Goal: Task Accomplishment & Management: Manage account settings

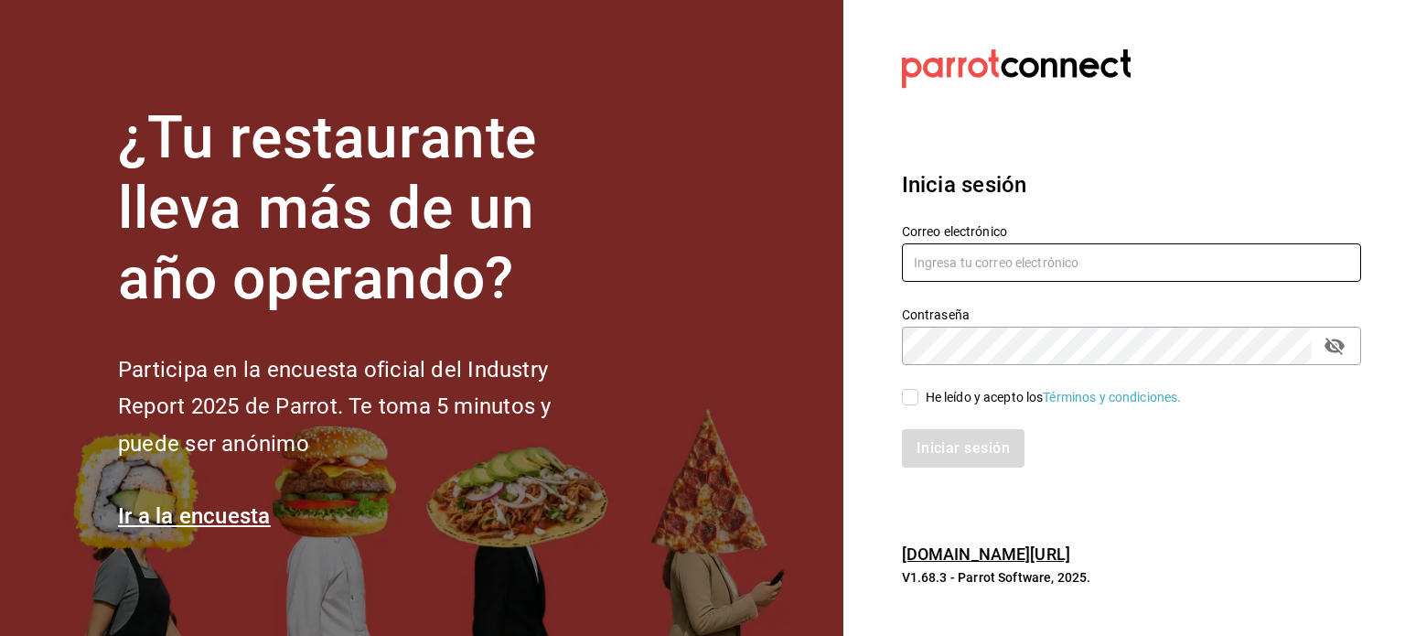
type input "[EMAIL_ADDRESS][DOMAIN_NAME]"
click at [911, 394] on input "He leído y acepto los Términos y condiciones." at bounding box center [910, 397] width 16 height 16
checkbox input "true"
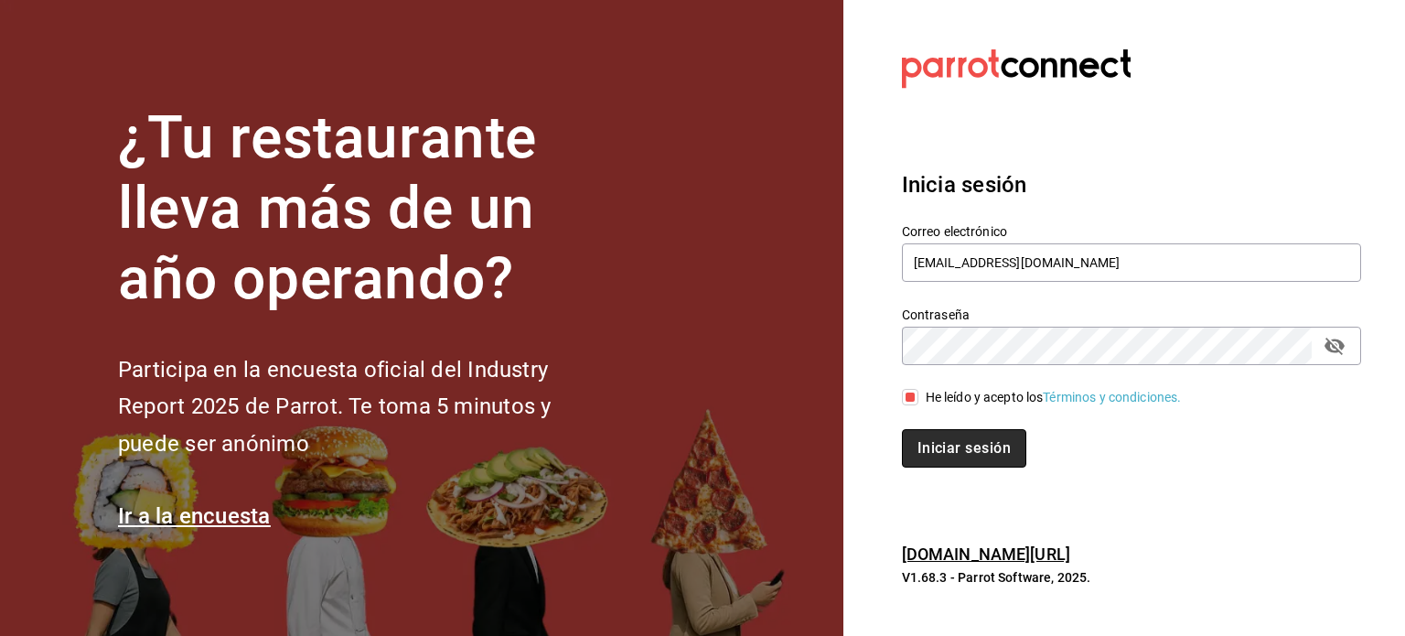
click at [944, 457] on button "Iniciar sesión" at bounding box center [964, 448] width 124 height 38
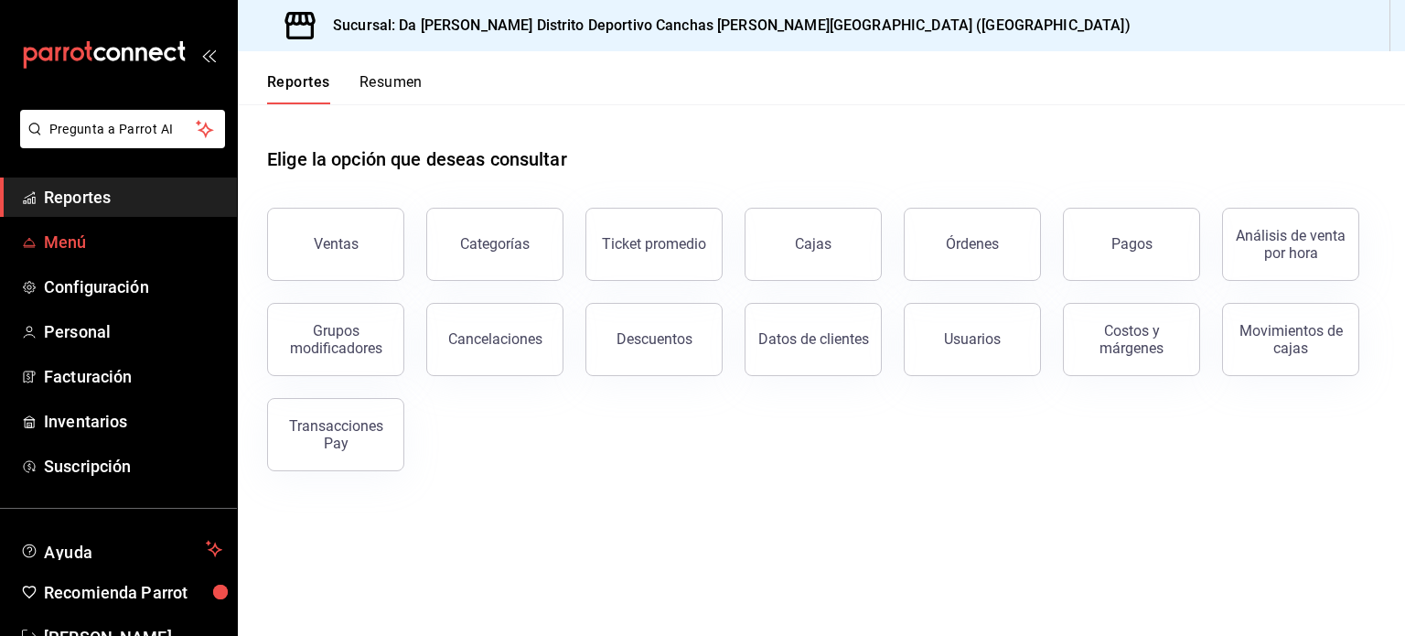
click at [120, 244] on span "Menú" at bounding box center [133, 242] width 178 height 25
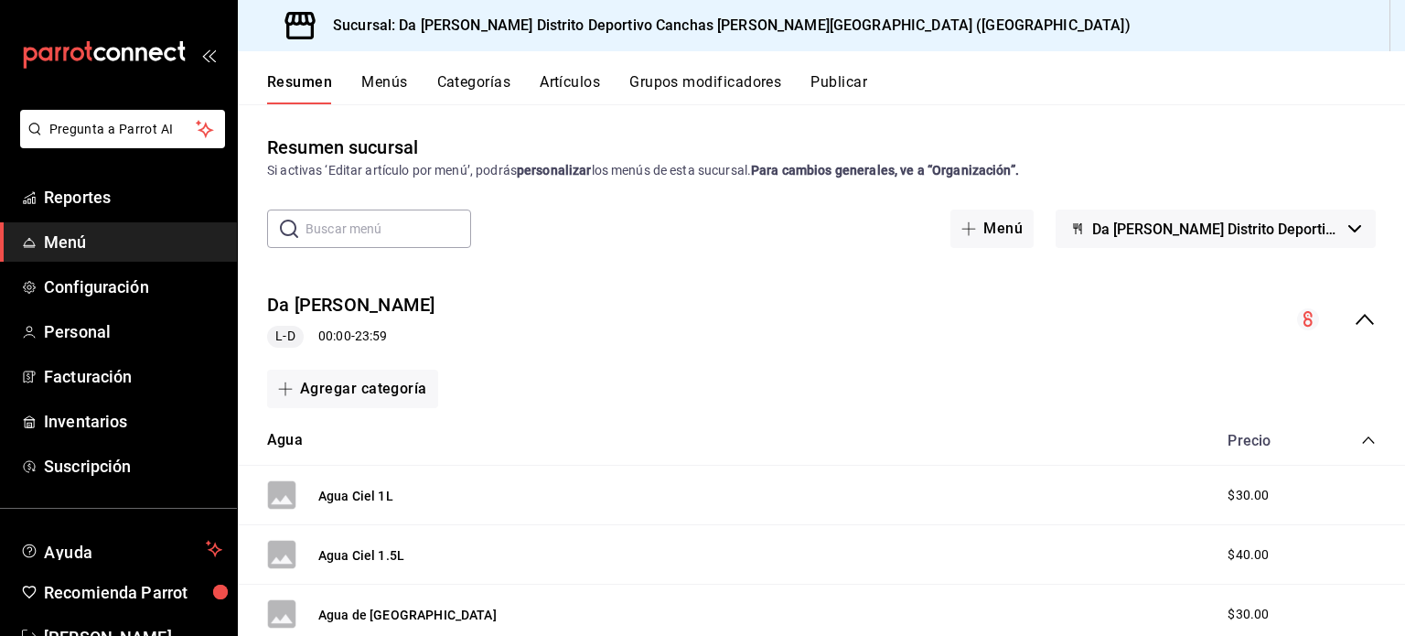
click at [1248, 231] on span "Da Hood Distrito Deportivo Canchas de Padel - Celaya" at bounding box center [1216, 228] width 249 height 17
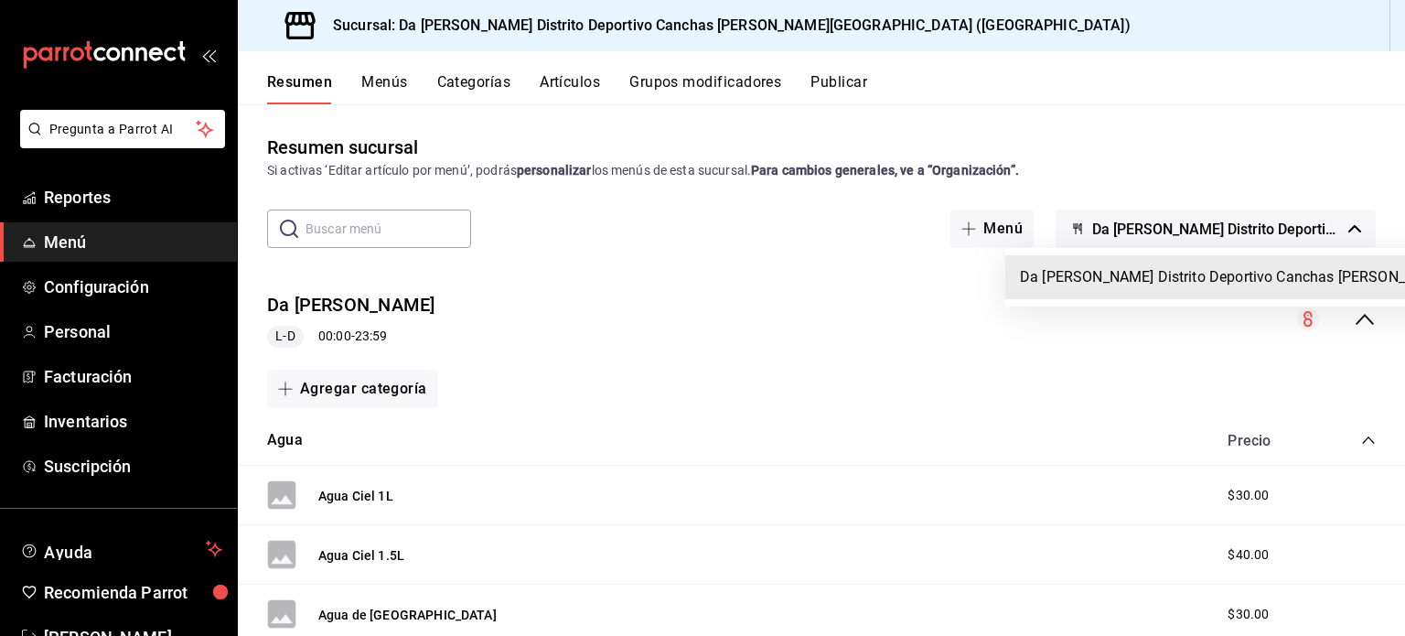
click at [969, 231] on div at bounding box center [702, 318] width 1405 height 636
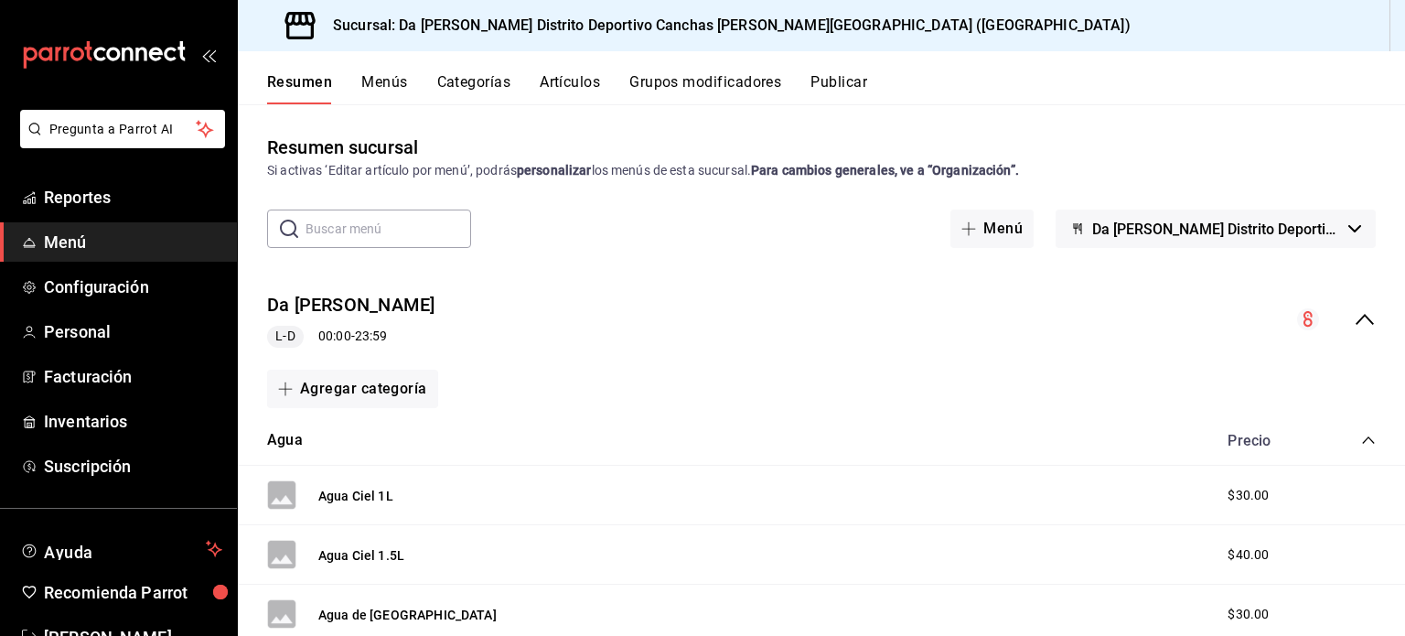
click at [484, 76] on button "Categorías" at bounding box center [474, 88] width 74 height 31
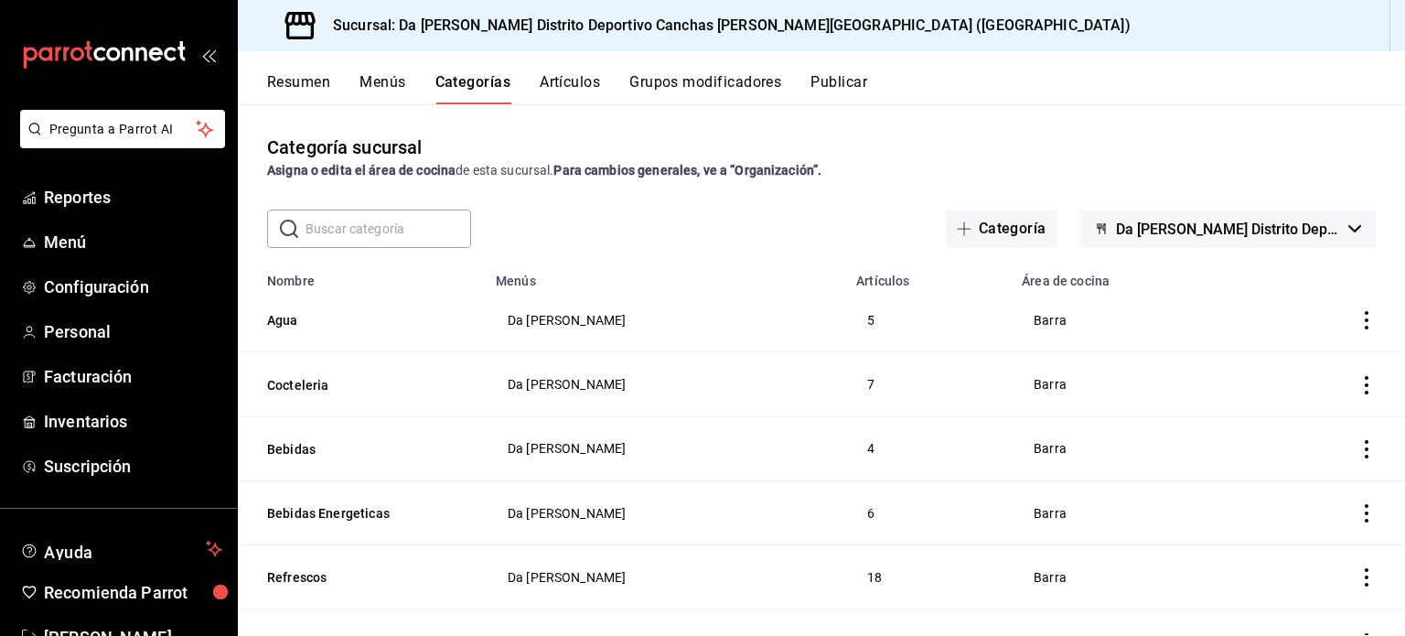
click at [1116, 231] on span "Da Hood Distrito Deportivo Canchas de Padel - Celaya" at bounding box center [1228, 228] width 225 height 17
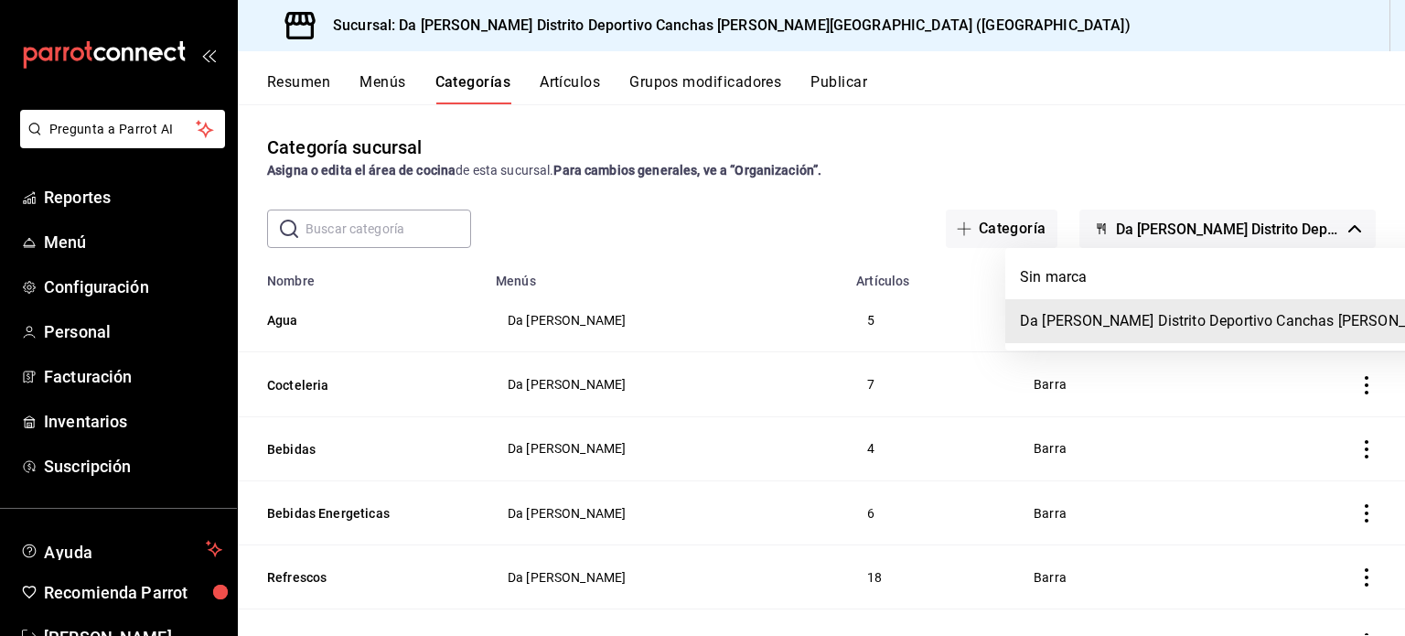
click at [992, 228] on div at bounding box center [702, 318] width 1405 height 636
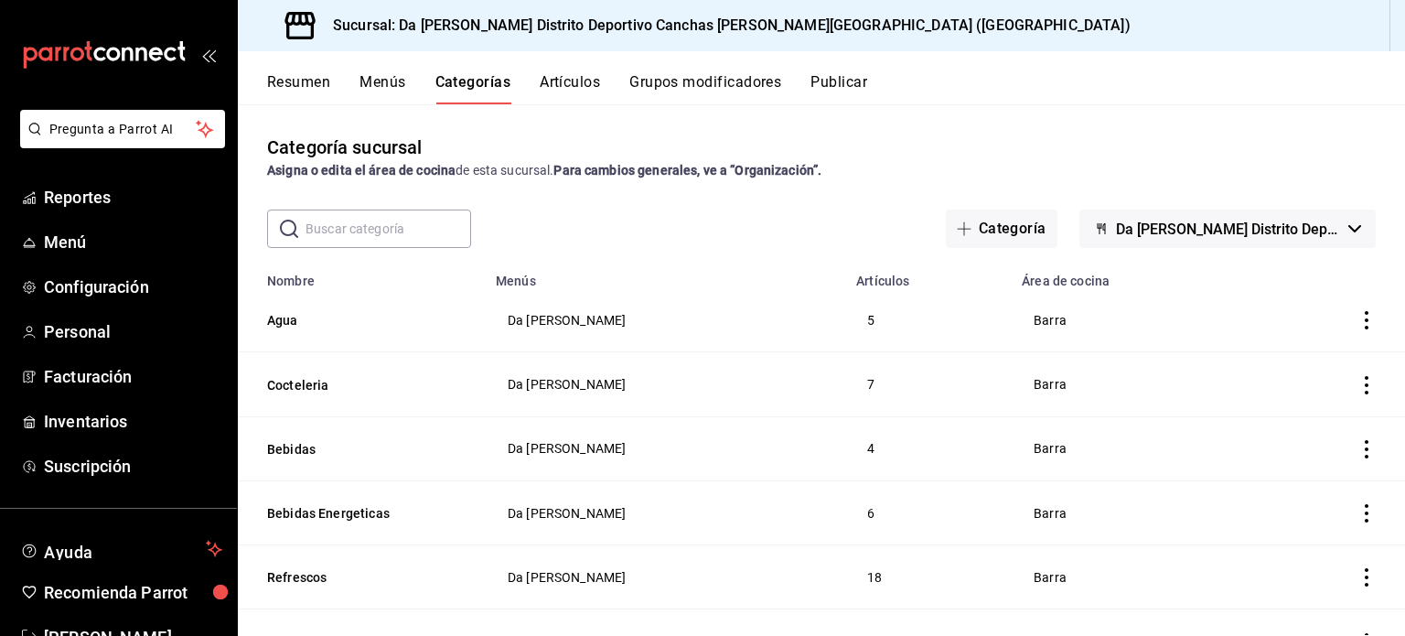
click at [992, 228] on button "Categoría" at bounding box center [1002, 228] width 112 height 38
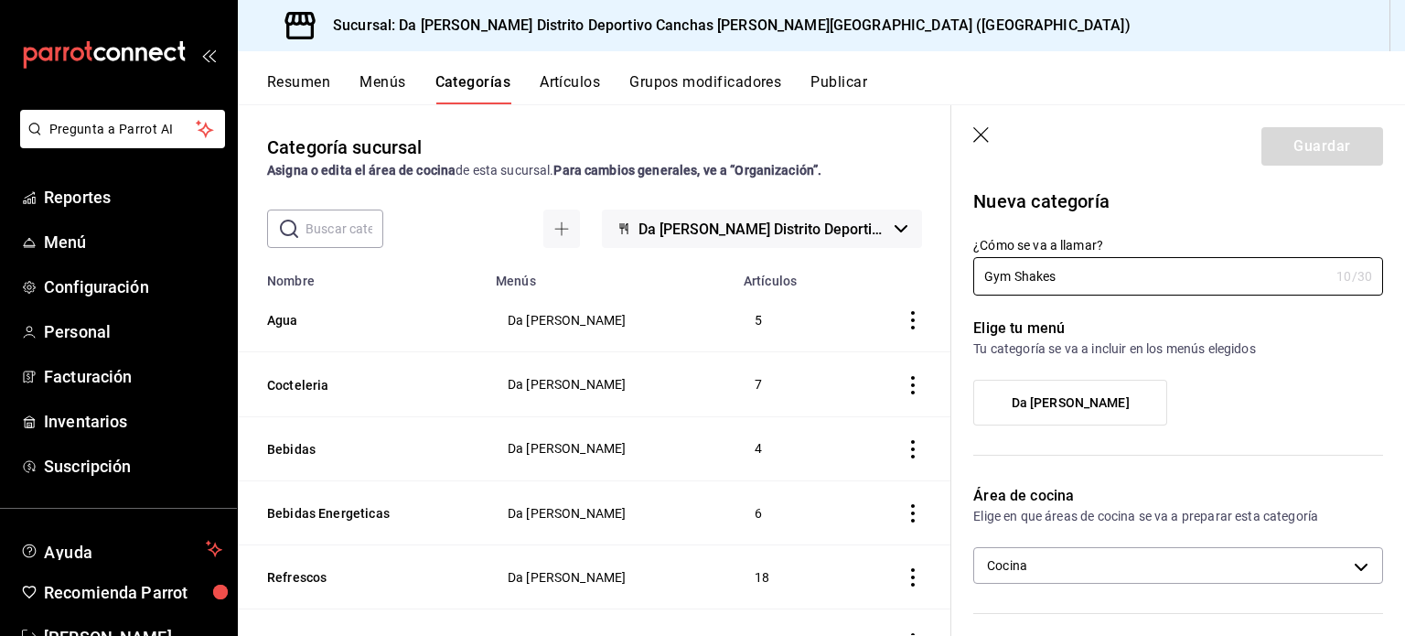
type input "Gym Shakes"
click at [1118, 407] on label "Da Hood" at bounding box center [1070, 403] width 192 height 44
click at [0, 0] on input "Da Hood" at bounding box center [0, 0] width 0 height 0
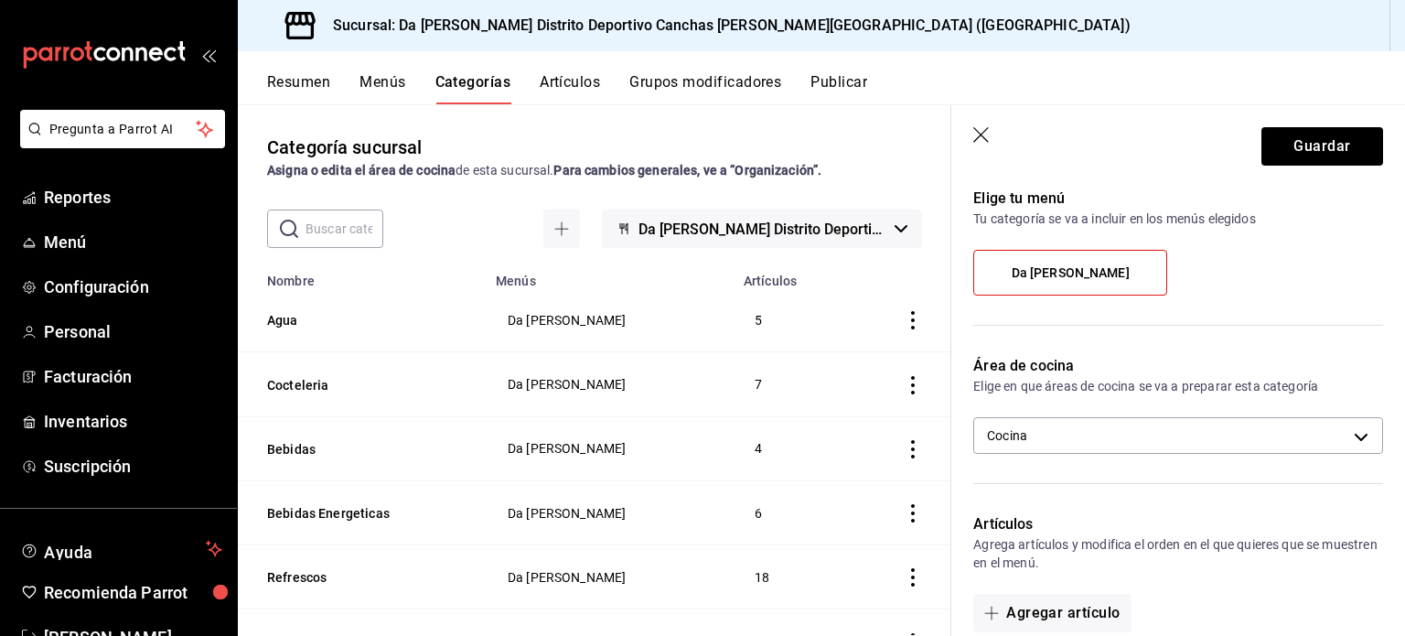
scroll to position [132, 0]
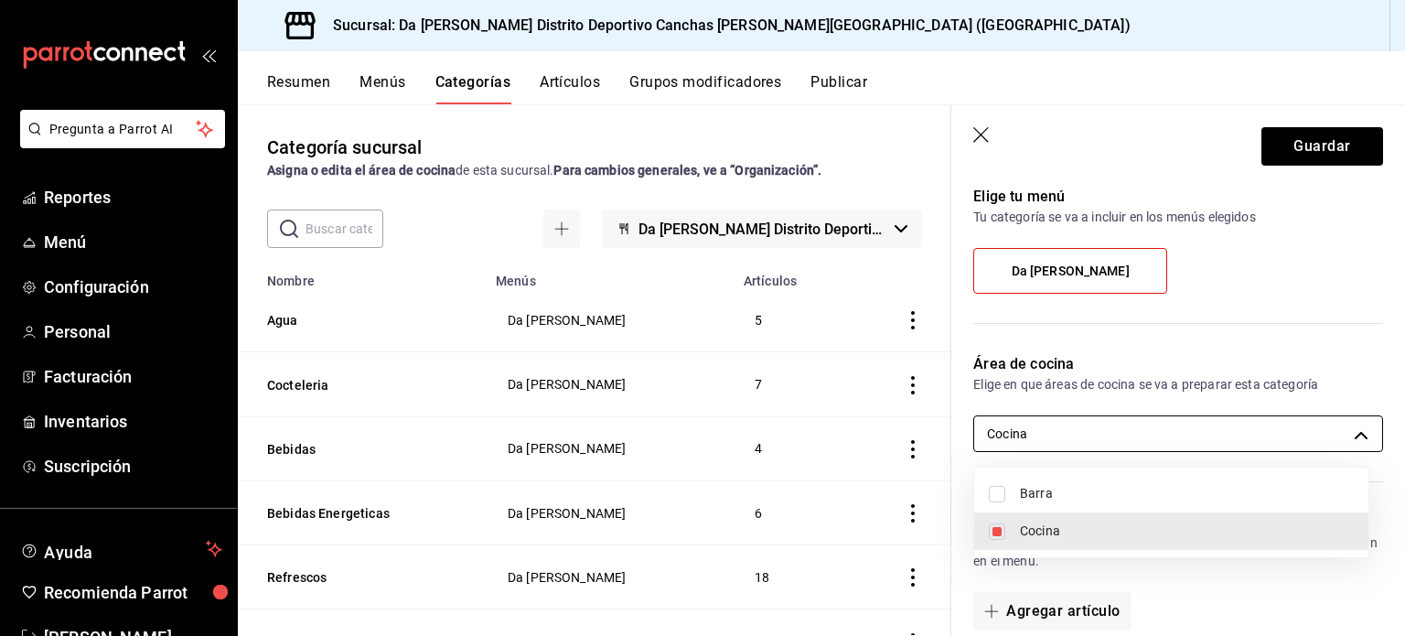
click at [1248, 427] on body "Pregunta a Parrot AI Reportes Menú Configuración Personal Facturación Inventari…" at bounding box center [702, 318] width 1405 height 636
click at [1133, 484] on span "Barra" at bounding box center [1187, 493] width 334 height 19
type input "bd256351-c154-4f44-8f79-3332825fea33,60d2b4e3-e8b2-4942-9432-1512028c719d"
checkbox input "true"
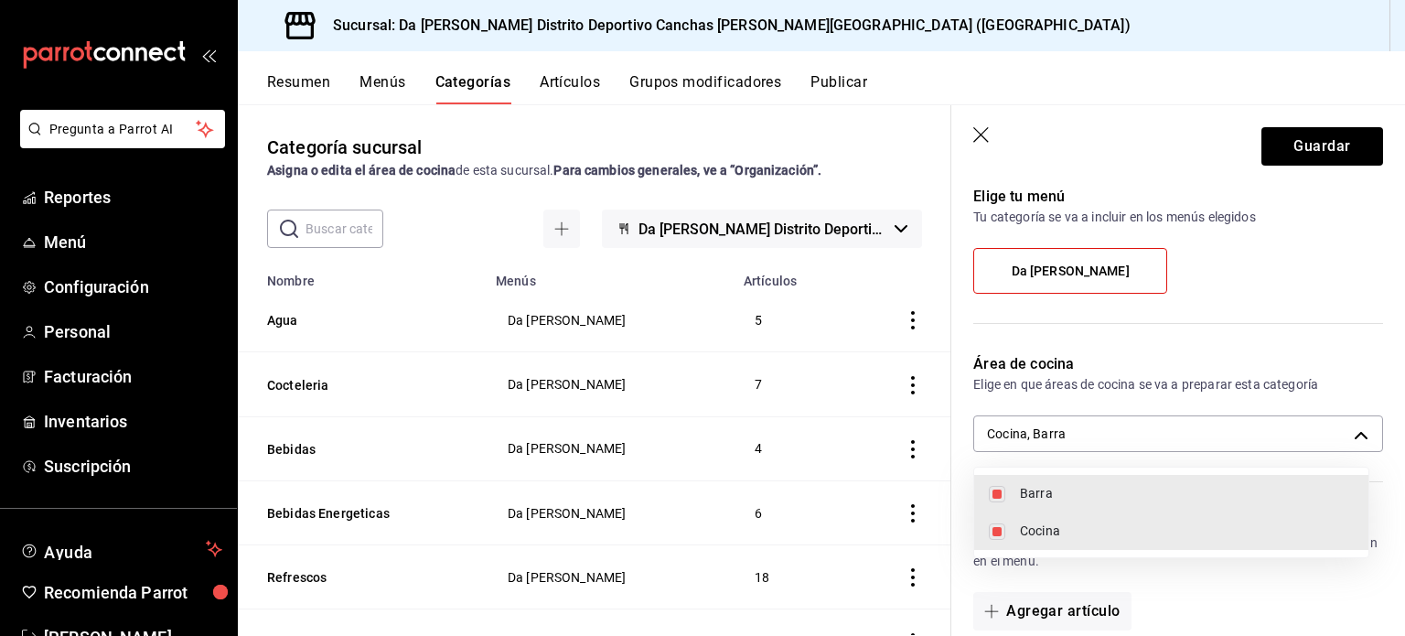
click at [1085, 529] on span "Cocina" at bounding box center [1187, 530] width 334 height 19
type input "60d2b4e3-e8b2-4942-9432-1512028c719d"
checkbox input "false"
click at [1200, 349] on div at bounding box center [702, 318] width 1405 height 636
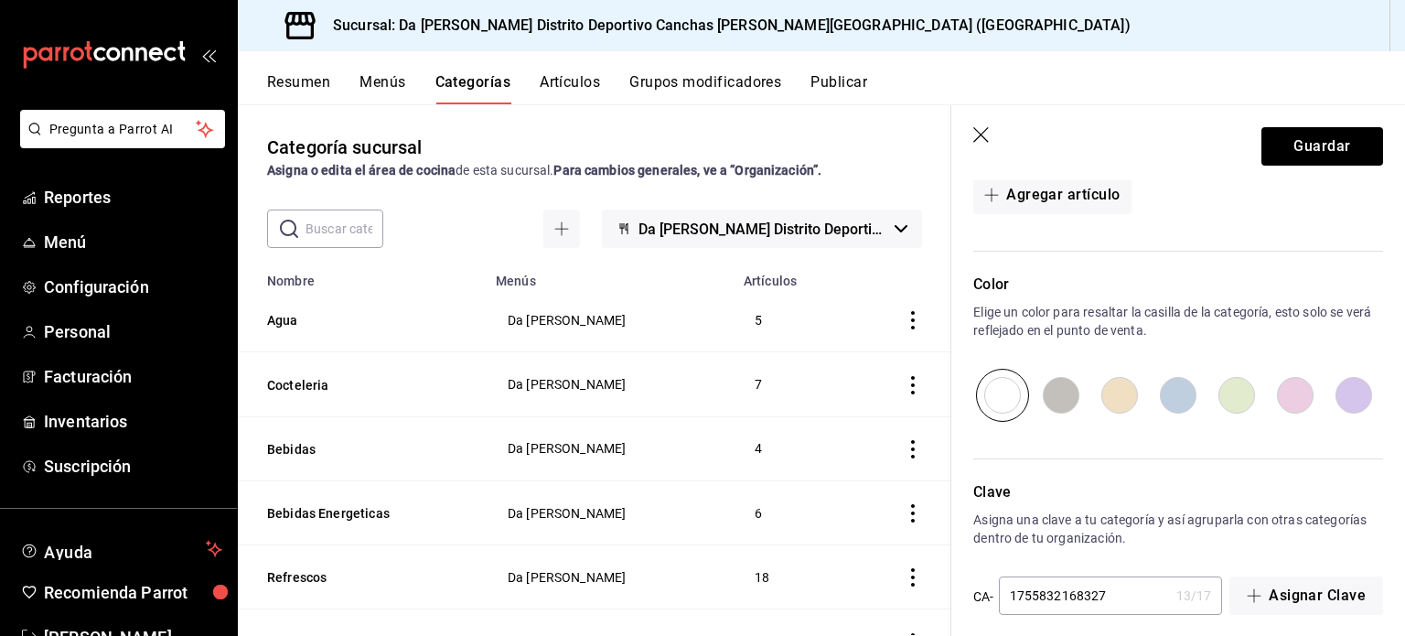
scroll to position [563, 0]
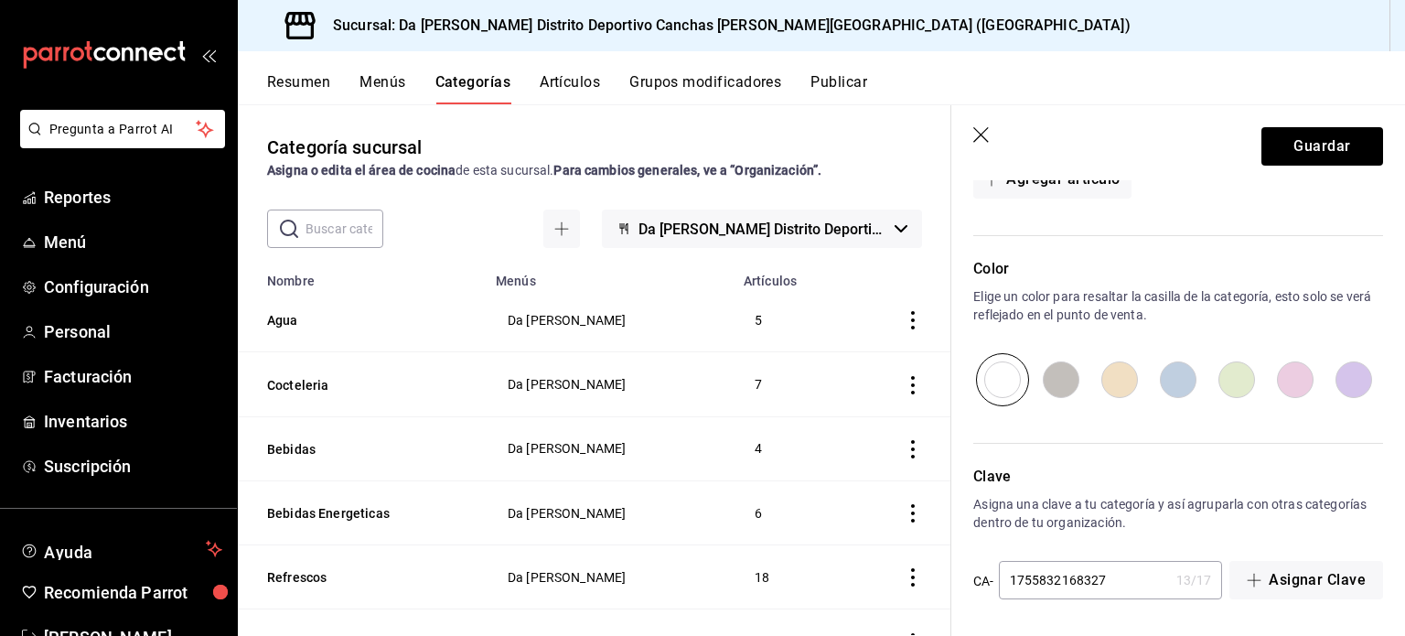
click at [1171, 385] on input "radio" at bounding box center [1178, 379] width 59 height 53
radio input "true"
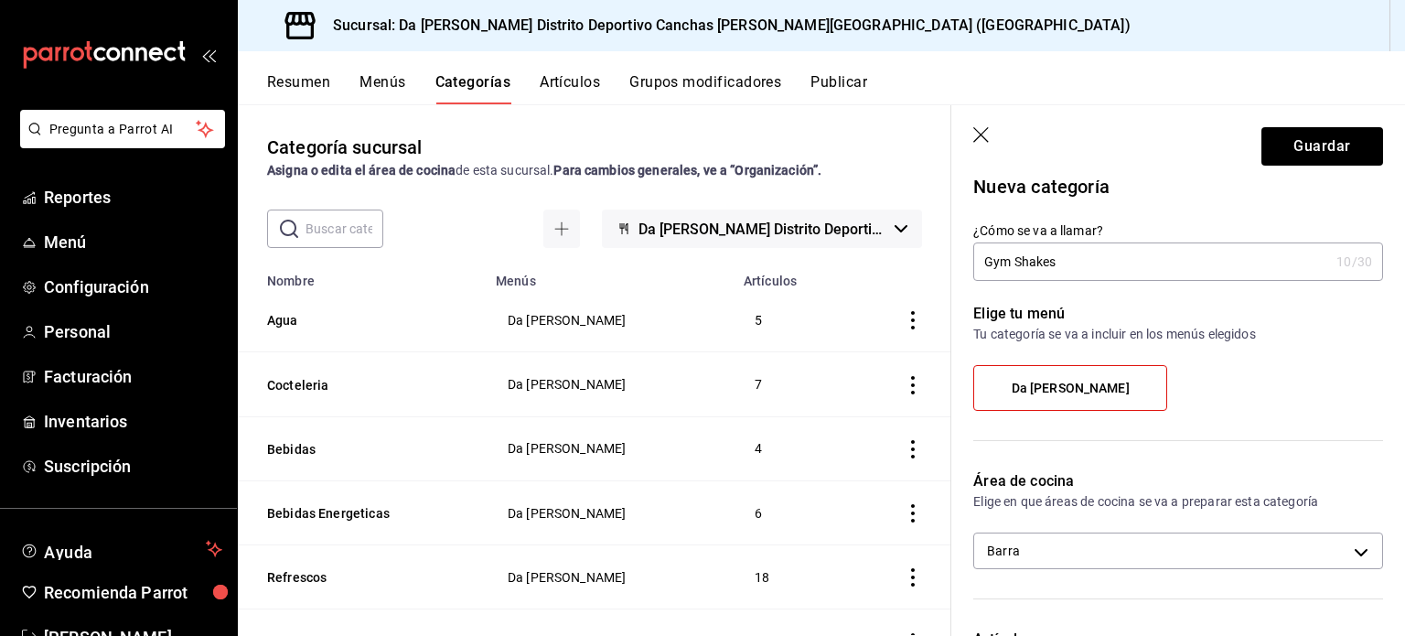
scroll to position [4, 0]
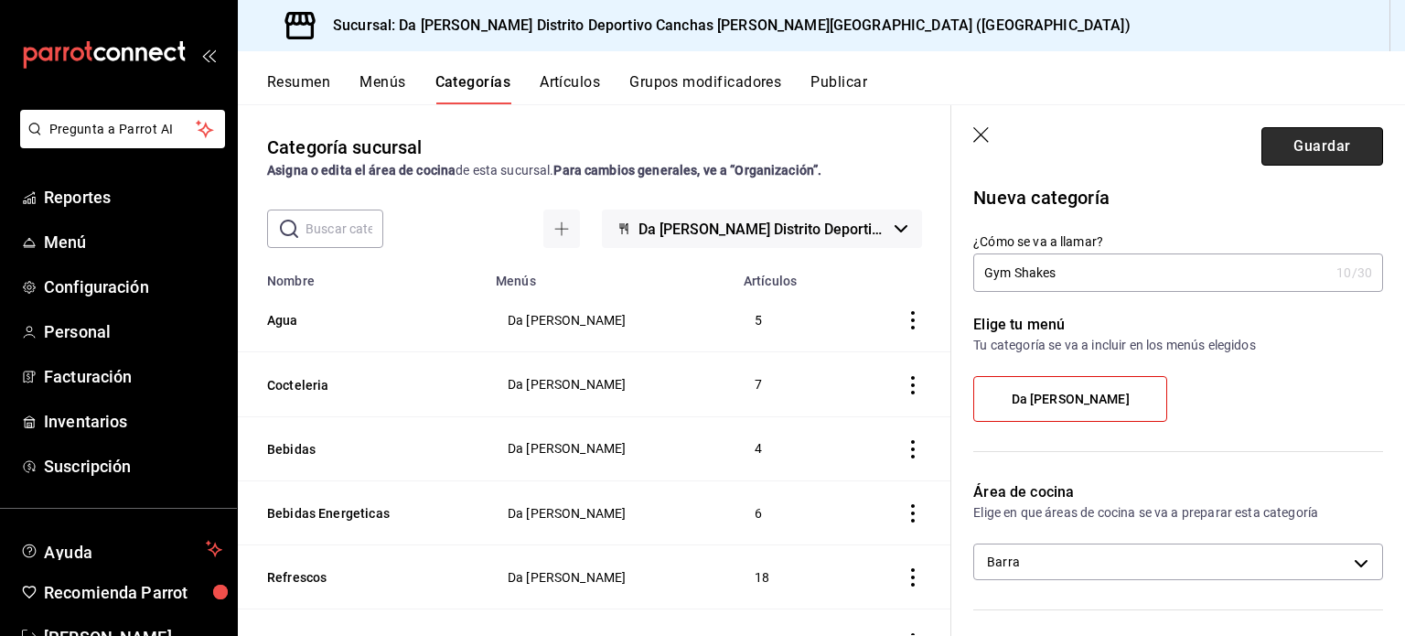
click at [1283, 151] on button "Guardar" at bounding box center [1322, 146] width 122 height 38
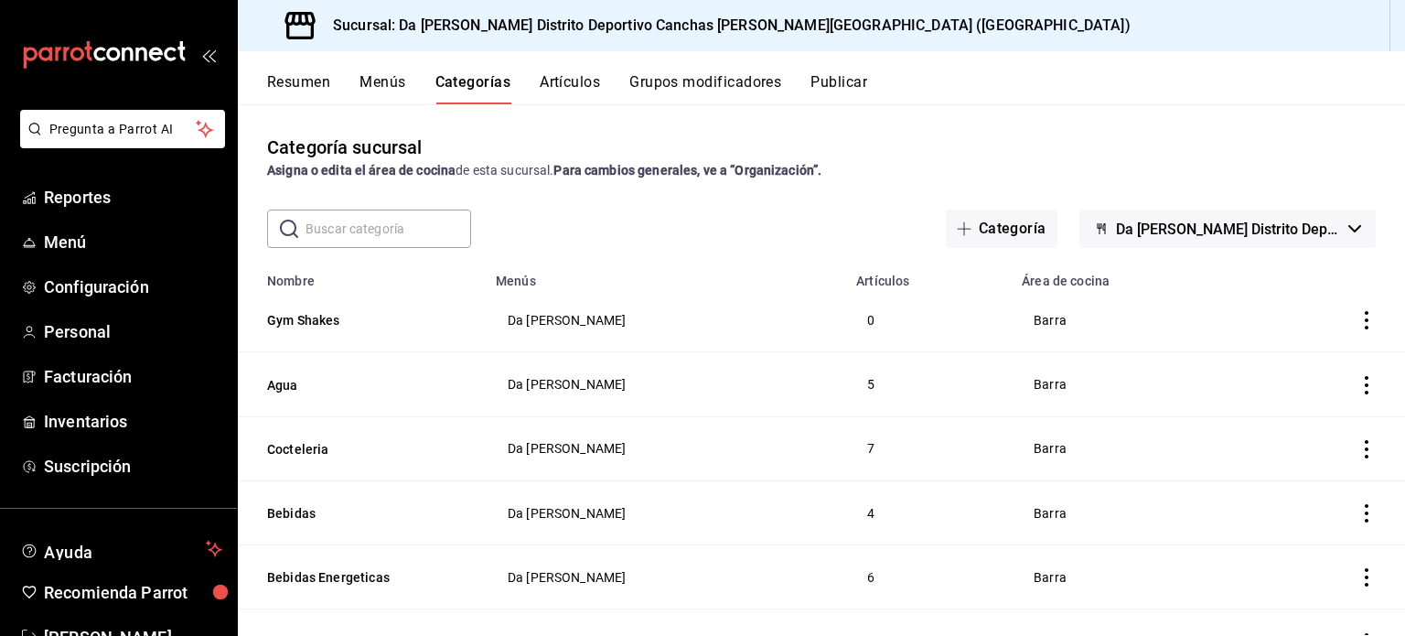
click at [578, 81] on button "Artículos" at bounding box center [570, 88] width 60 height 31
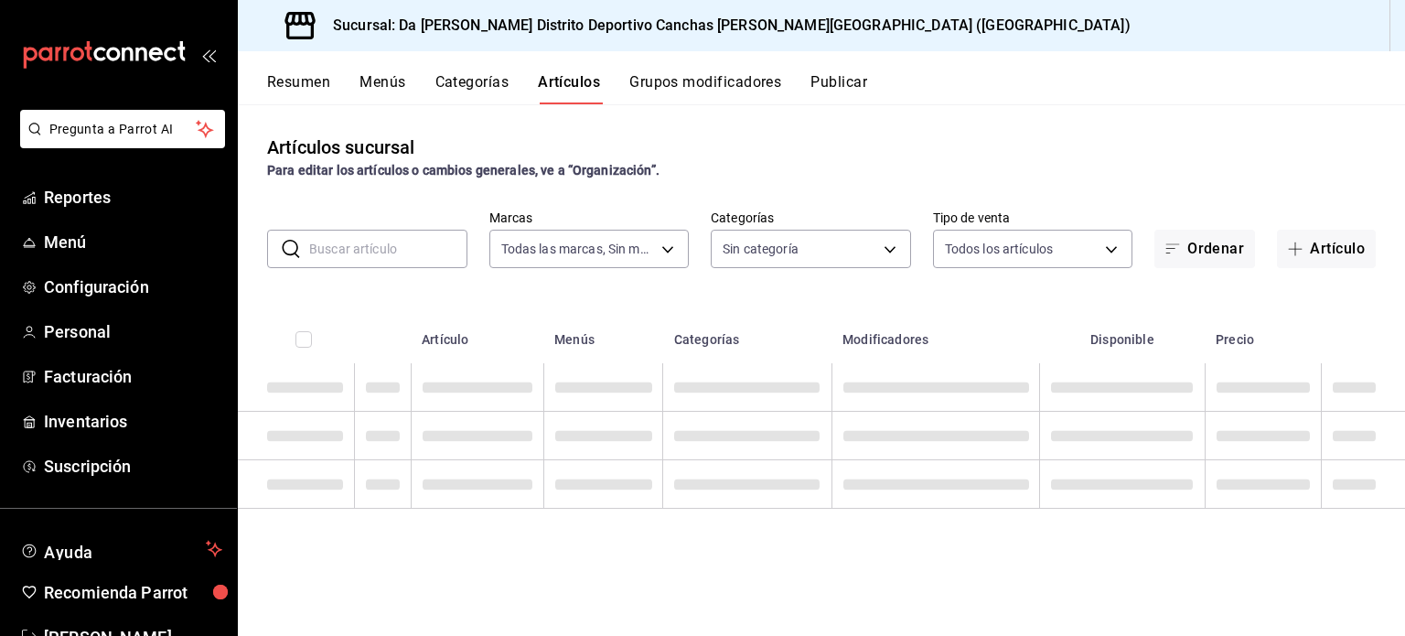
type input "34f83491-3ce3-499e-b850-bffbd5fa3fa9"
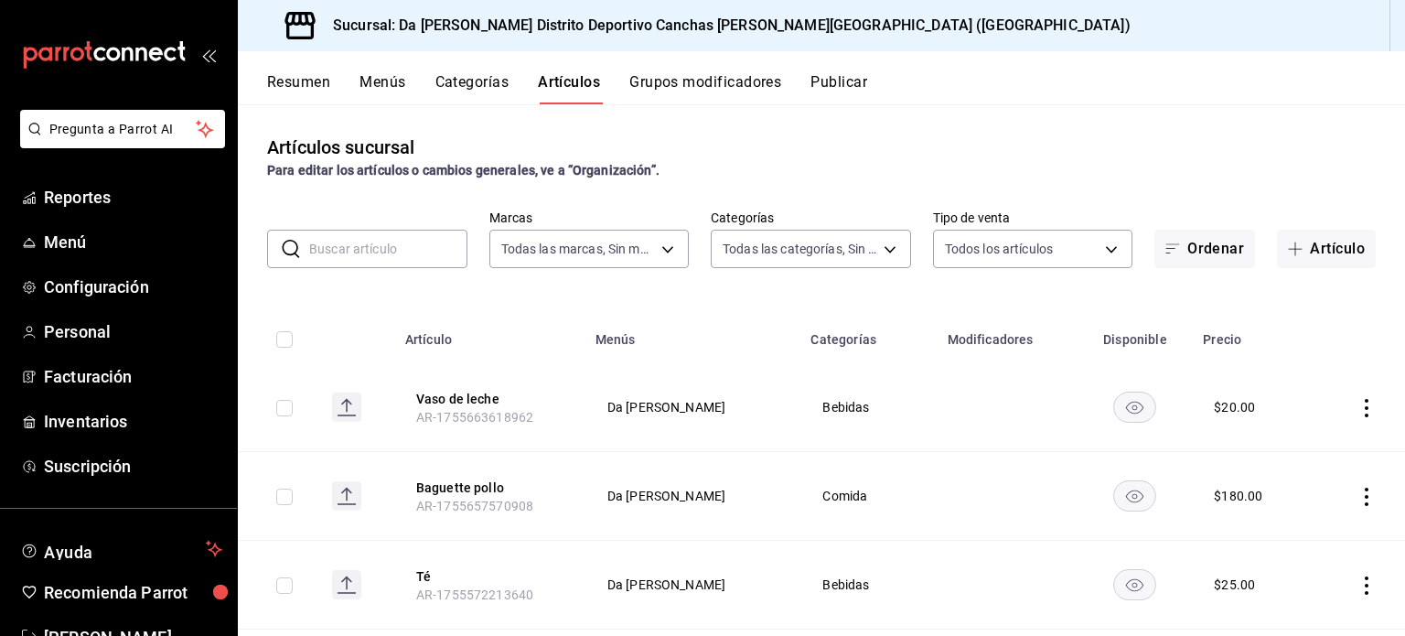
type input "28e1b11f-b2b9-479c-8f70-4b74a63049a7,da66b83c-5eca-49dc-ab10-cfd29e62eb28,28d28…"
click at [1313, 251] on button "Artículo" at bounding box center [1326, 249] width 99 height 38
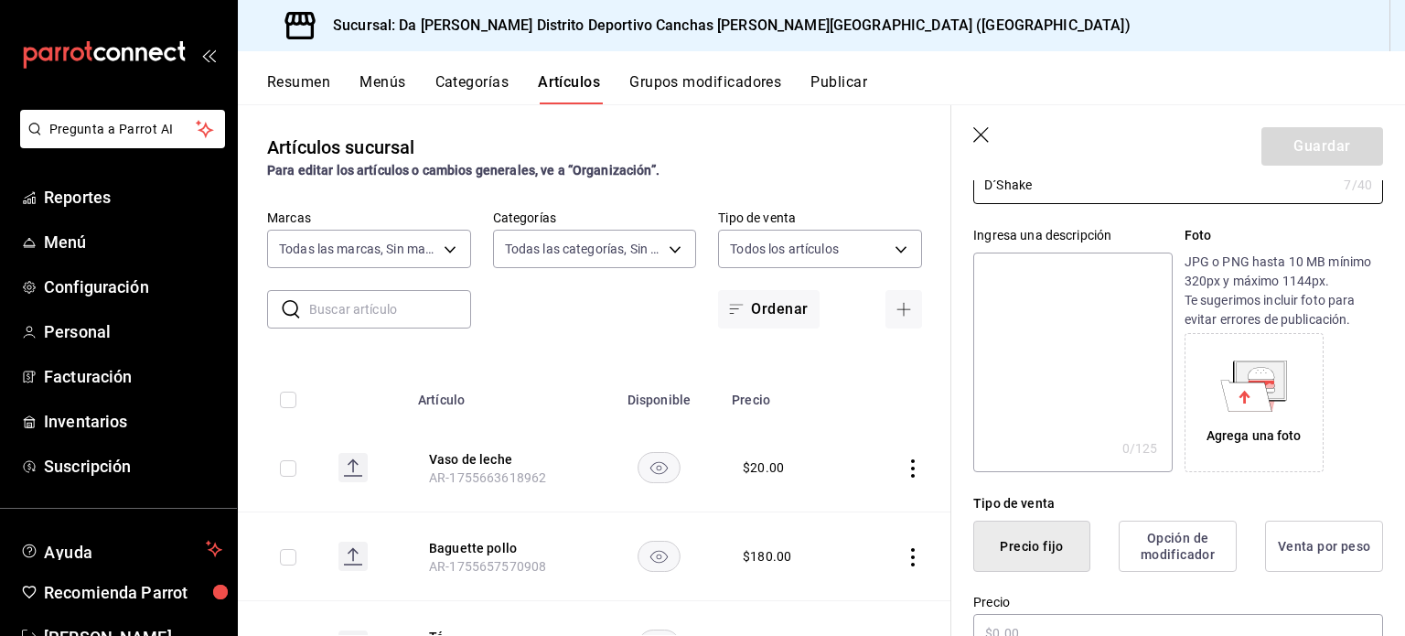
scroll to position [238, 0]
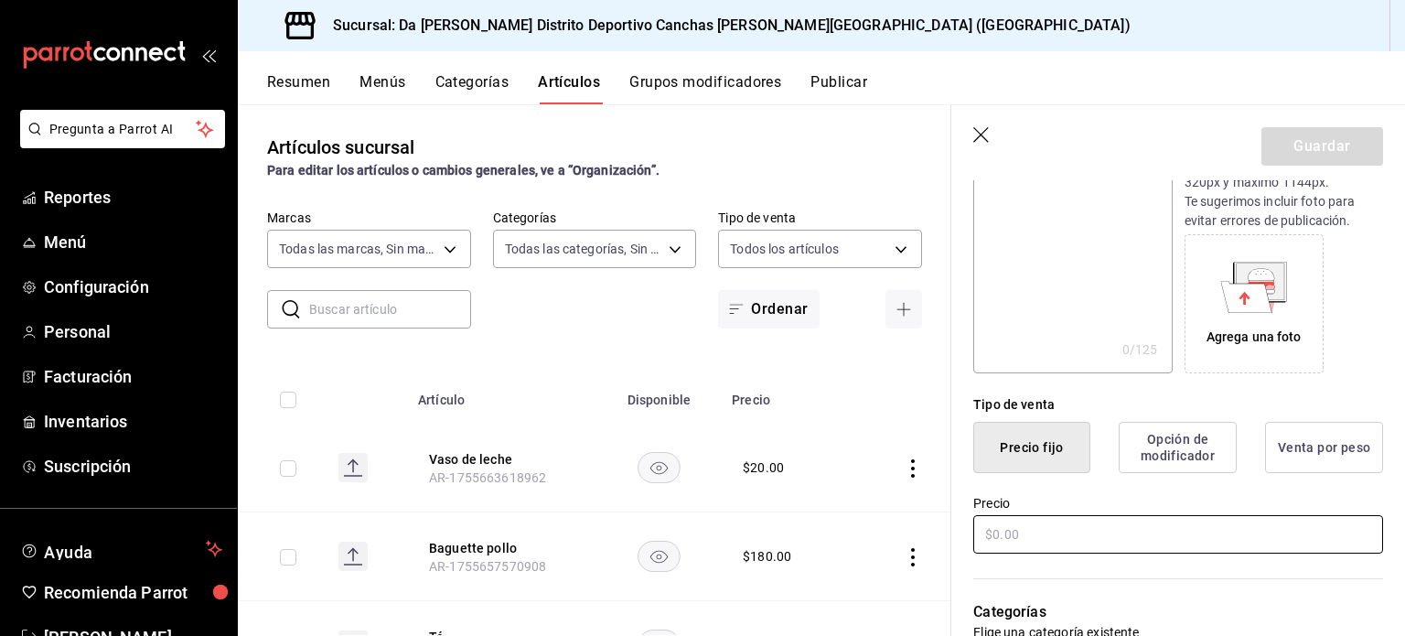
type input "D´Shake"
click at [1123, 535] on input "text" at bounding box center [1178, 534] width 410 height 38
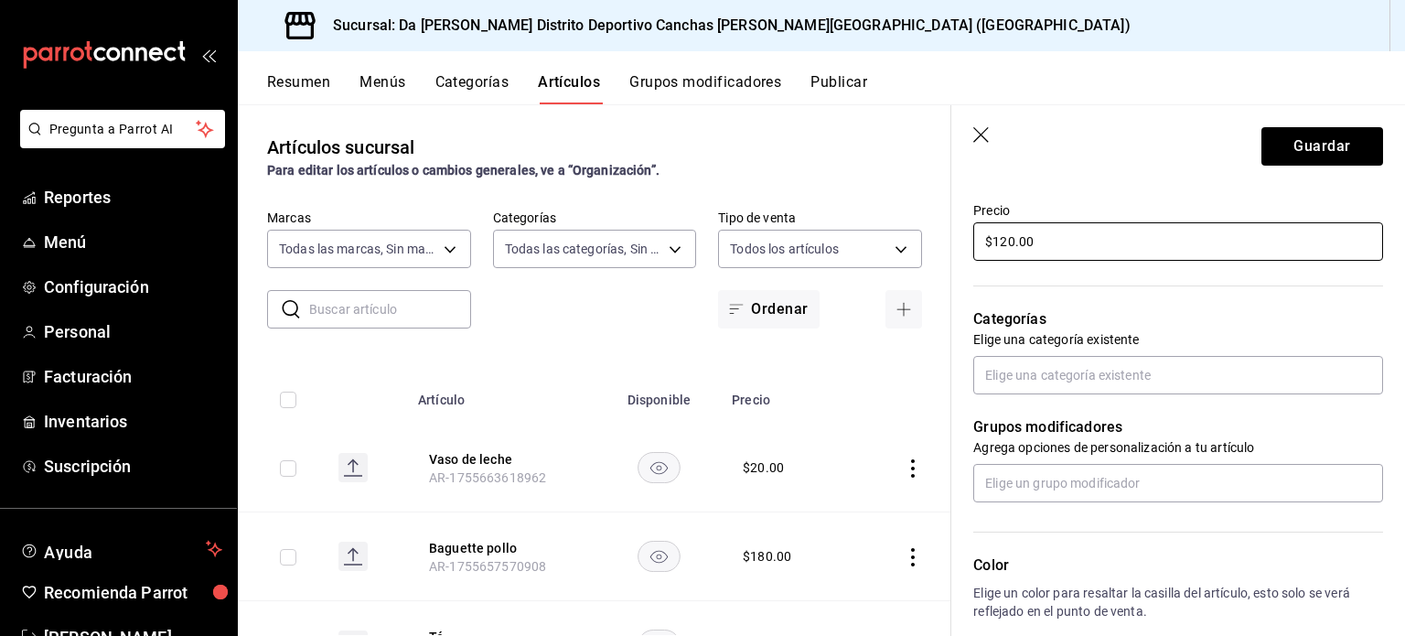
scroll to position [536, 0]
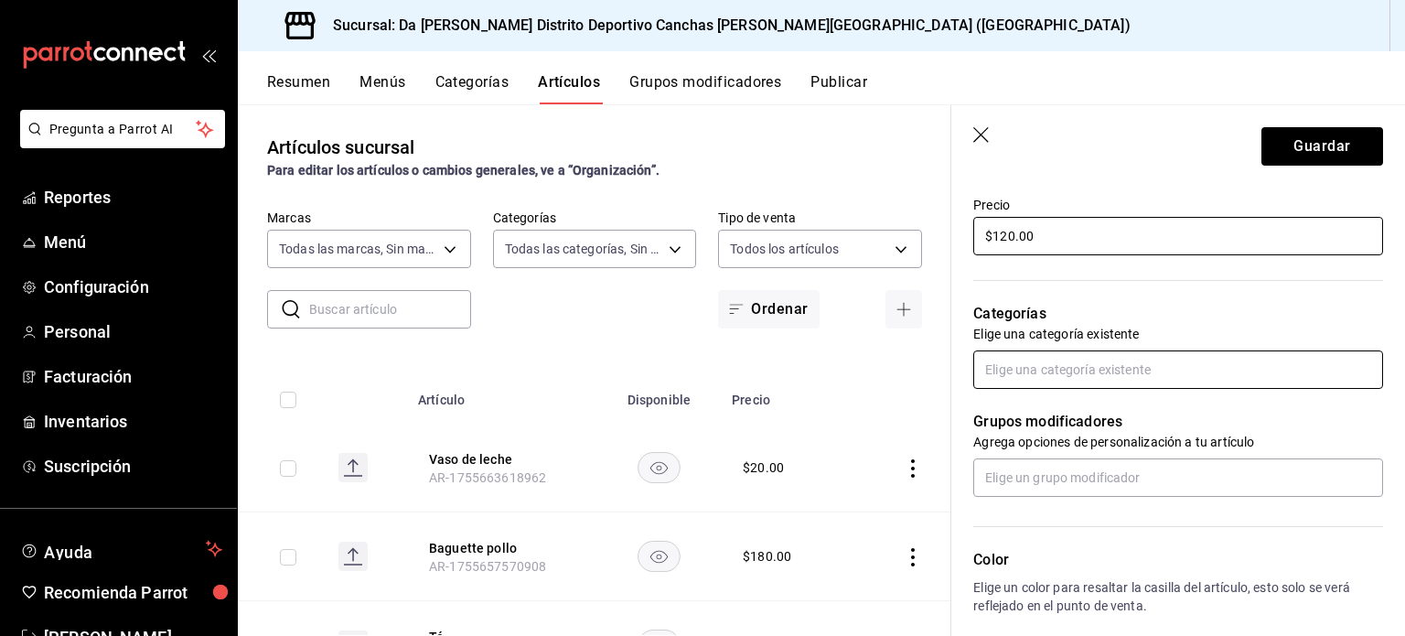
type input "$120.00"
click at [1149, 352] on input "text" at bounding box center [1178, 369] width 410 height 38
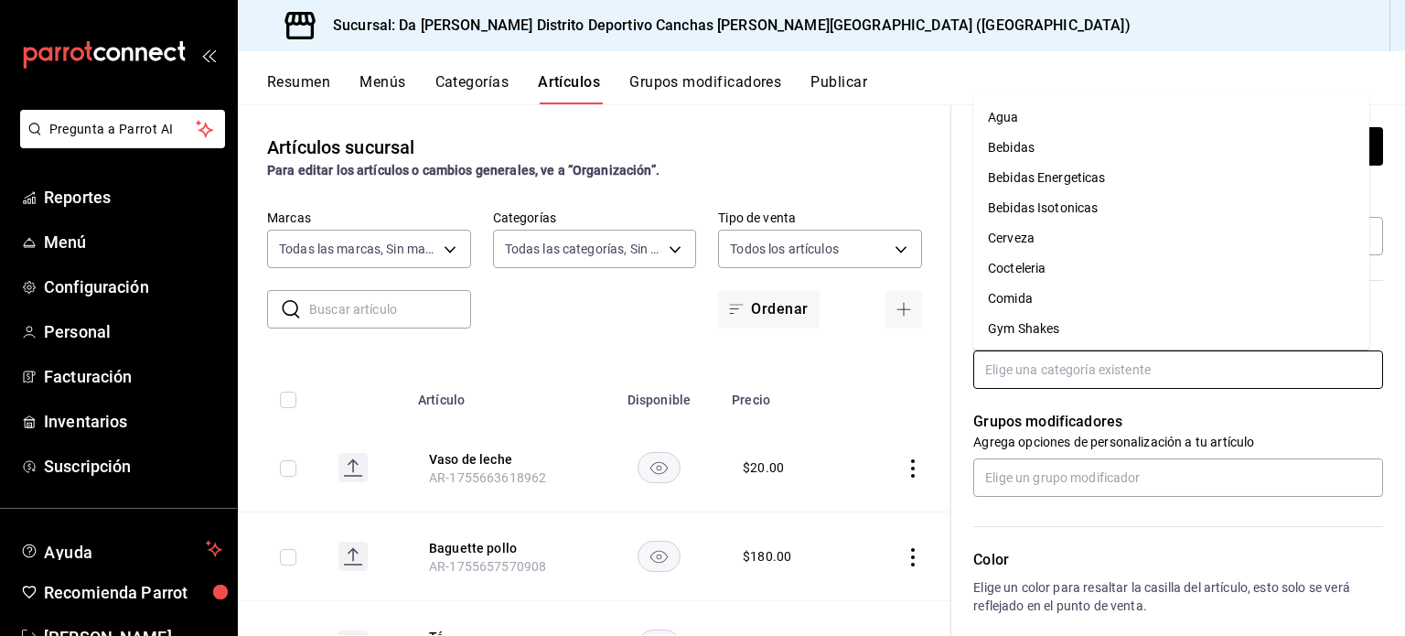
click at [1062, 335] on li "Gym Shakes" at bounding box center [1171, 329] width 396 height 30
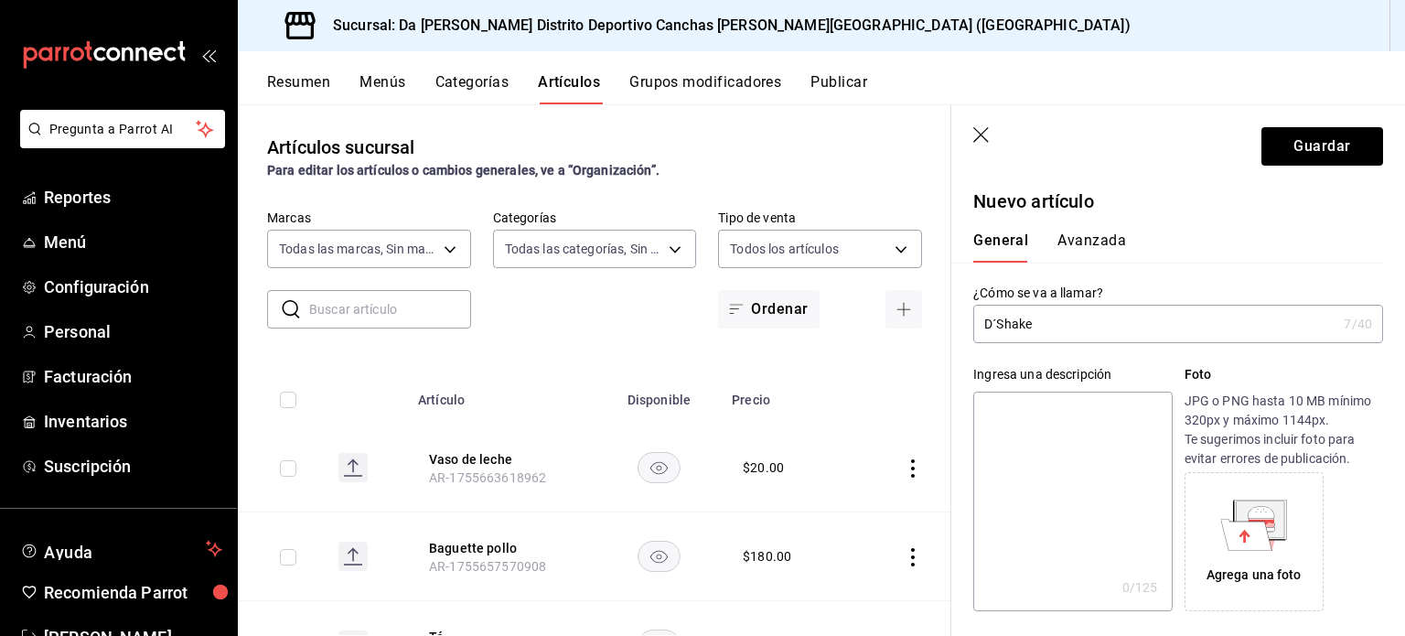
scroll to position [0, 0]
click at [1083, 241] on button "Avanzada" at bounding box center [1091, 246] width 69 height 31
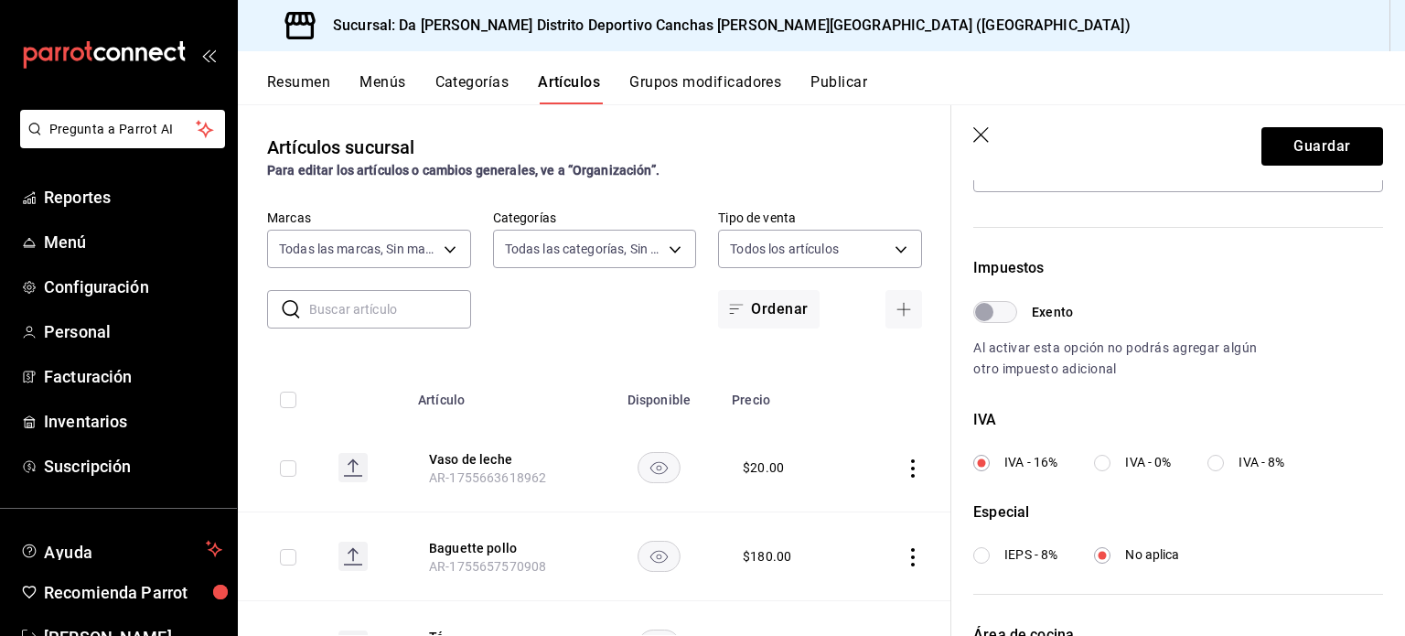
scroll to position [655, 0]
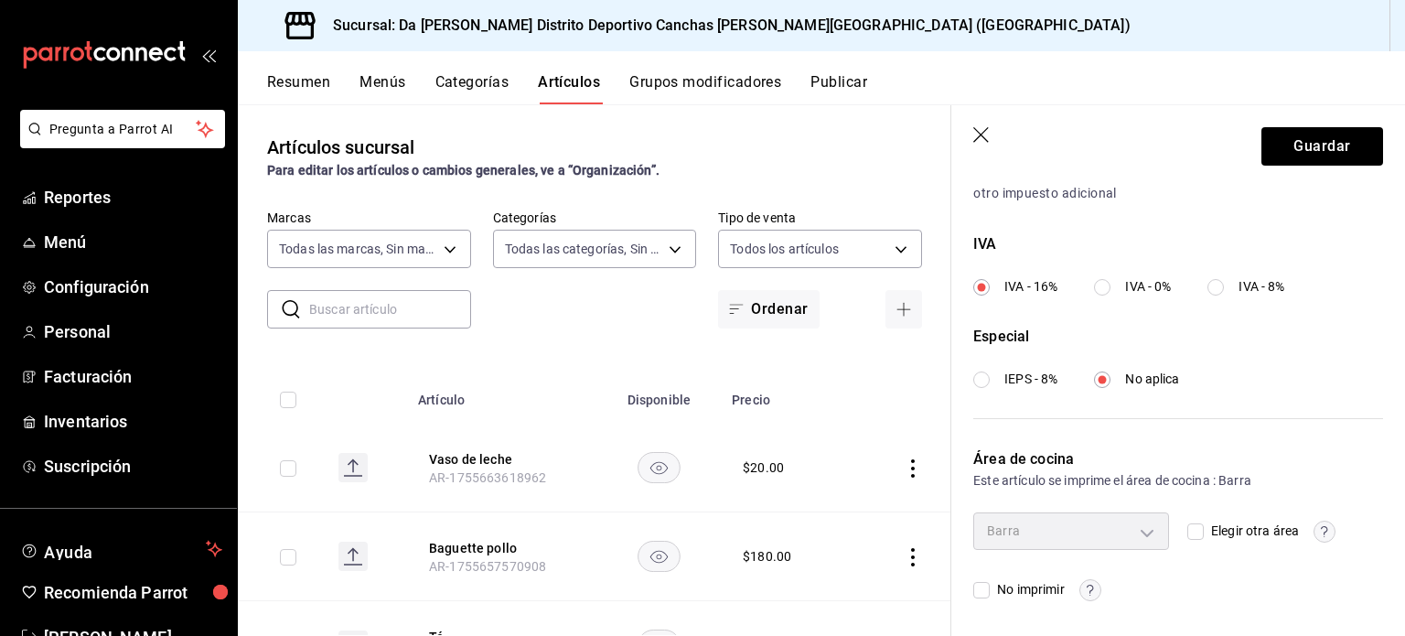
click at [984, 586] on input "No imprimir" at bounding box center [981, 590] width 16 height 16
checkbox input "true"
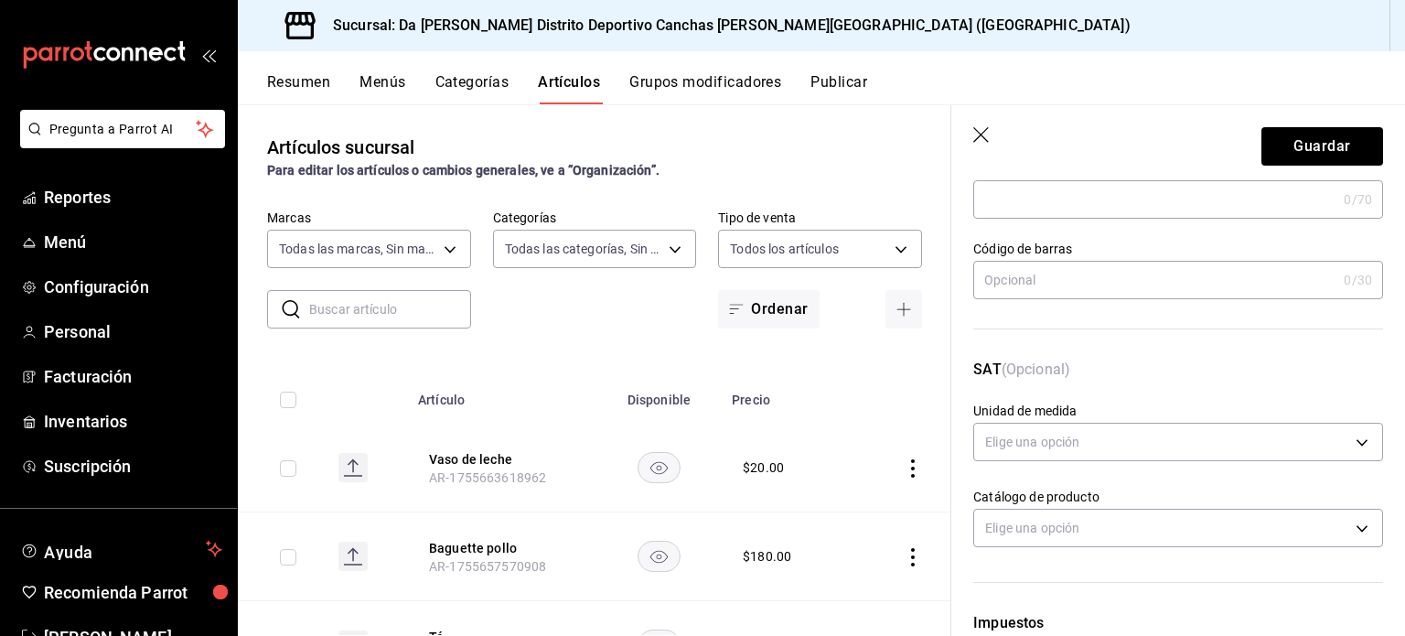
scroll to position [0, 0]
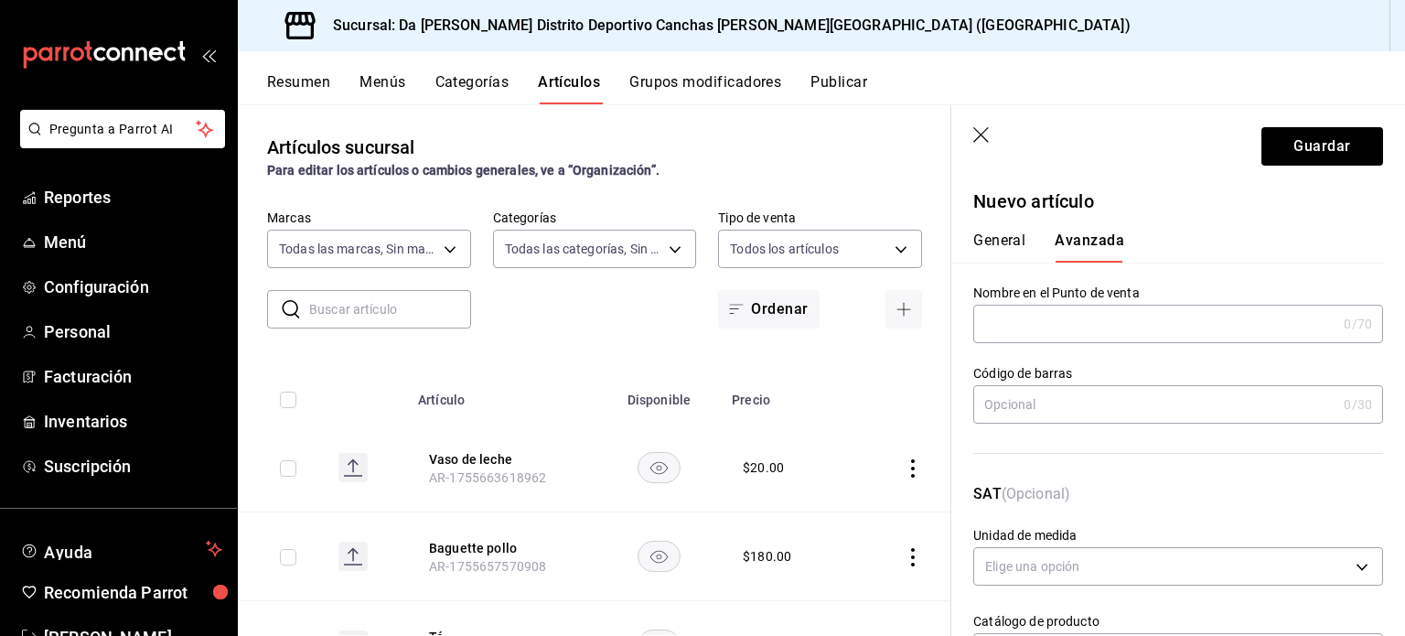
click at [993, 233] on button "General" at bounding box center [999, 246] width 52 height 31
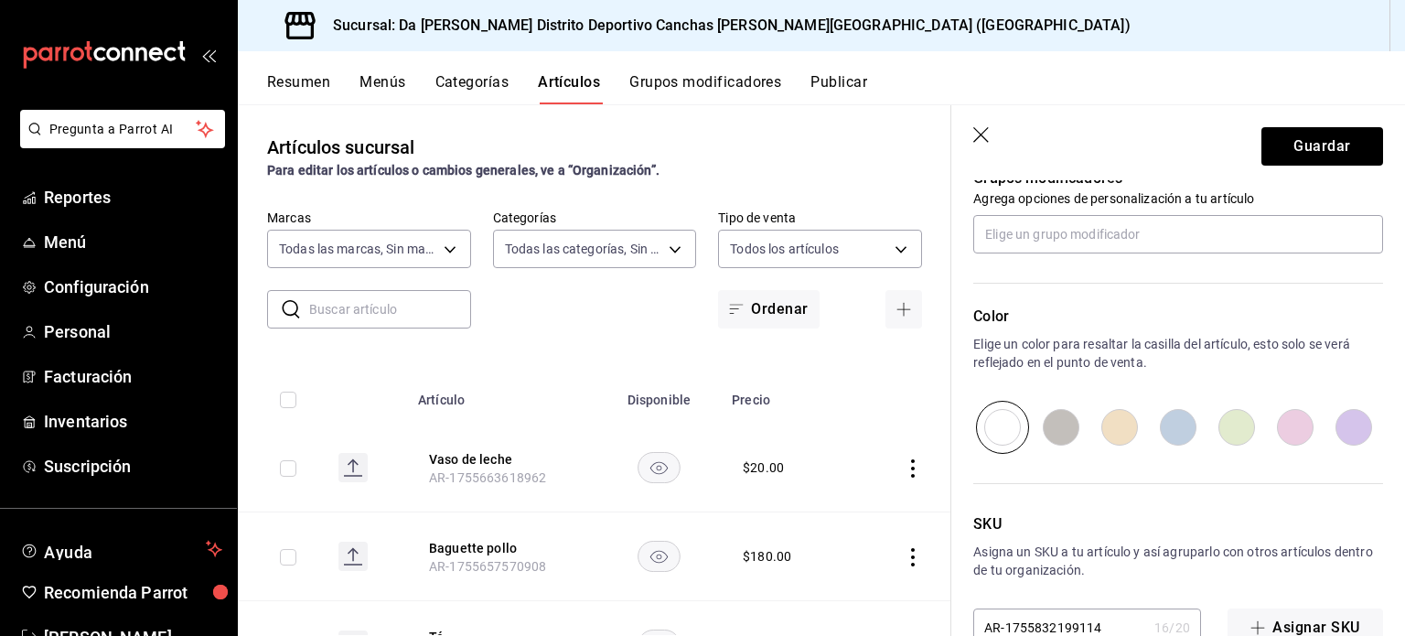
scroll to position [885, 0]
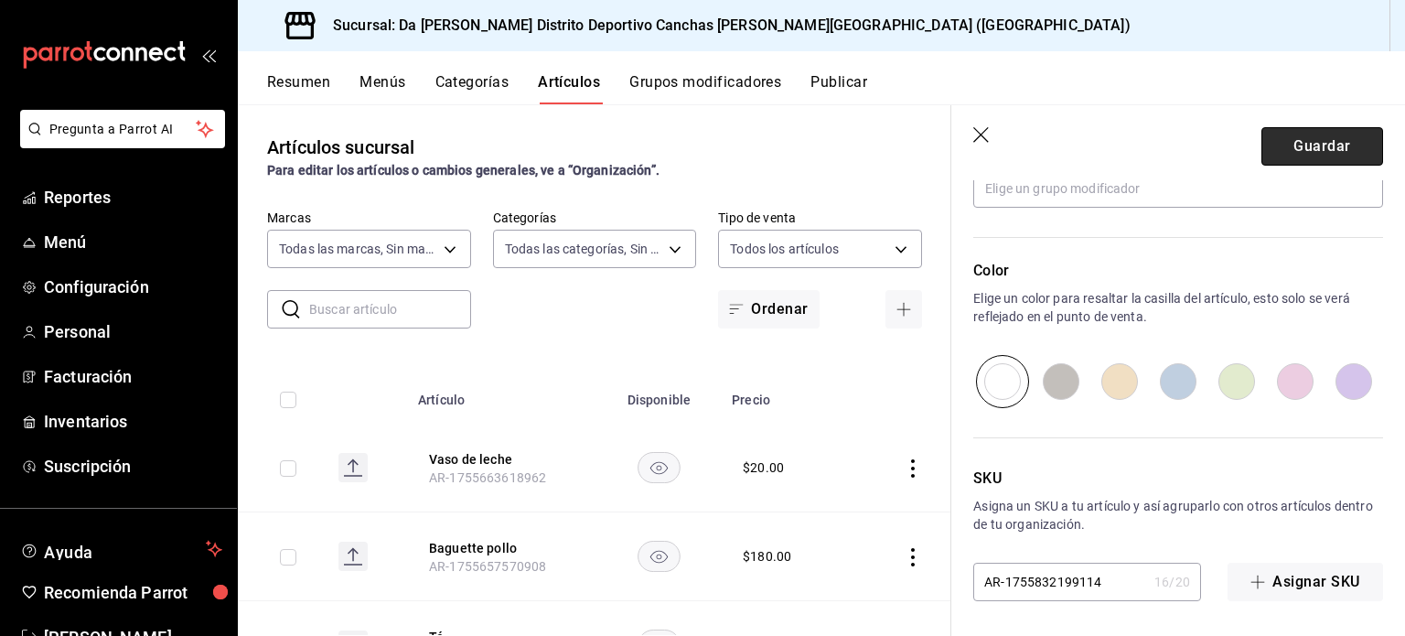
click at [1298, 156] on button "Guardar" at bounding box center [1322, 146] width 122 height 38
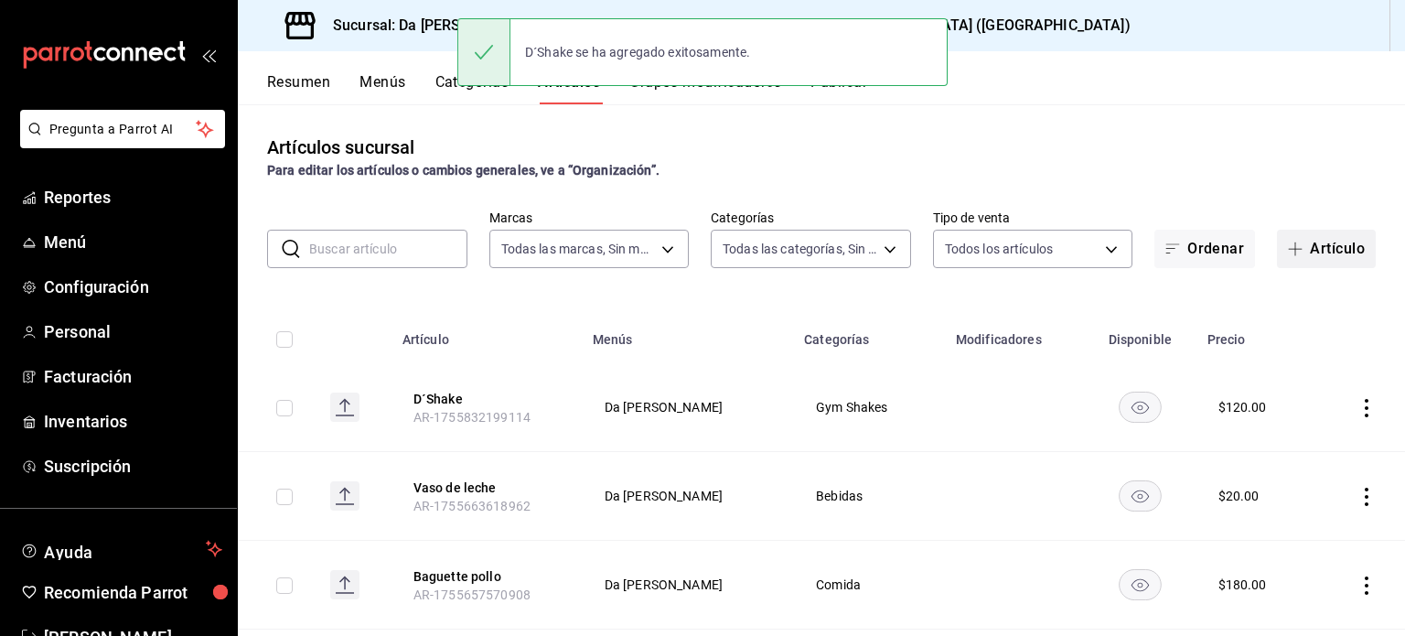
click at [1298, 249] on button "Artículo" at bounding box center [1326, 249] width 99 height 38
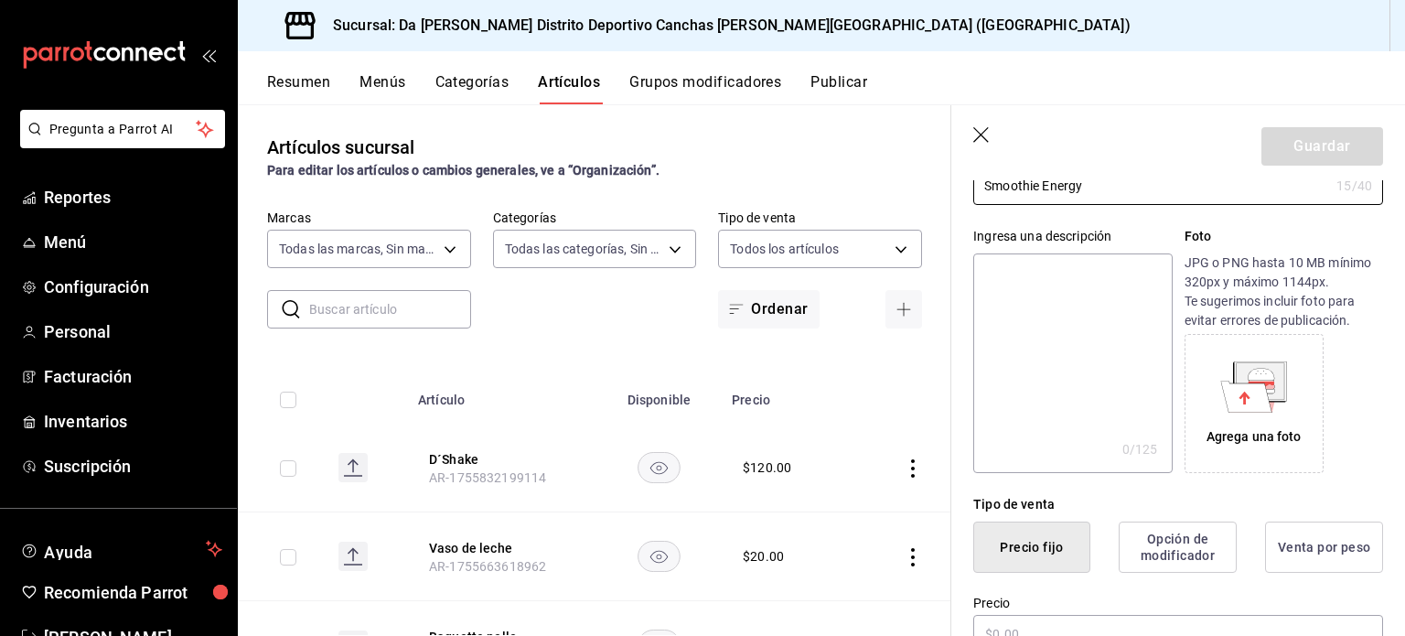
scroll to position [260, 0]
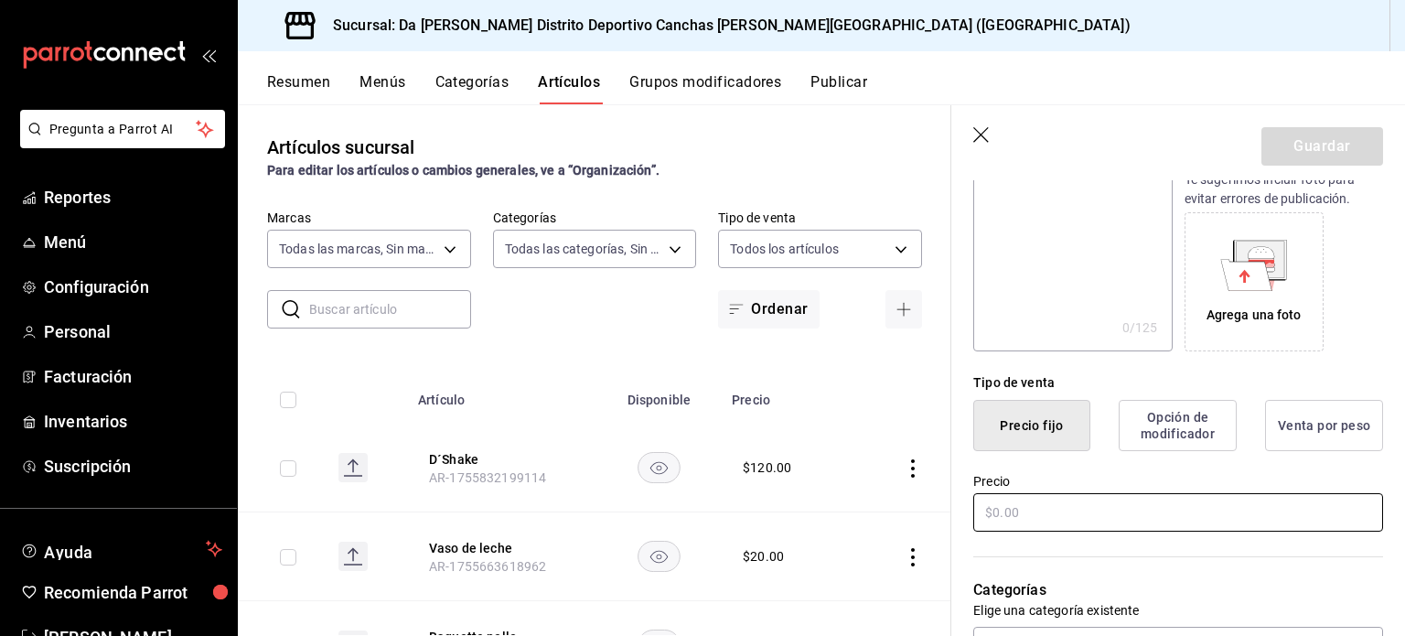
type input "Smoothie Energy"
click at [1097, 506] on input "text" at bounding box center [1178, 512] width 410 height 38
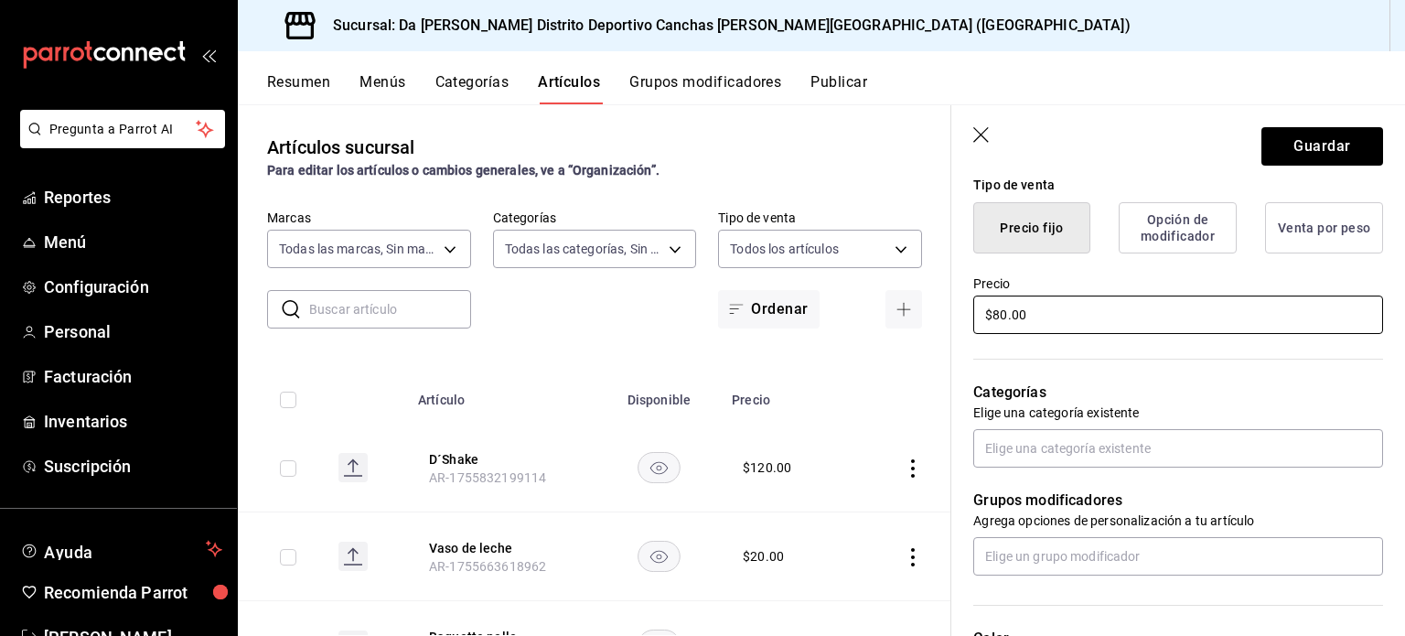
scroll to position [457, 0]
type input "$80.00"
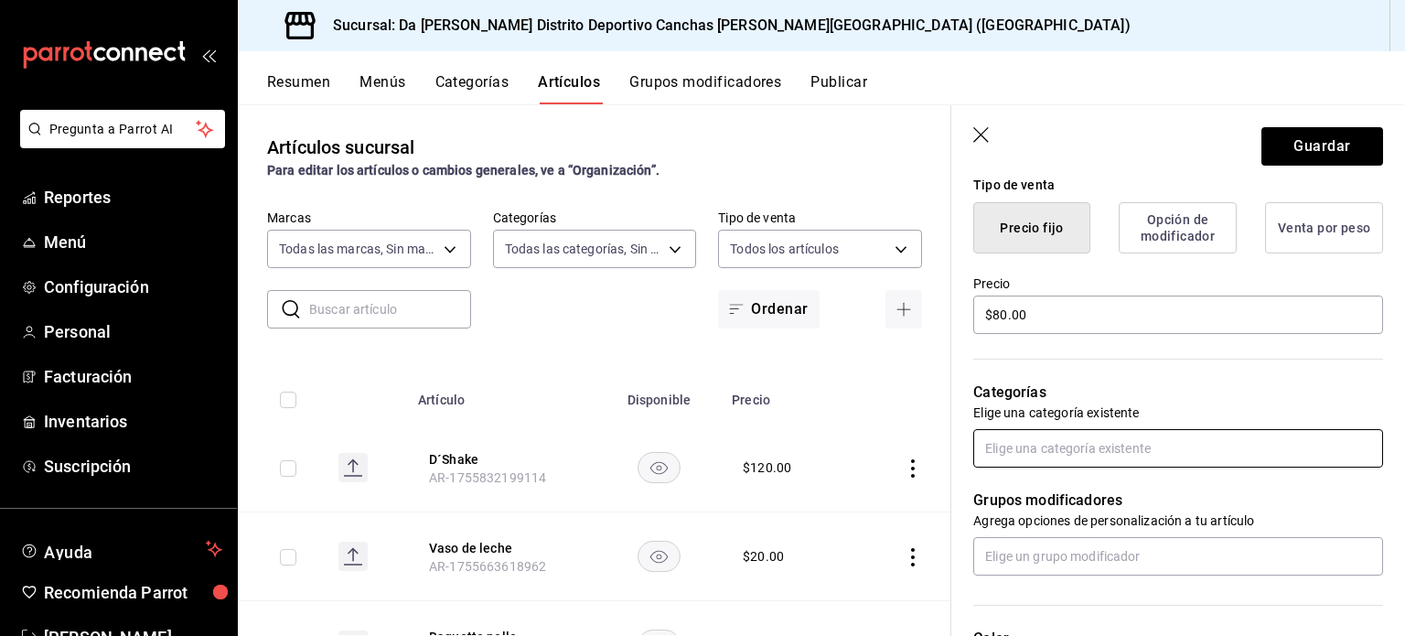
click at [1105, 433] on input "text" at bounding box center [1178, 448] width 410 height 38
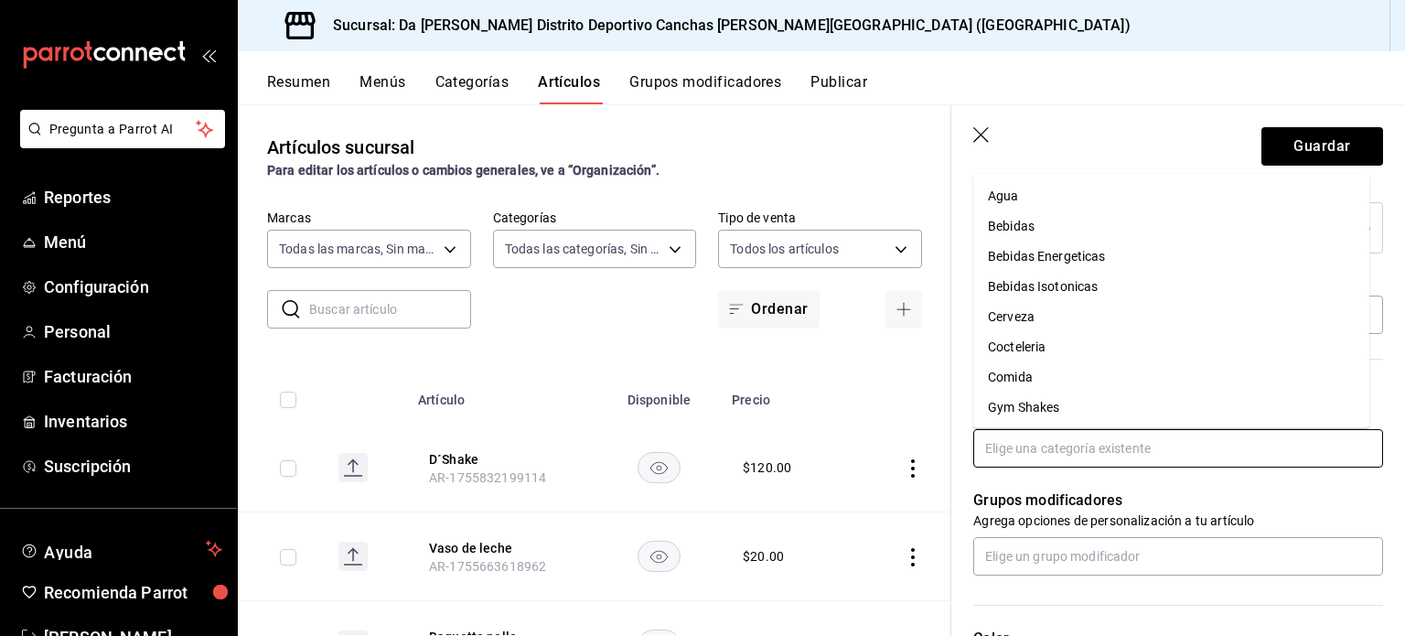
click at [1065, 392] on li "Gym Shakes" at bounding box center [1171, 407] width 396 height 30
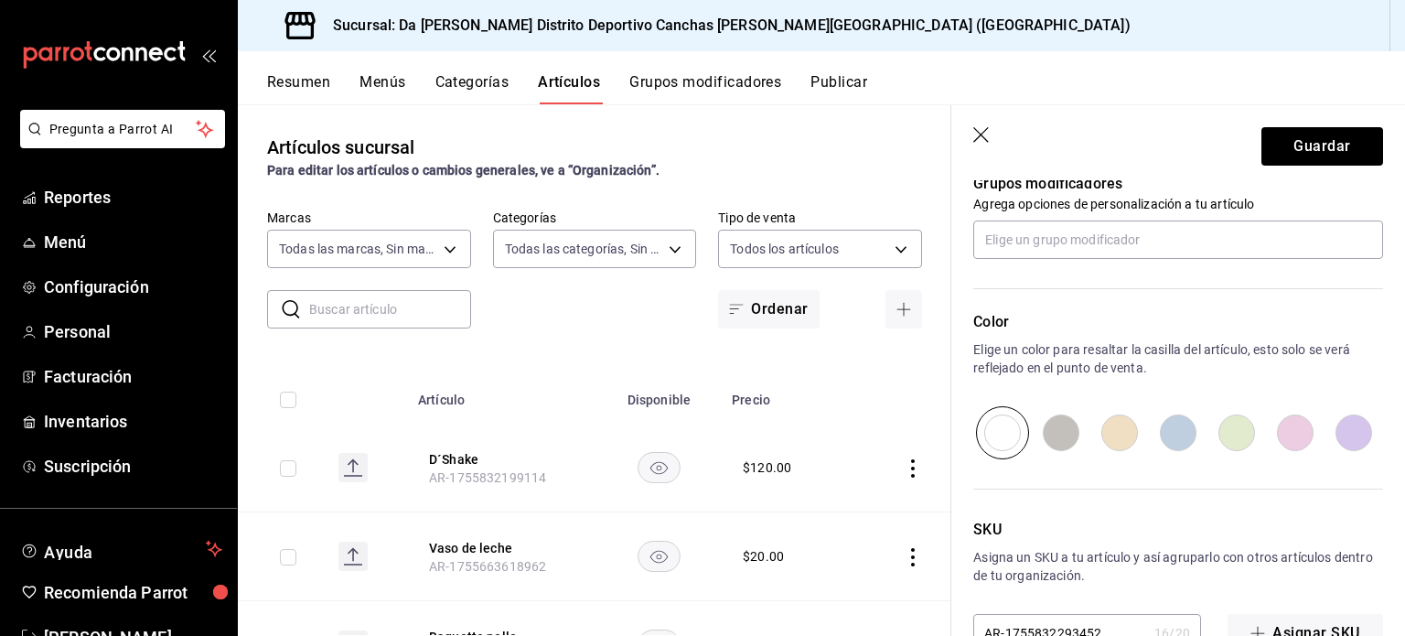
scroll to position [836, 0]
click at [1176, 428] on input "radio" at bounding box center [1178, 430] width 59 height 53
radio input "true"
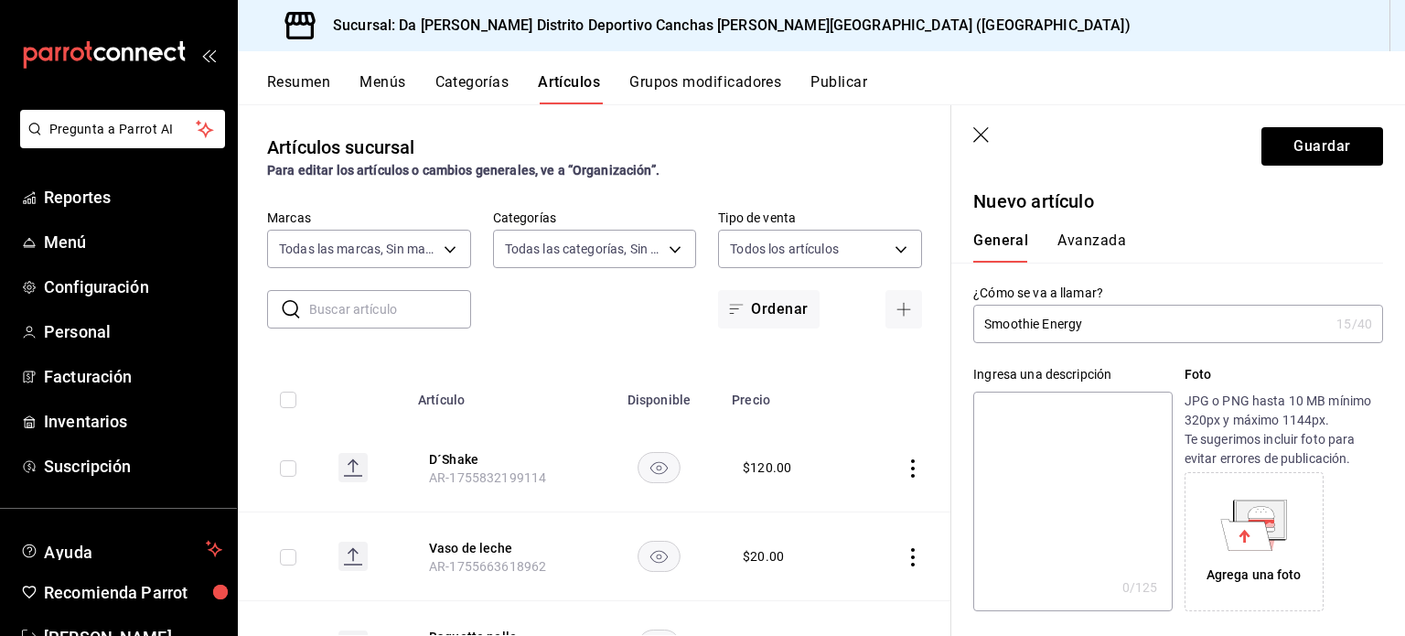
scroll to position [0, 0]
click at [1062, 230] on div "General Avanzada" at bounding box center [1167, 239] width 432 height 48
click at [1071, 237] on button "Avanzada" at bounding box center [1091, 246] width 69 height 31
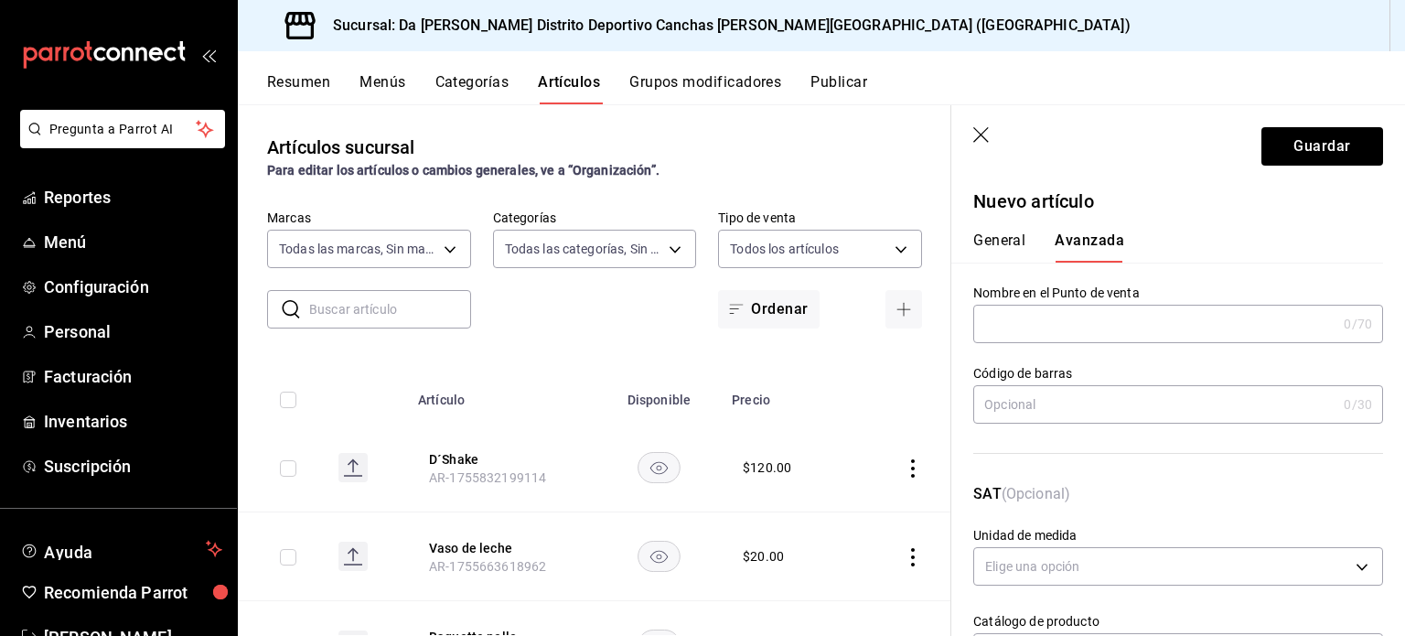
scroll to position [655, 0]
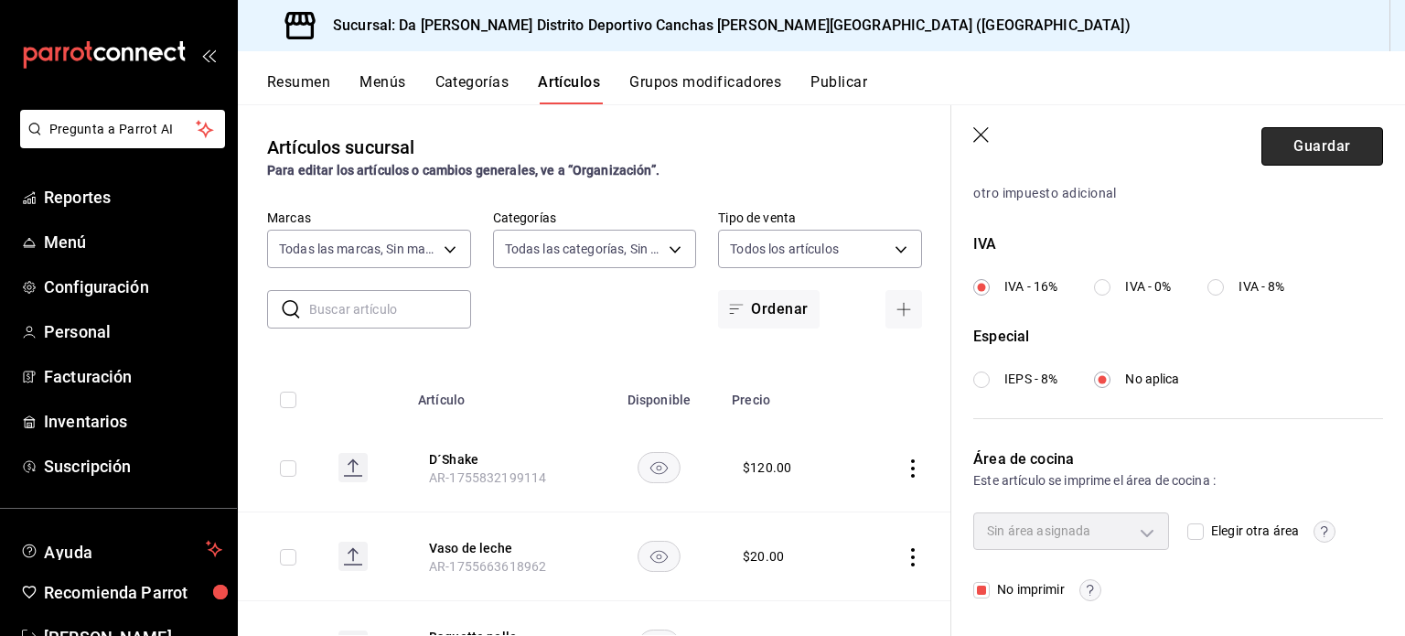
click at [1292, 153] on button "Guardar" at bounding box center [1322, 146] width 122 height 38
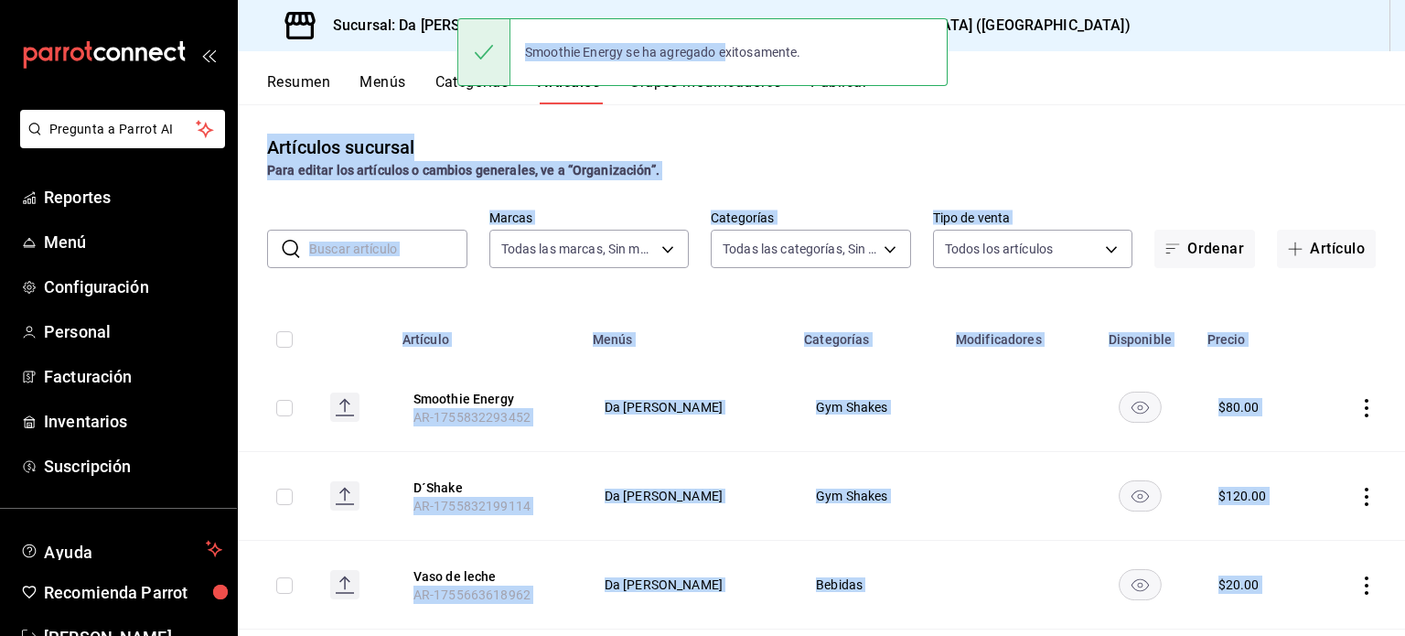
click at [726, 91] on div "Smoothie Energy se ha agregado exitosamente." at bounding box center [702, 52] width 490 height 79
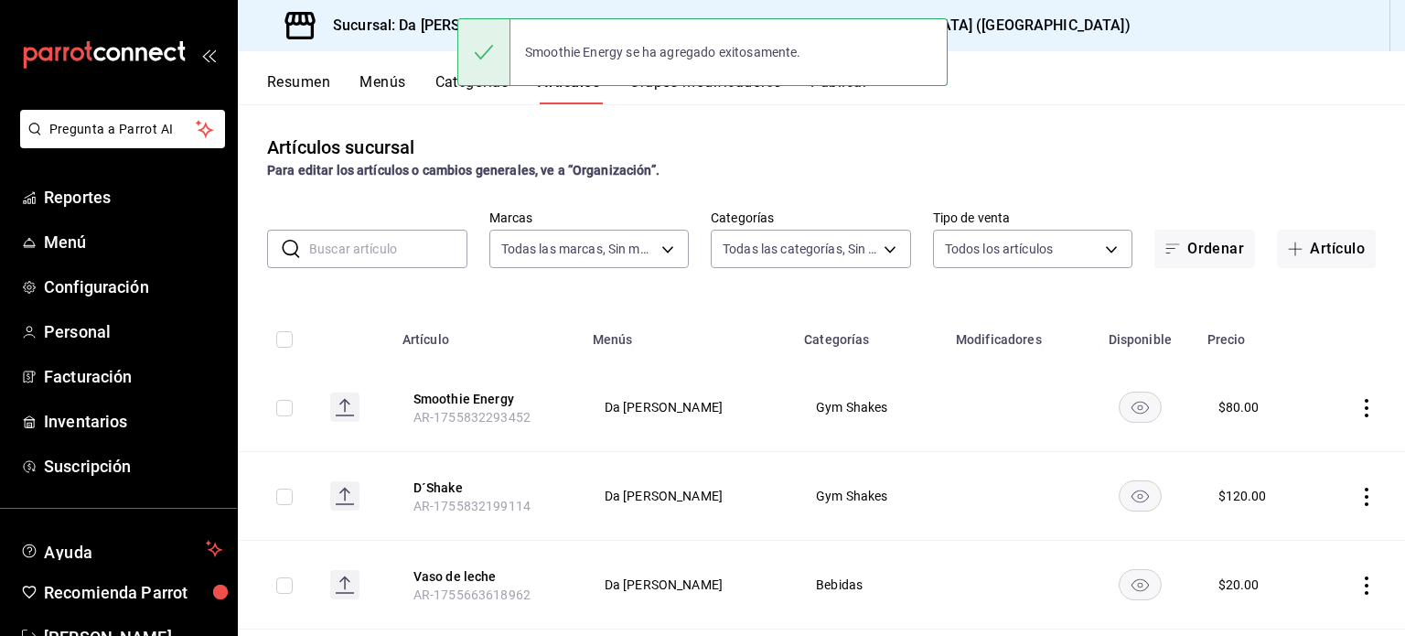
click at [726, 91] on div "Smoothie Energy se ha agregado exitosamente." at bounding box center [702, 52] width 490 height 79
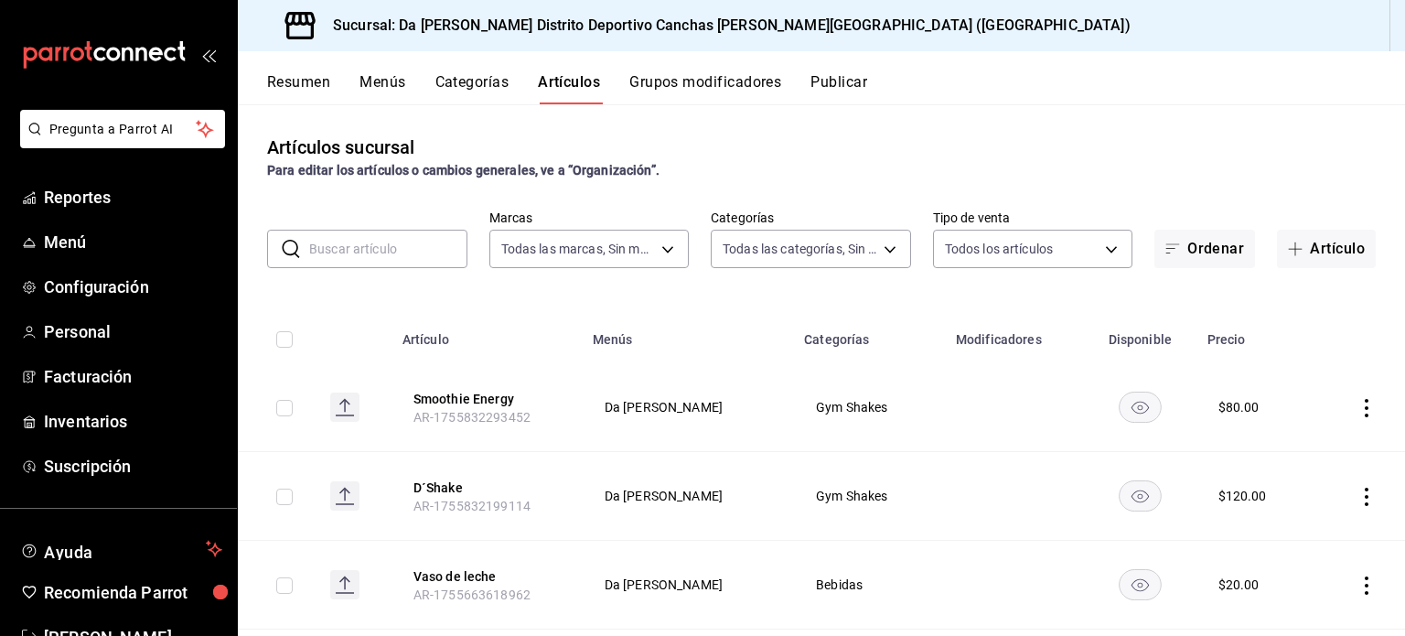
click at [746, 85] on button "Grupos modificadores" at bounding box center [705, 88] width 152 height 31
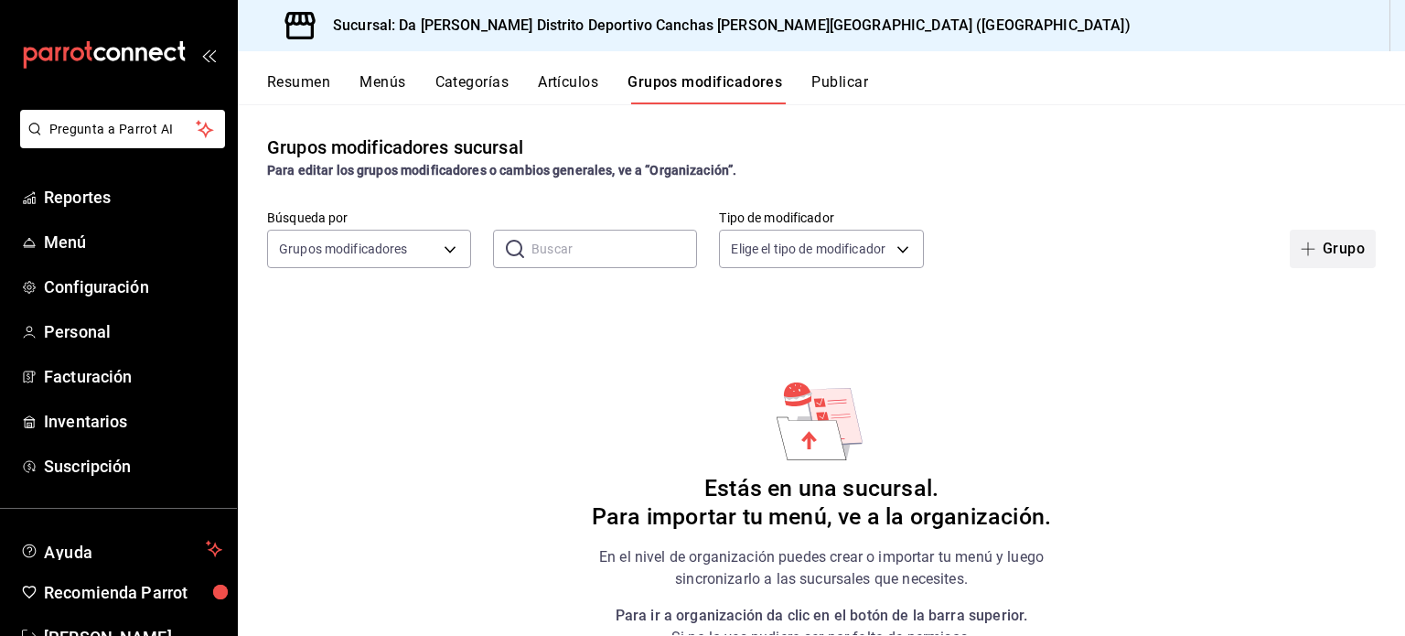
click at [1312, 252] on button "Grupo" at bounding box center [1333, 249] width 86 height 38
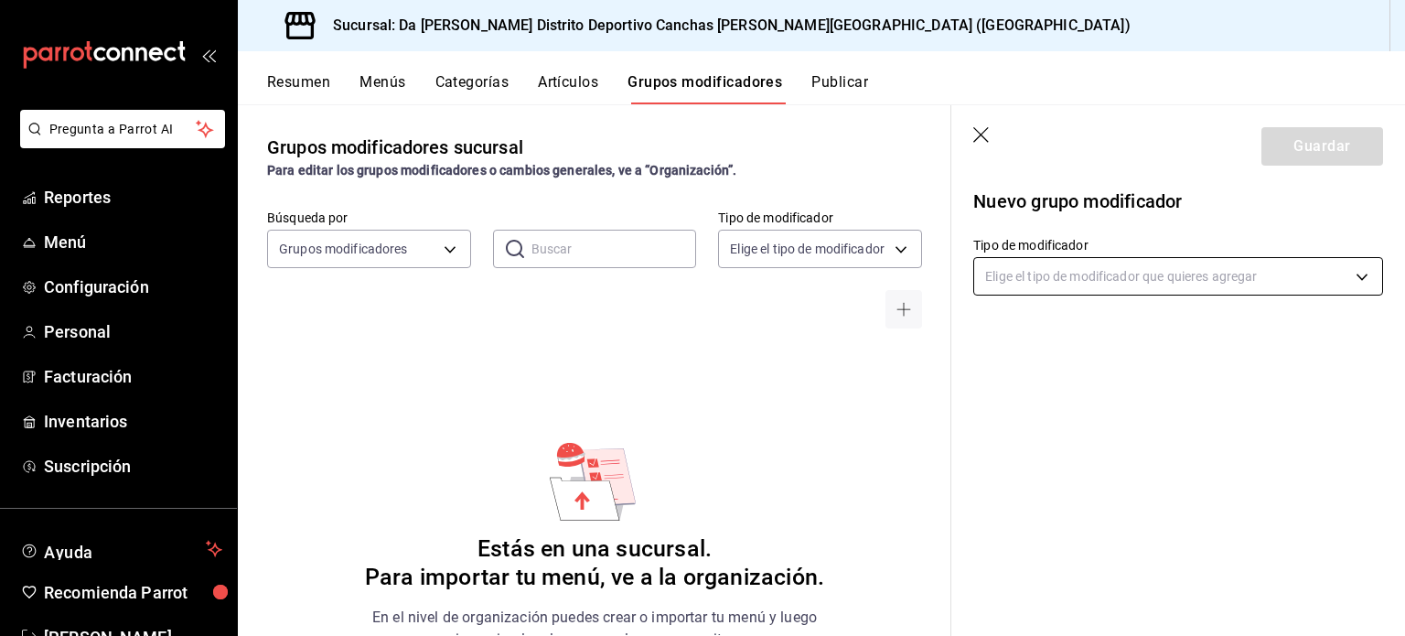
click at [1107, 270] on body "Pregunta a Parrot AI Reportes Menú Configuración Personal Facturación Inventari…" at bounding box center [702, 318] width 1405 height 636
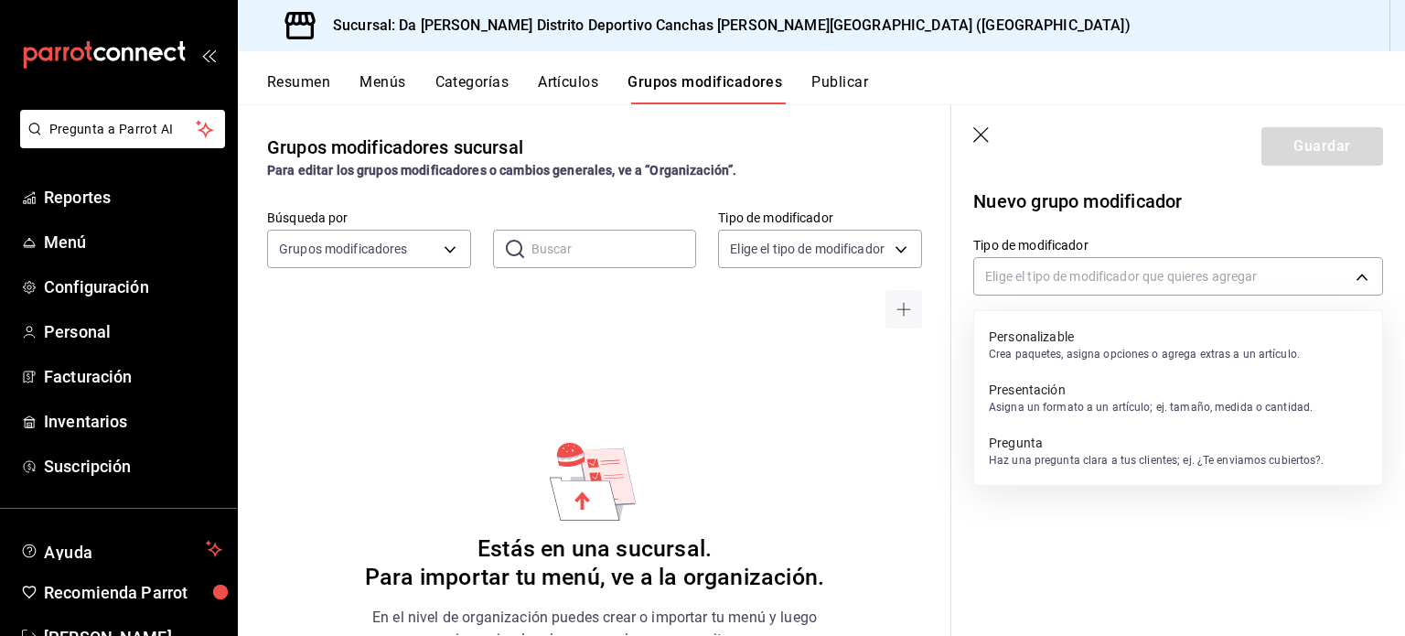
click at [770, 292] on div at bounding box center [702, 318] width 1405 height 636
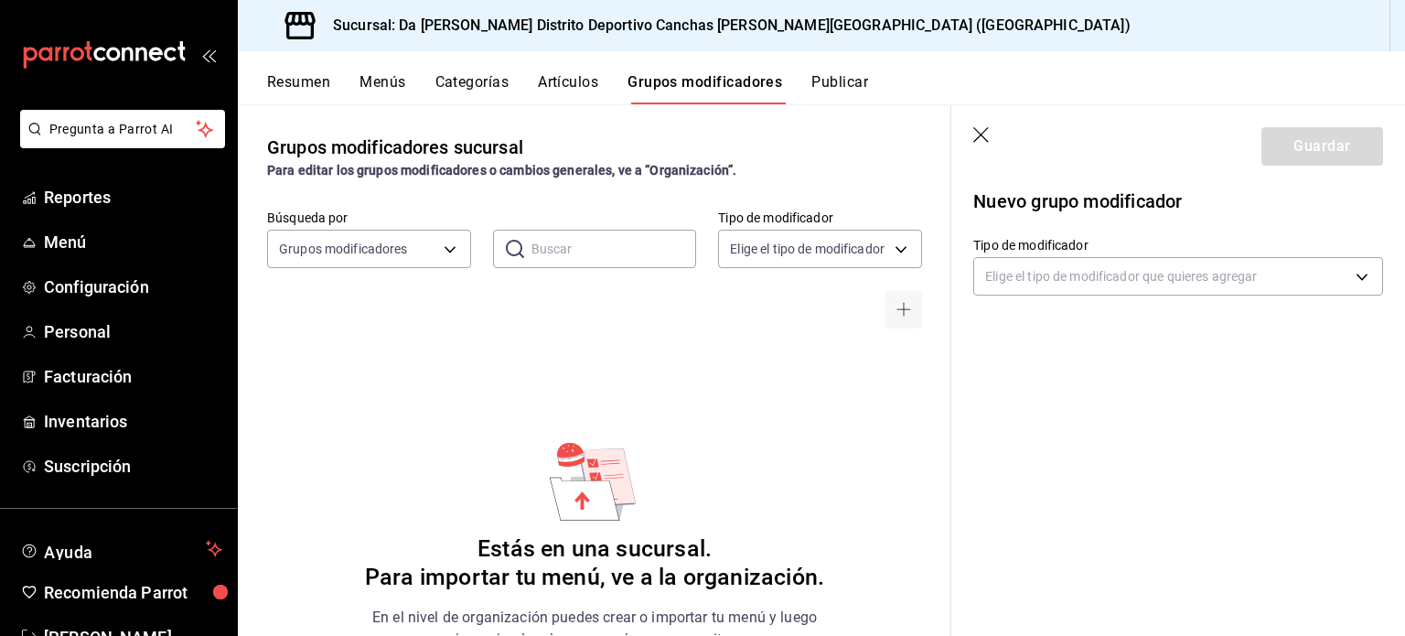
click at [986, 139] on icon "button" at bounding box center [981, 135] width 16 height 16
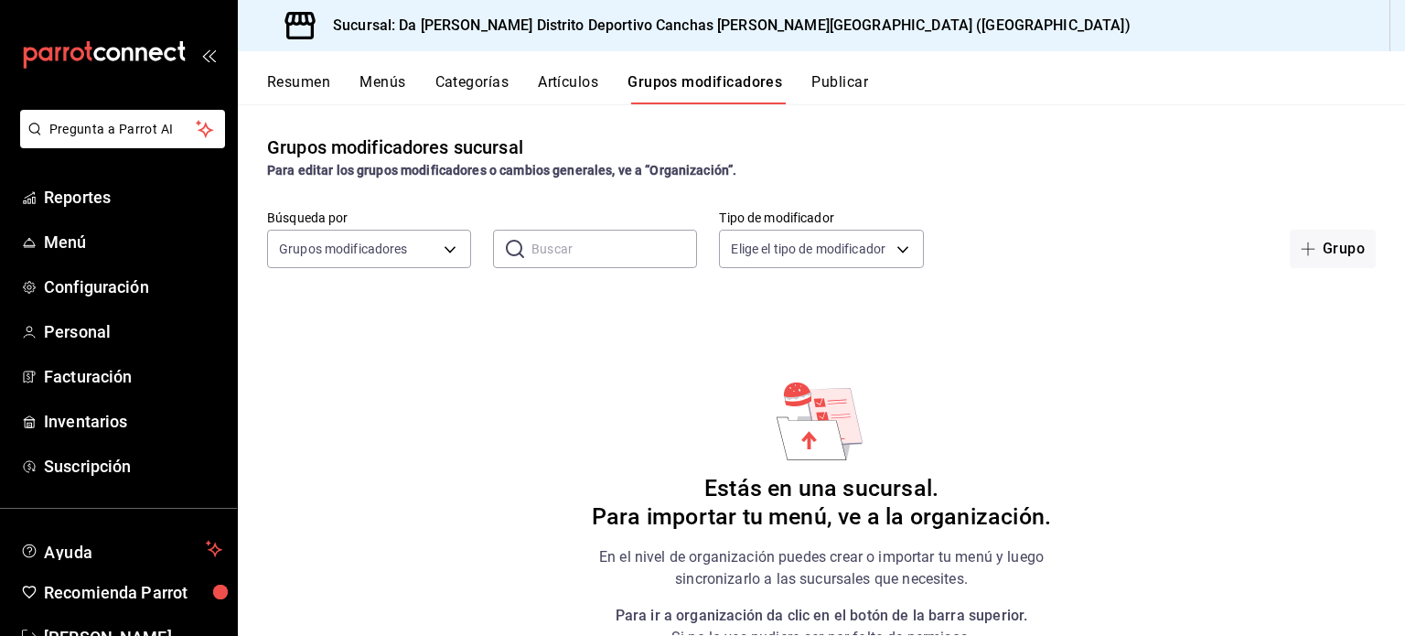
click at [576, 82] on button "Artículos" at bounding box center [568, 88] width 60 height 31
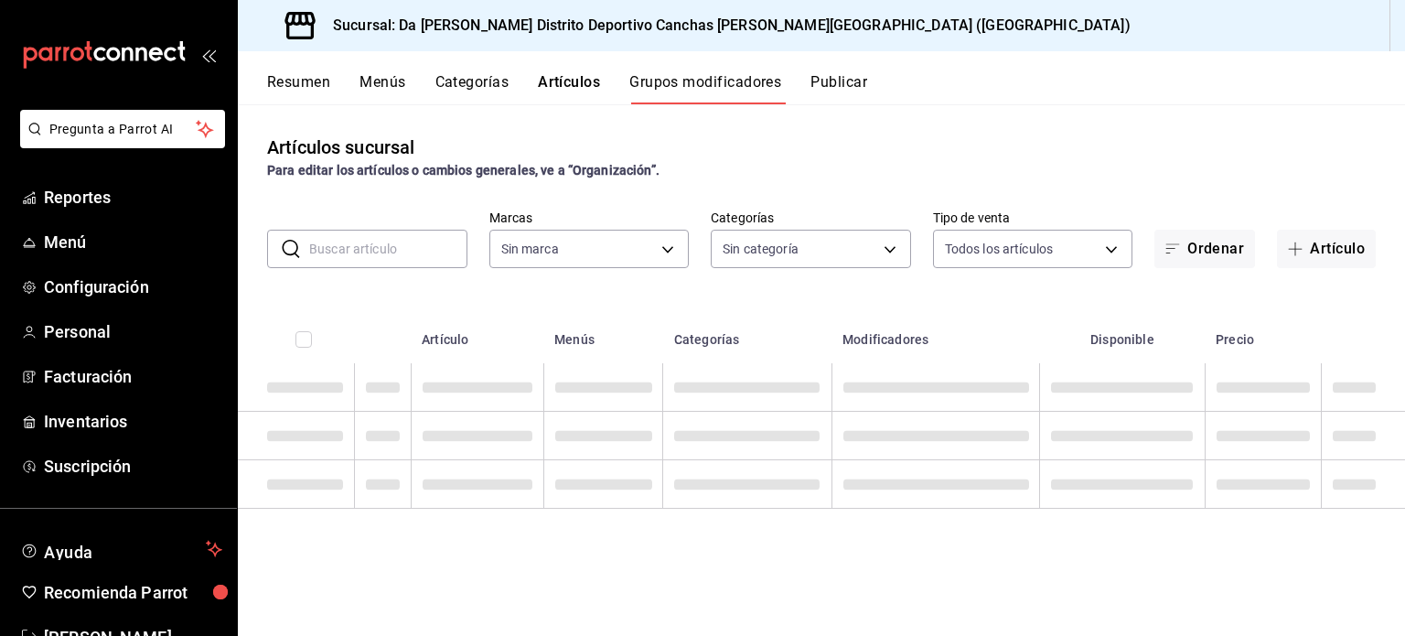
type input "34f83491-3ce3-499e-b850-bffbd5fa3fa9"
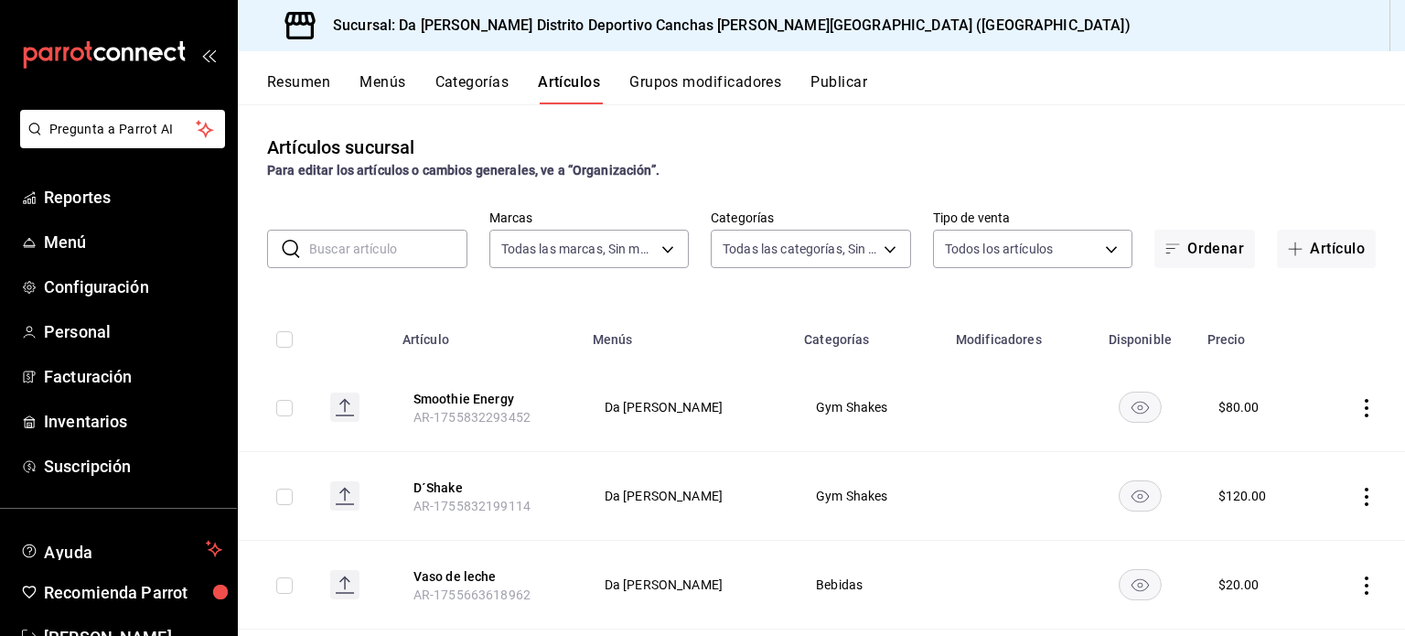
type input "28e1b11f-b2b9-479c-8f70-4b74a63049a7,da66b83c-5eca-49dc-ab10-cfd29e62eb28,28d28…"
click at [1323, 244] on button "Artículo" at bounding box center [1326, 249] width 99 height 38
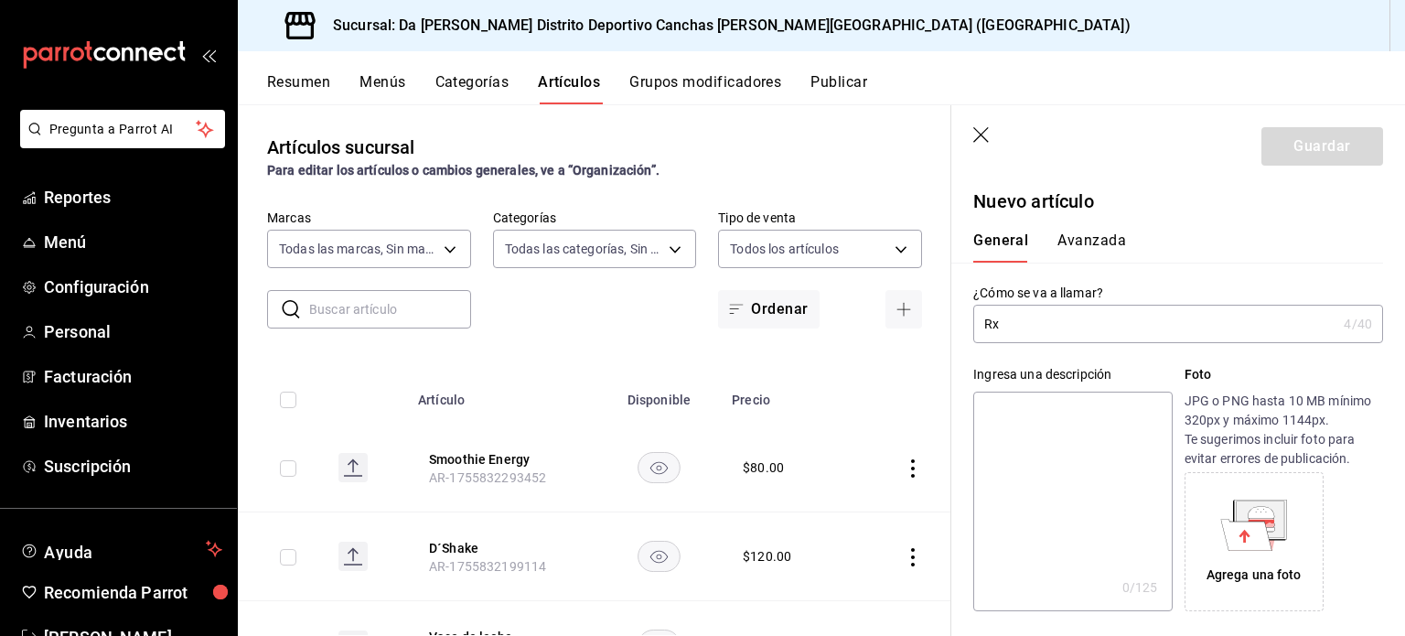
type input "R"
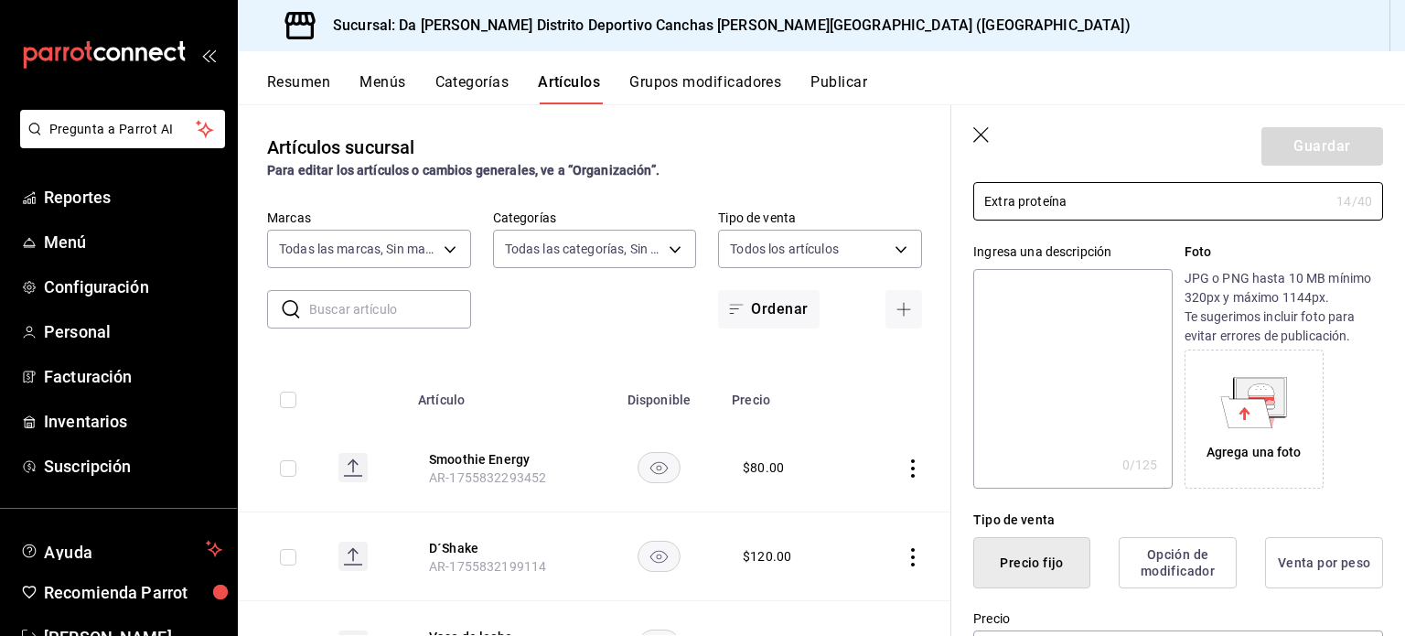
scroll to position [244, 0]
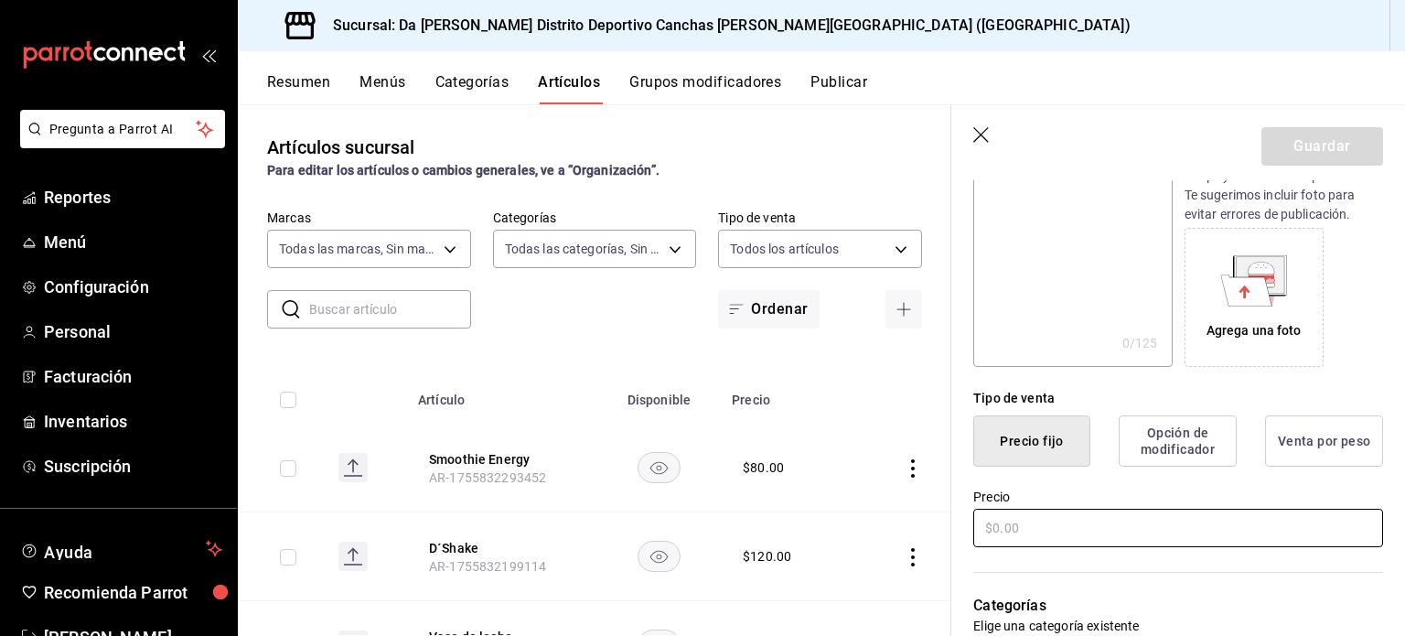
type input "Extra proteína"
click at [1043, 531] on input "text" at bounding box center [1178, 528] width 410 height 38
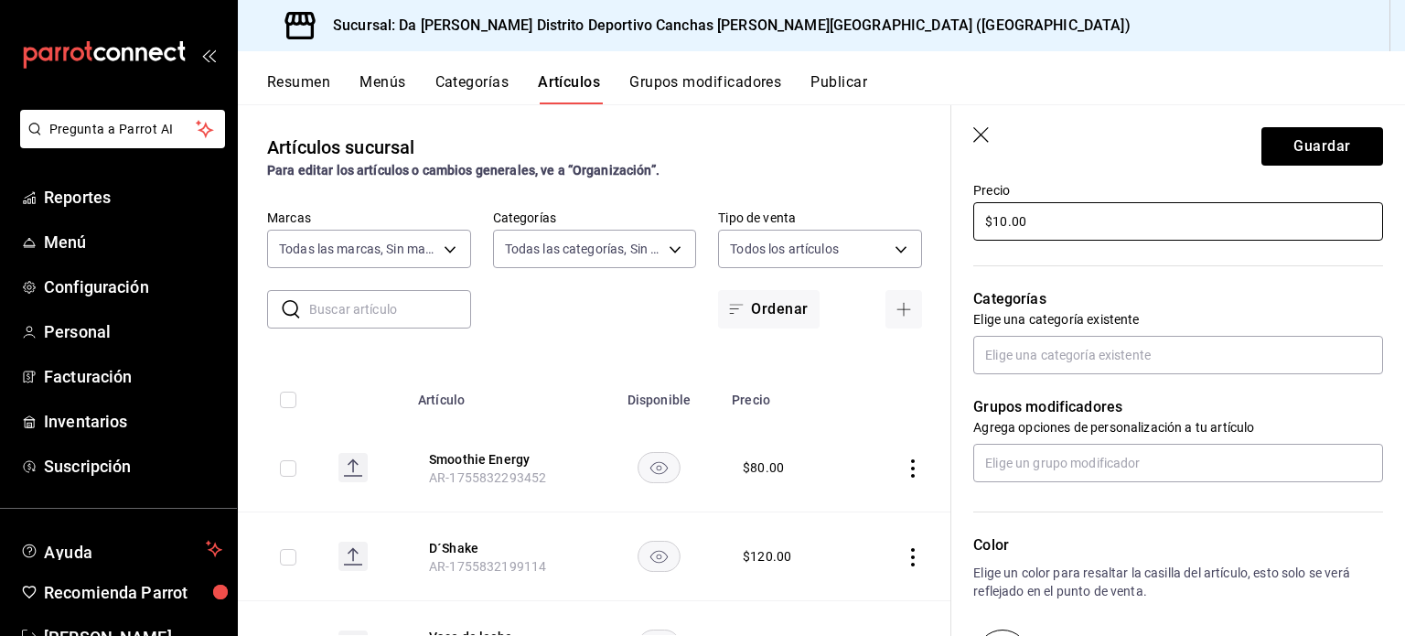
scroll to position [552, 0]
type input "$10.00"
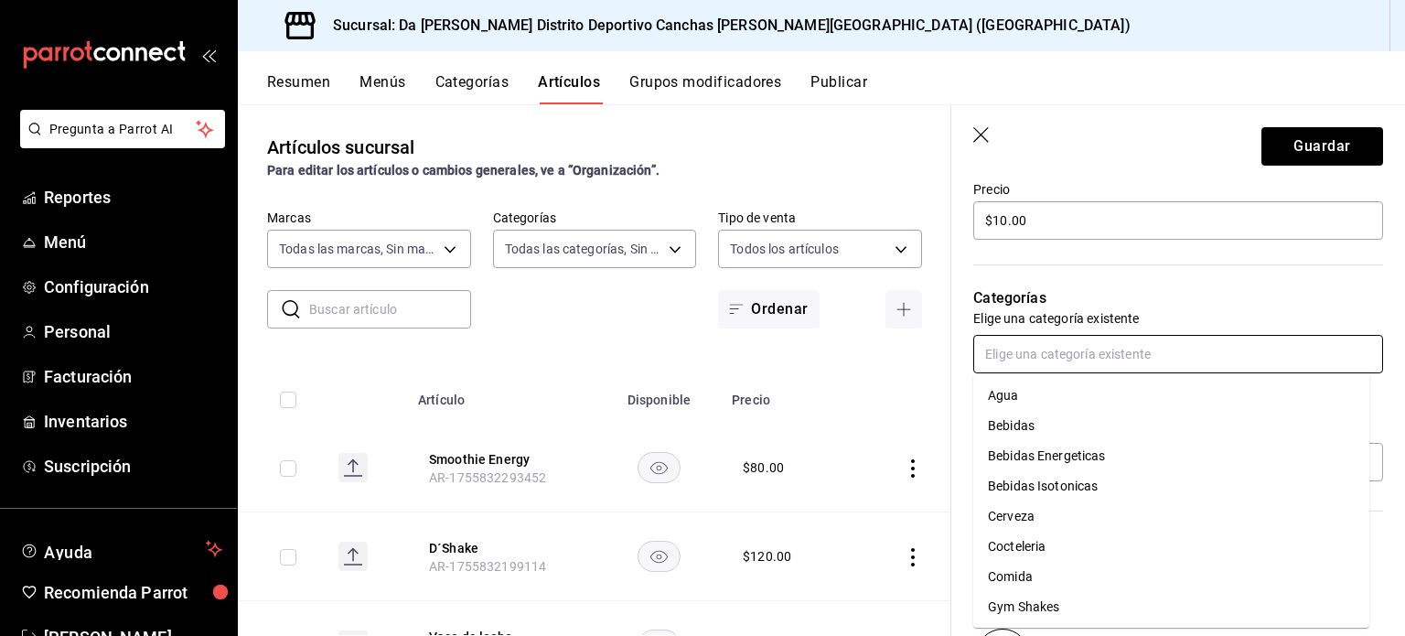
click at [1162, 354] on input "text" at bounding box center [1178, 354] width 410 height 38
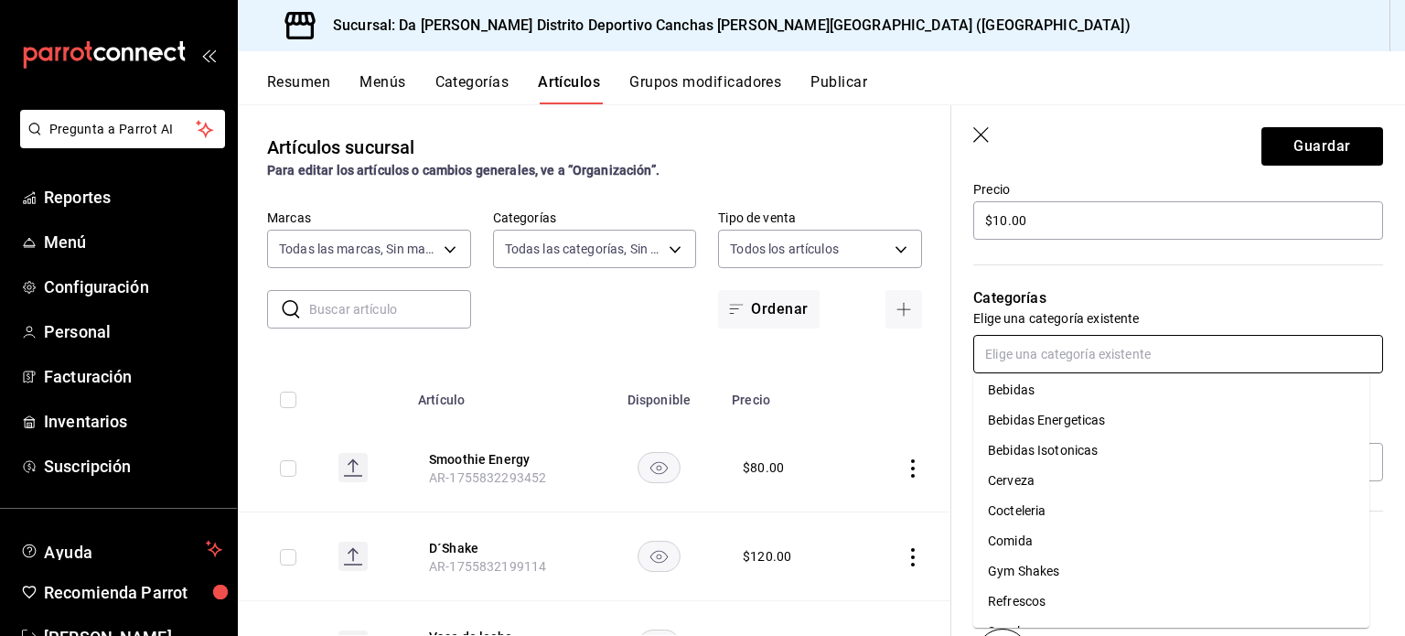
click at [1079, 574] on li "Gym Shakes" at bounding box center [1171, 571] width 396 height 30
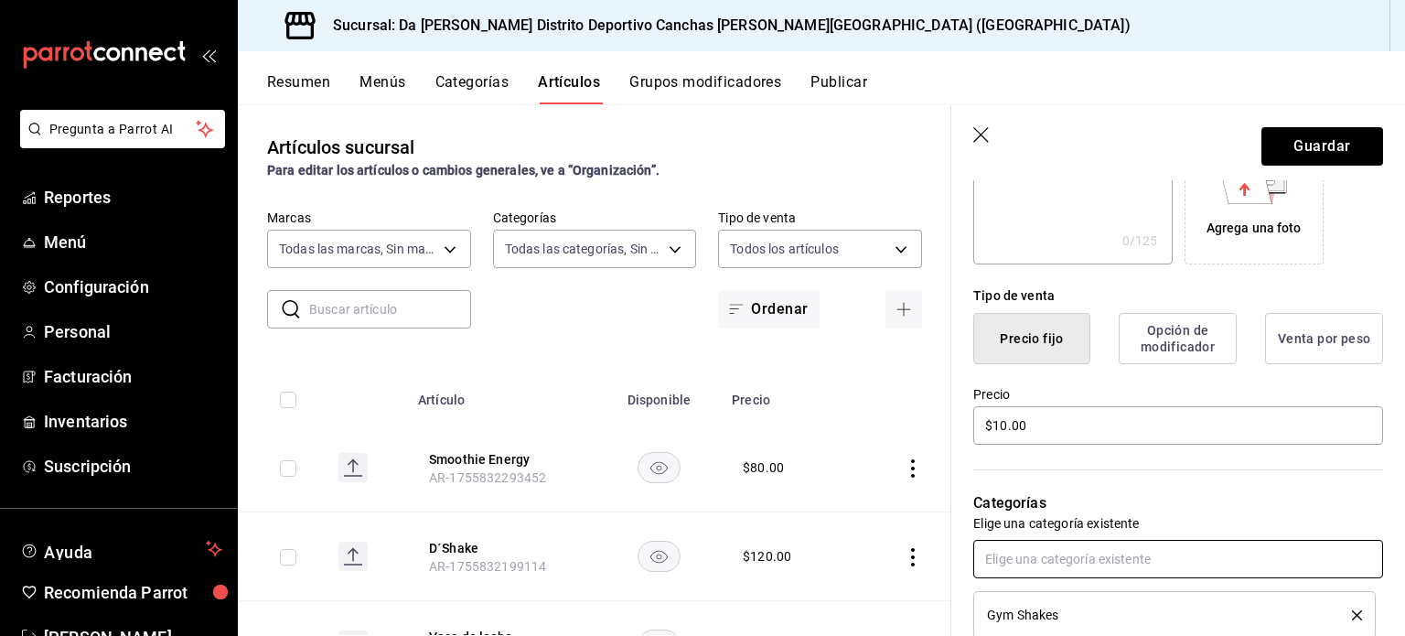
scroll to position [0, 0]
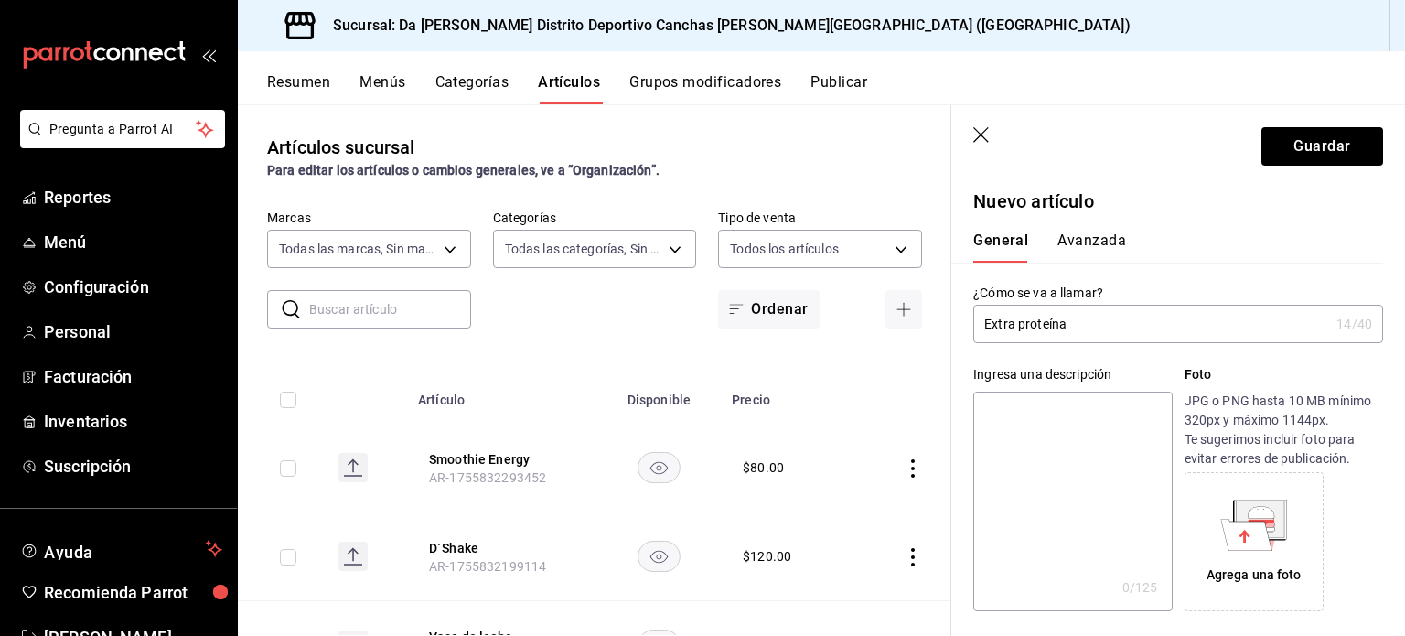
click at [1101, 247] on button "Avanzada" at bounding box center [1091, 246] width 69 height 31
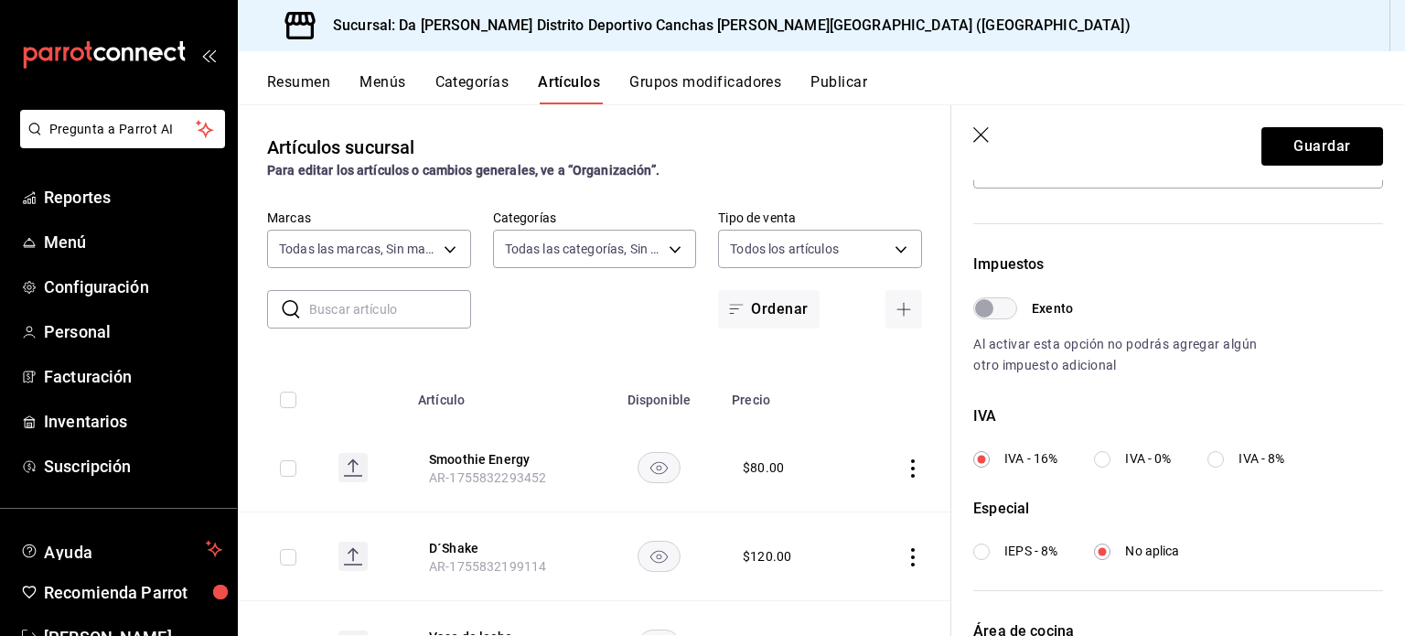
scroll to position [655, 0]
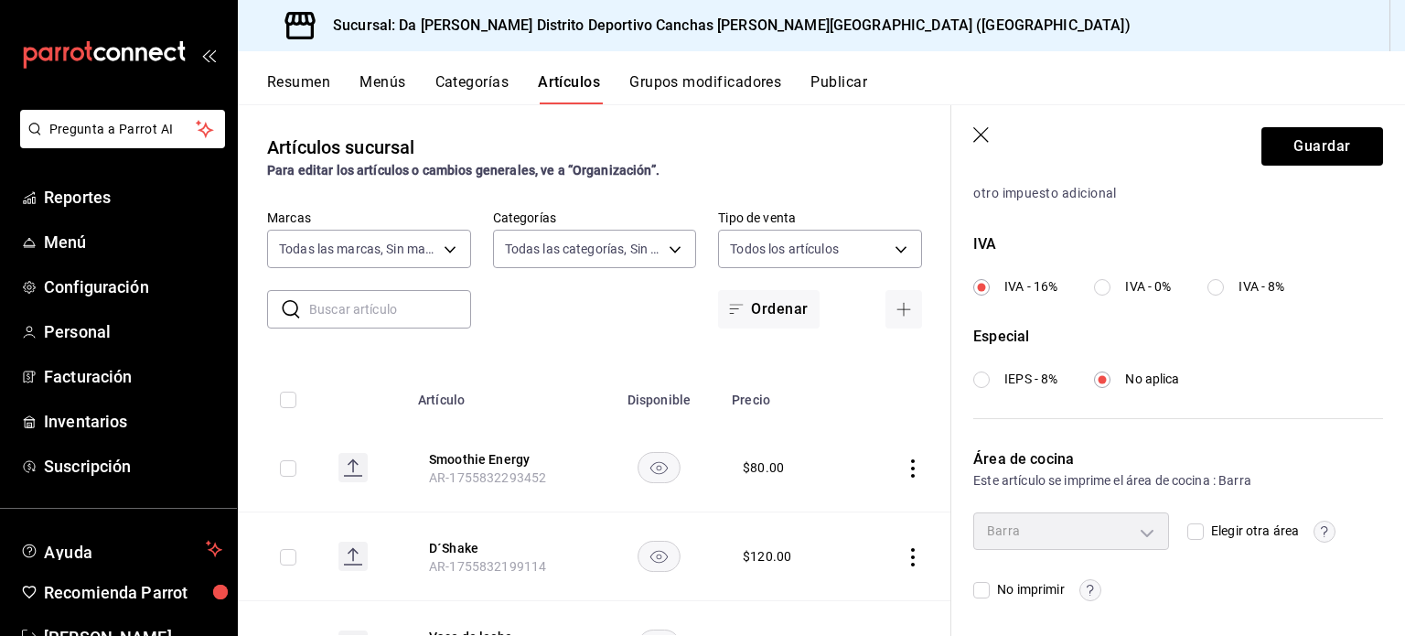
click at [981, 586] on input "No imprimir" at bounding box center [981, 590] width 16 height 16
checkbox input "true"
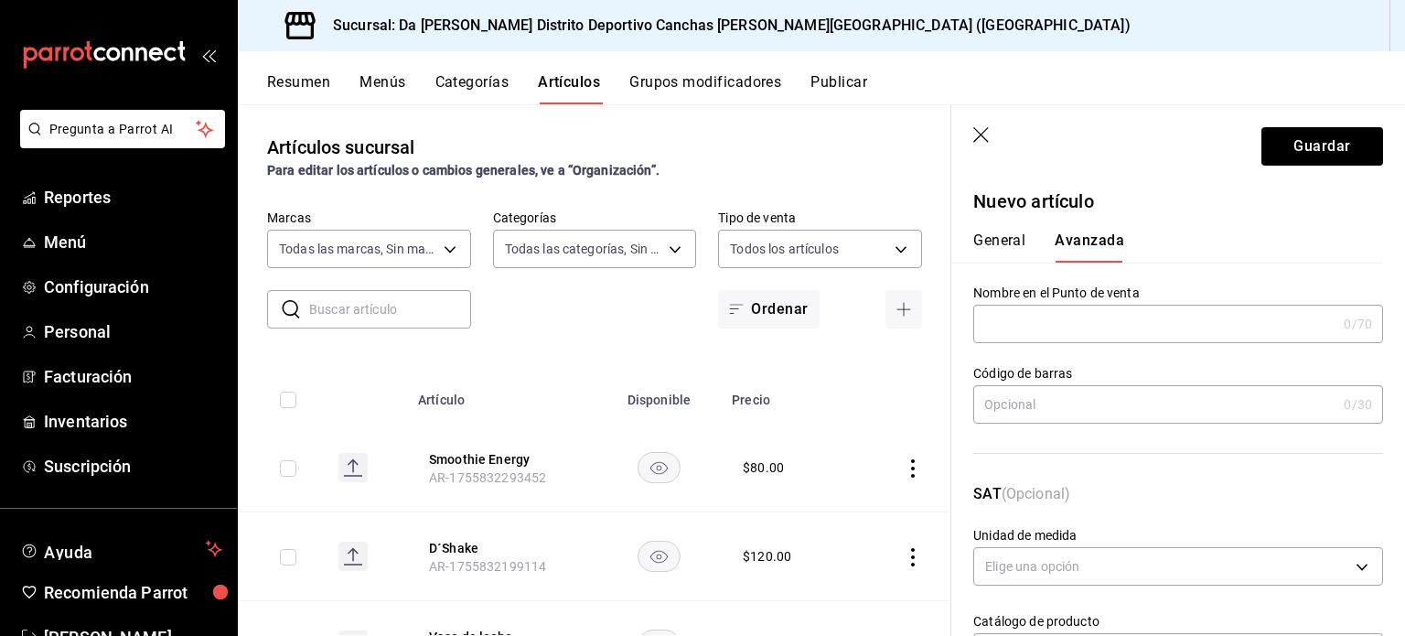
scroll to position [0, 0]
click at [1003, 246] on button "General" at bounding box center [999, 246] width 52 height 31
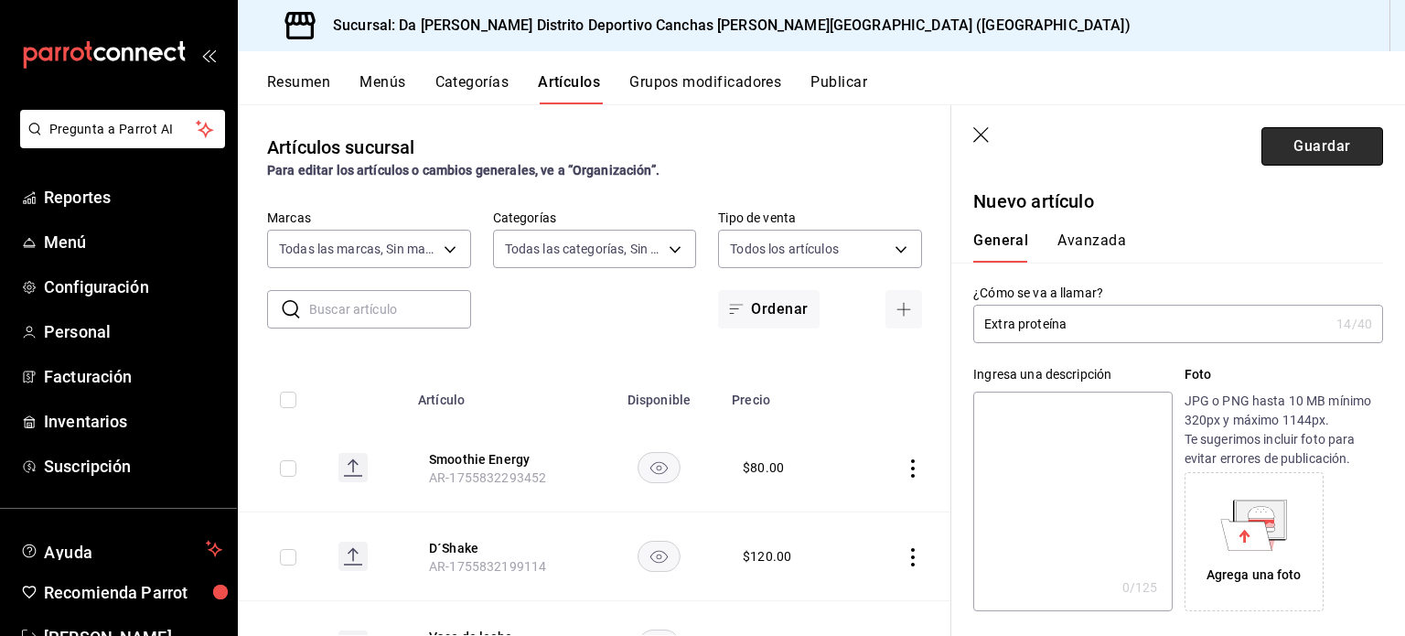
click at [1301, 137] on button "Guardar" at bounding box center [1322, 146] width 122 height 38
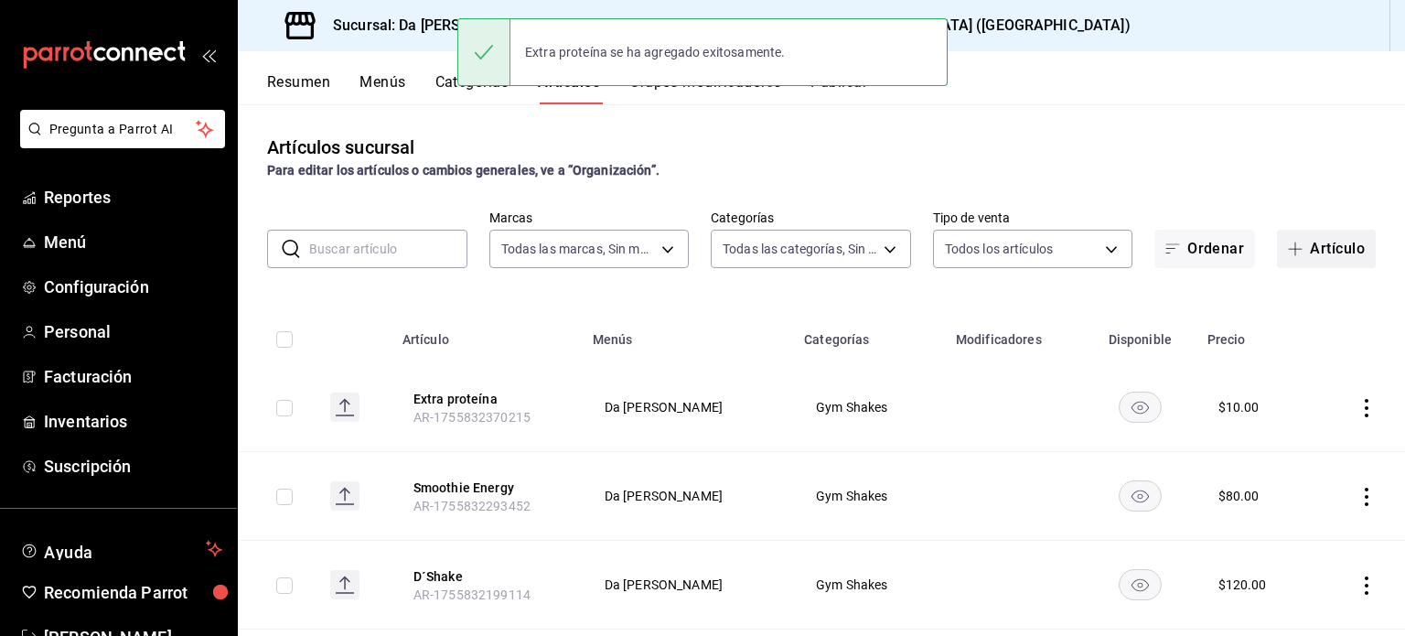
click at [1310, 250] on button "Artículo" at bounding box center [1326, 249] width 99 height 38
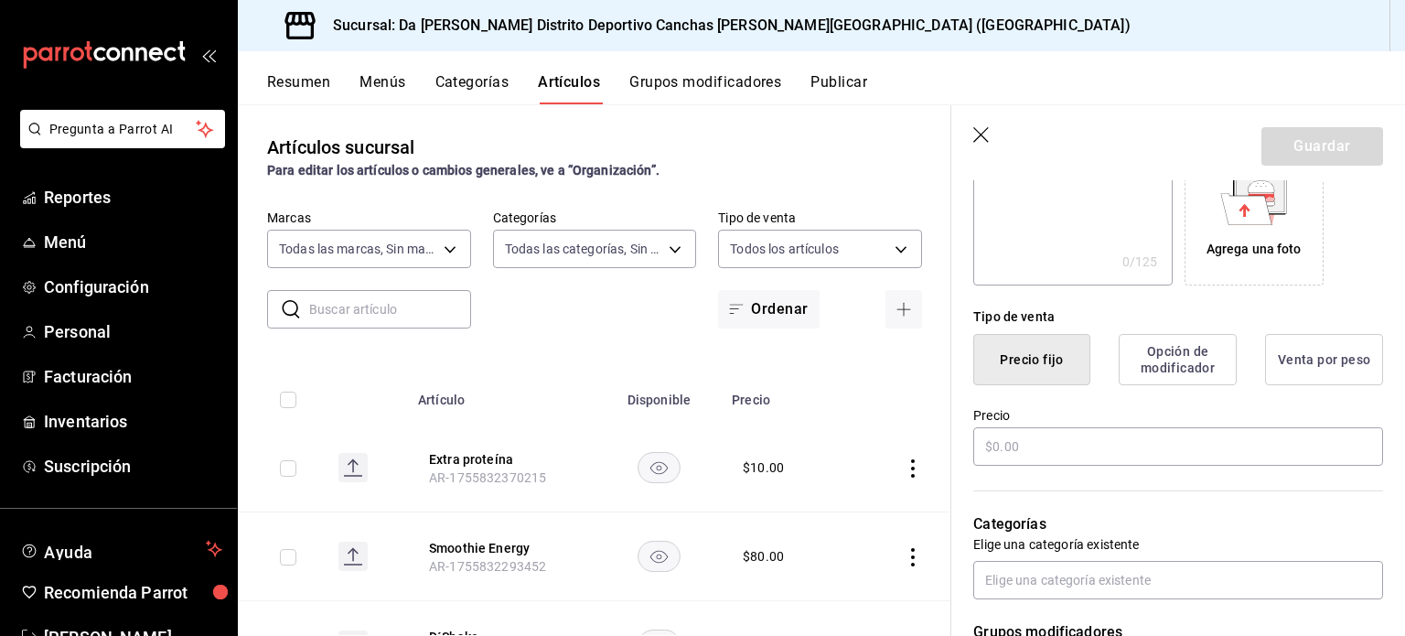
scroll to position [326, 0]
type input "Extra leche"
click at [1153, 432] on input "text" at bounding box center [1178, 446] width 410 height 38
drag, startPoint x: 1153, startPoint y: 432, endPoint x: 1207, endPoint y: 402, distance: 62.2
click at [1207, 402] on div "Precio" at bounding box center [1167, 426] width 432 height 83
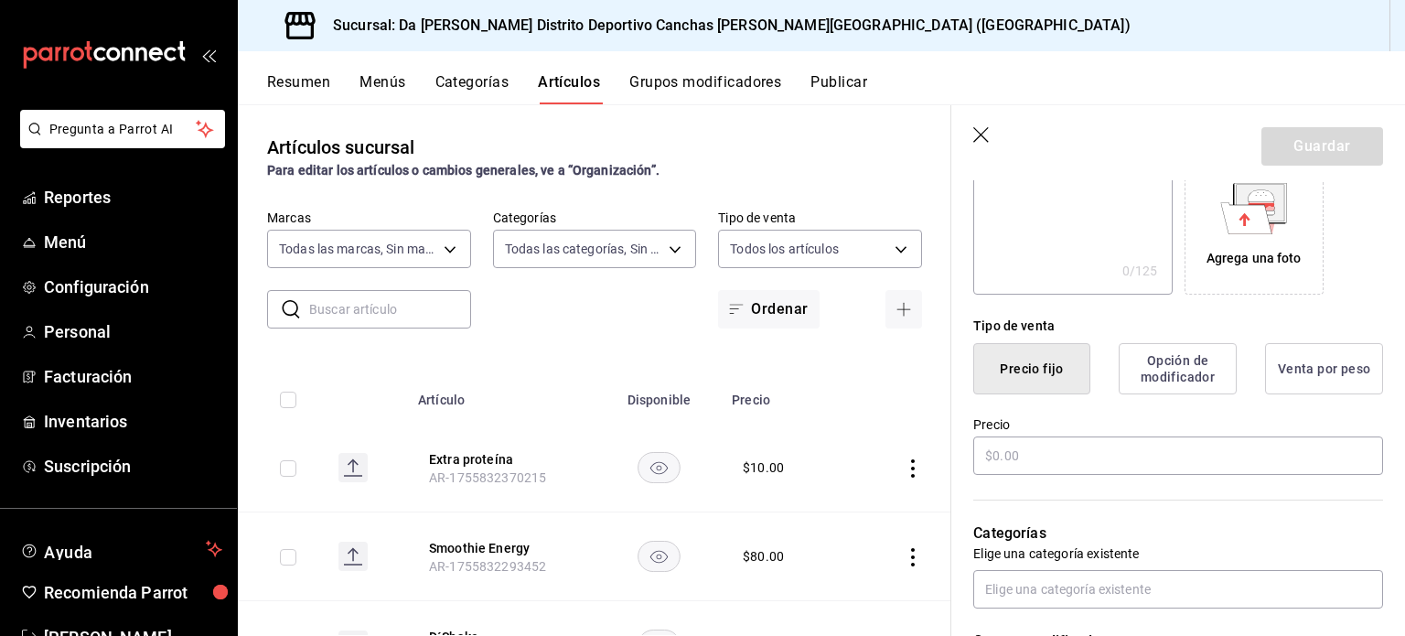
scroll to position [317, 0]
click at [1152, 456] on input "text" at bounding box center [1178, 454] width 410 height 38
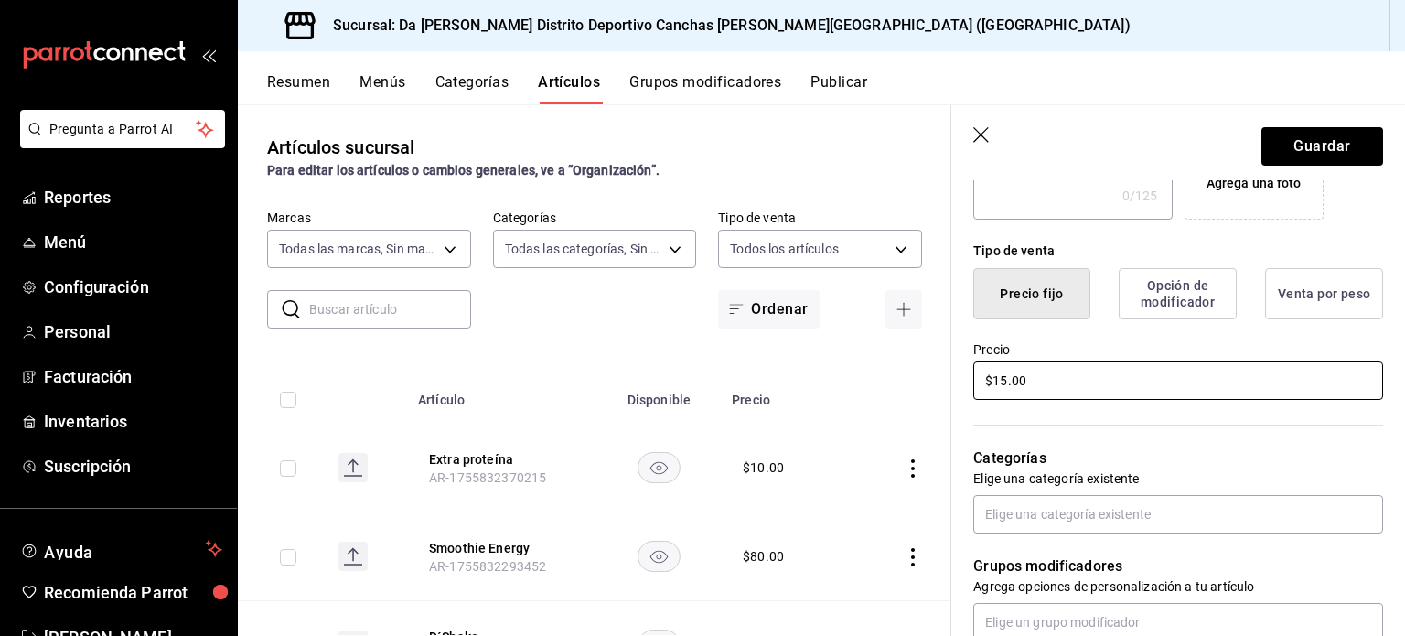
scroll to position [394, 0]
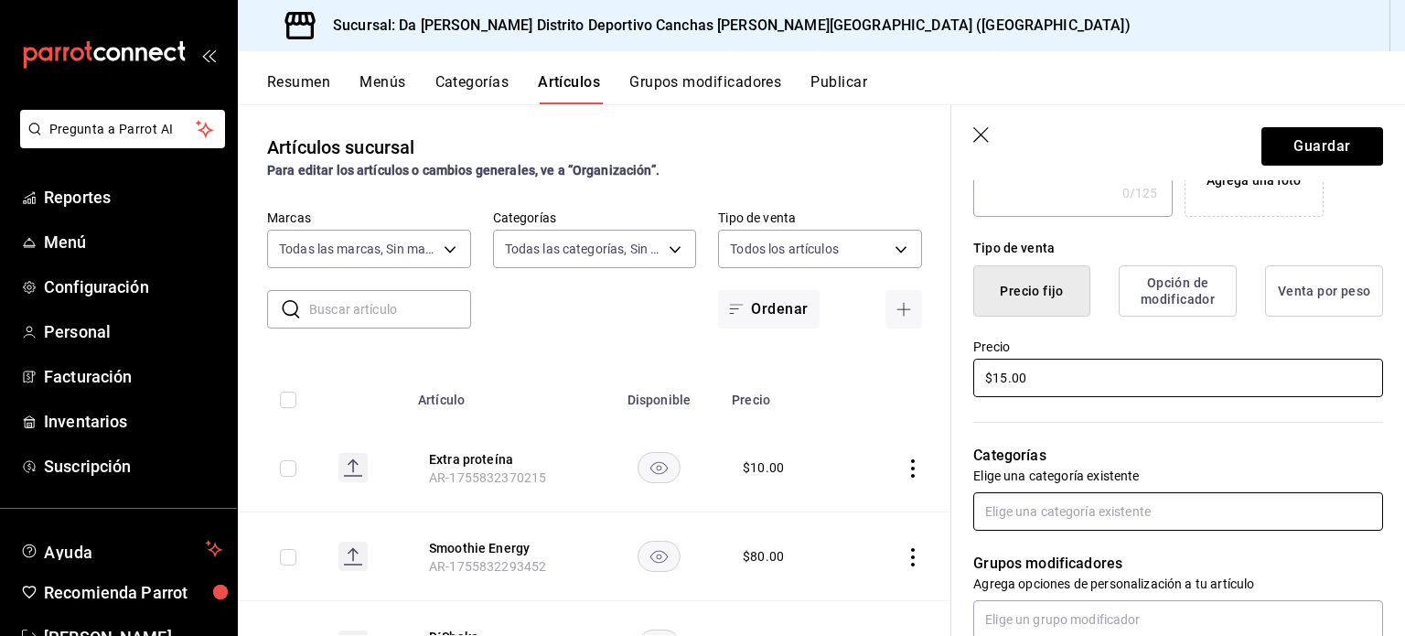
type input "$15.00"
click at [1102, 516] on input "text" at bounding box center [1178, 511] width 410 height 38
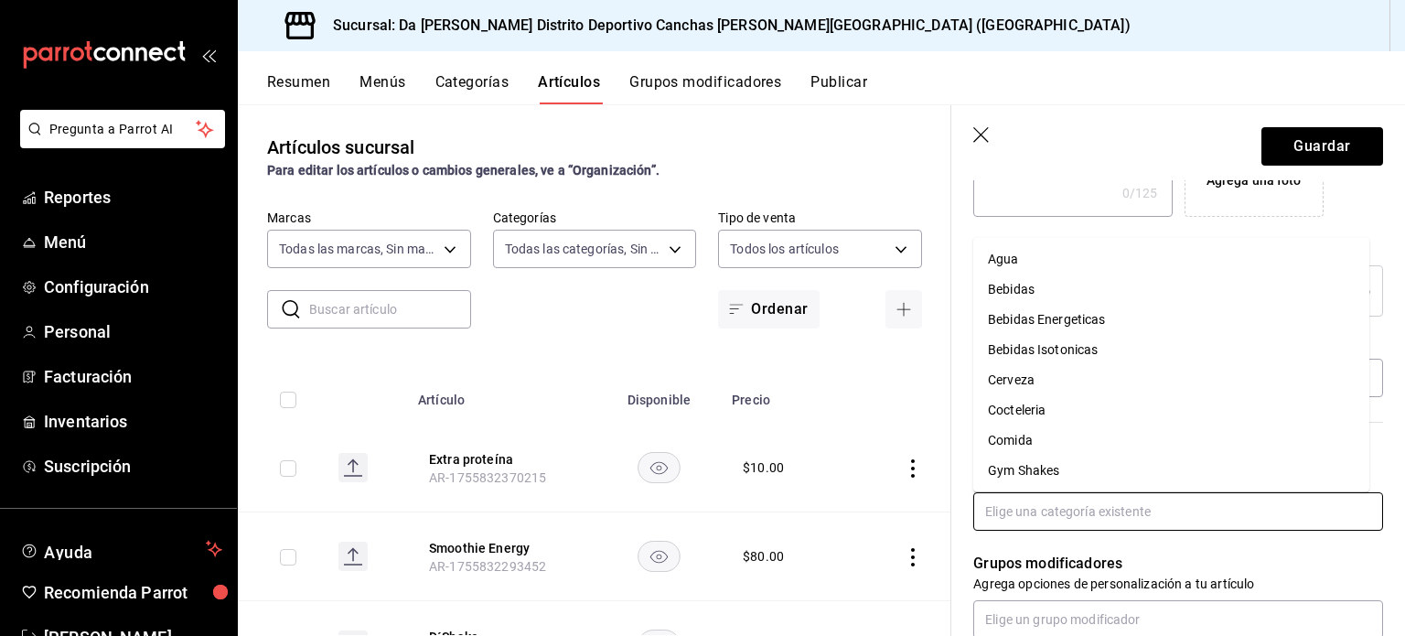
click at [1077, 472] on li "Gym Shakes" at bounding box center [1171, 471] width 396 height 30
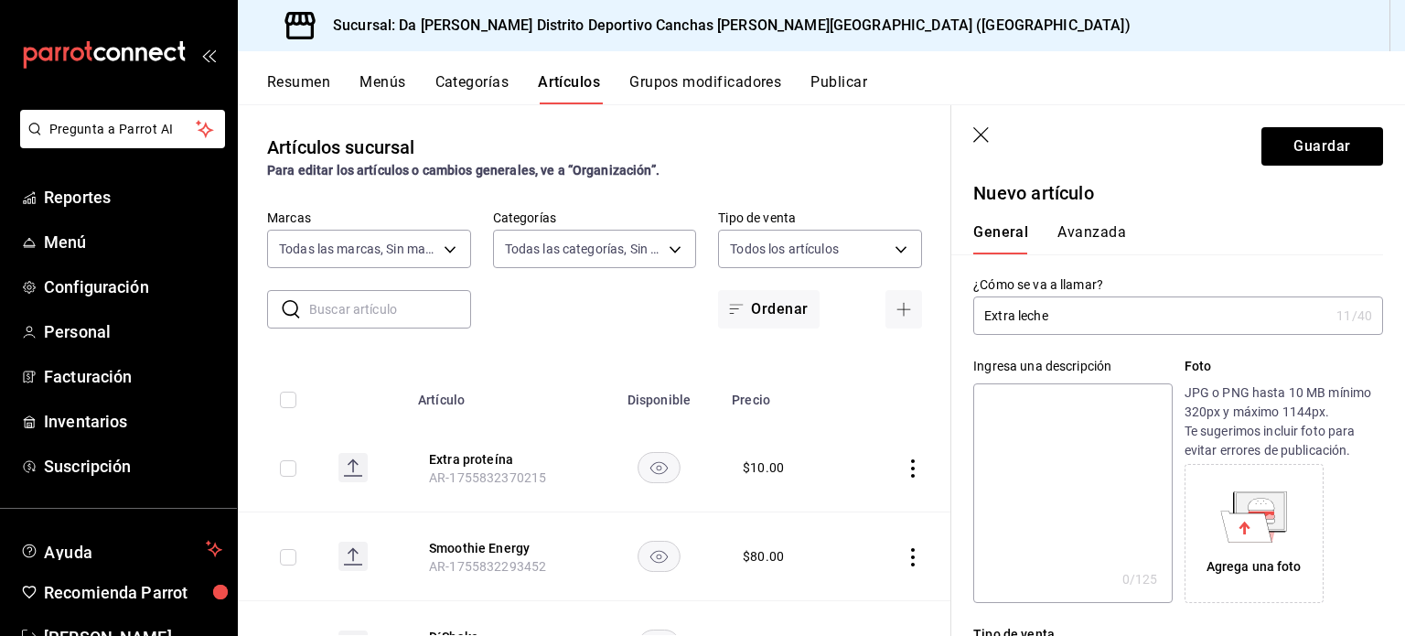
scroll to position [0, 0]
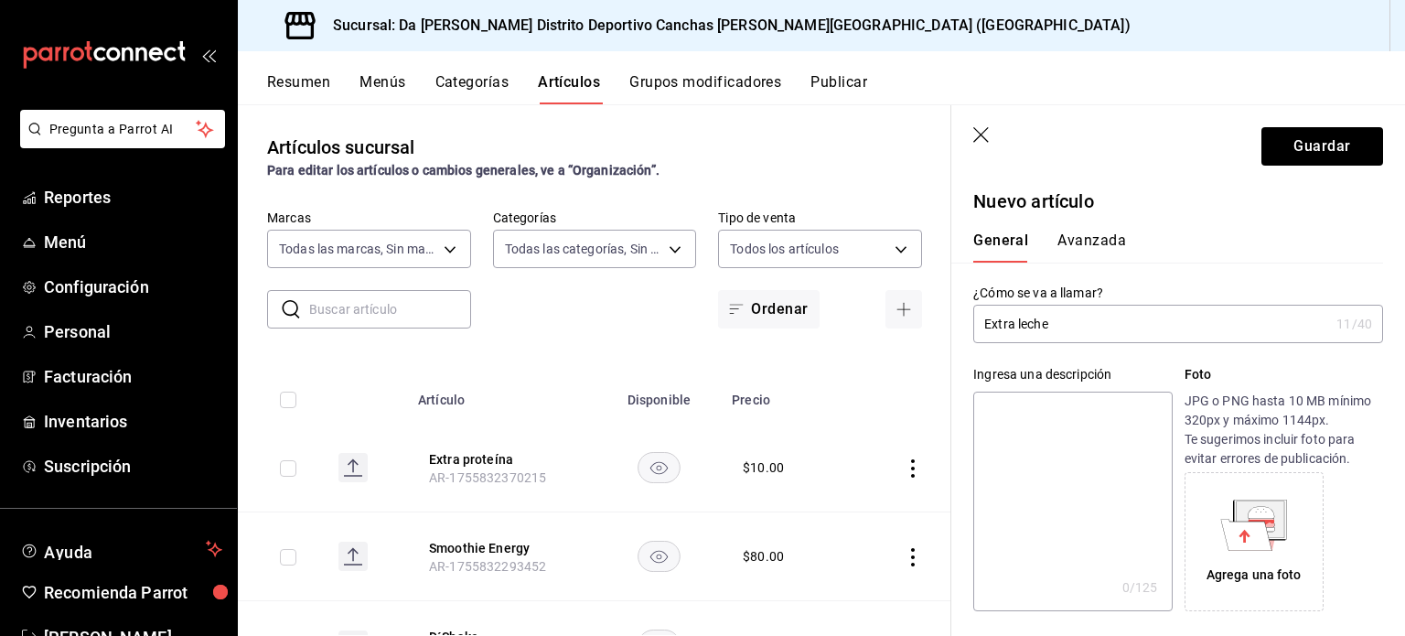
click at [1088, 235] on button "Avanzada" at bounding box center [1091, 246] width 69 height 31
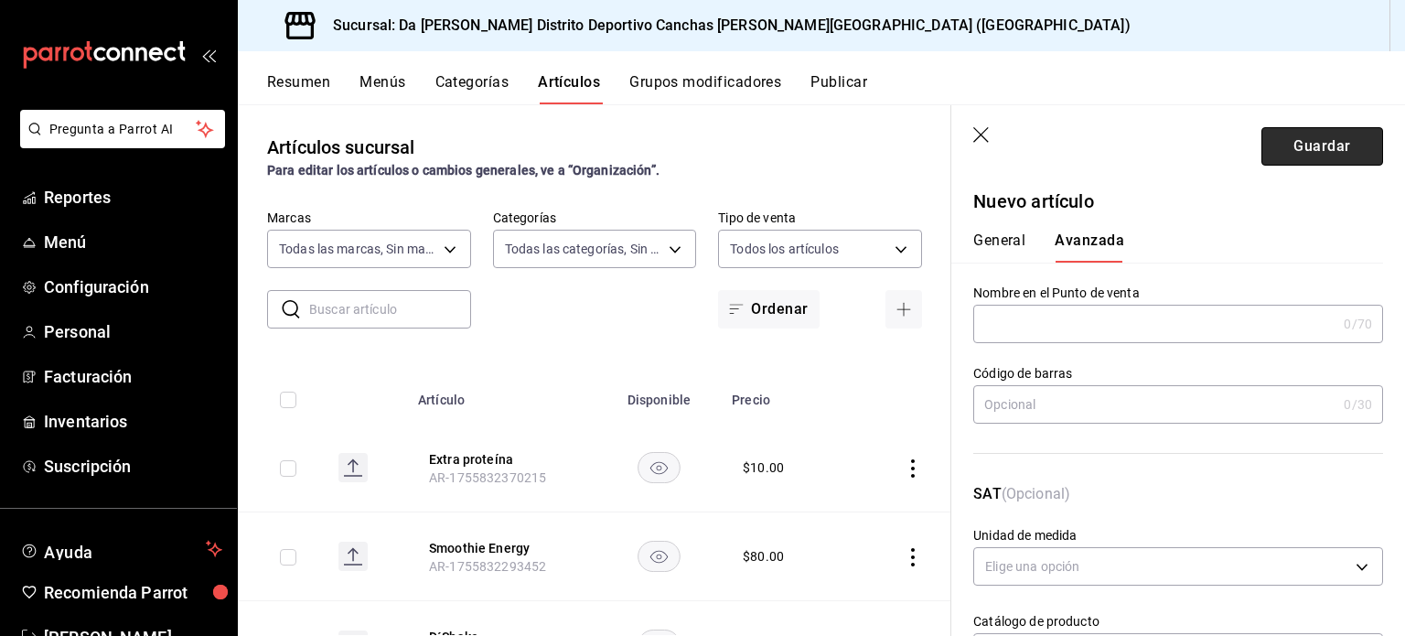
click at [1290, 153] on button "Guardar" at bounding box center [1322, 146] width 122 height 38
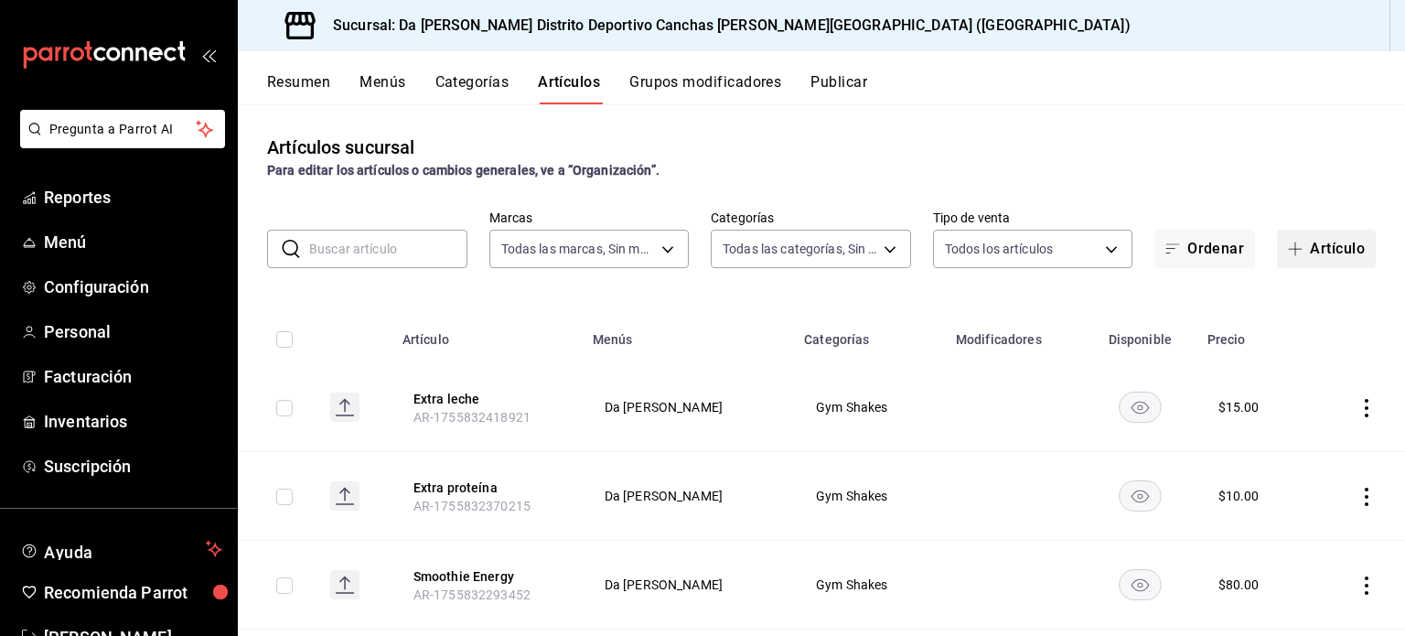
click at [1321, 259] on button "Artículo" at bounding box center [1326, 249] width 99 height 38
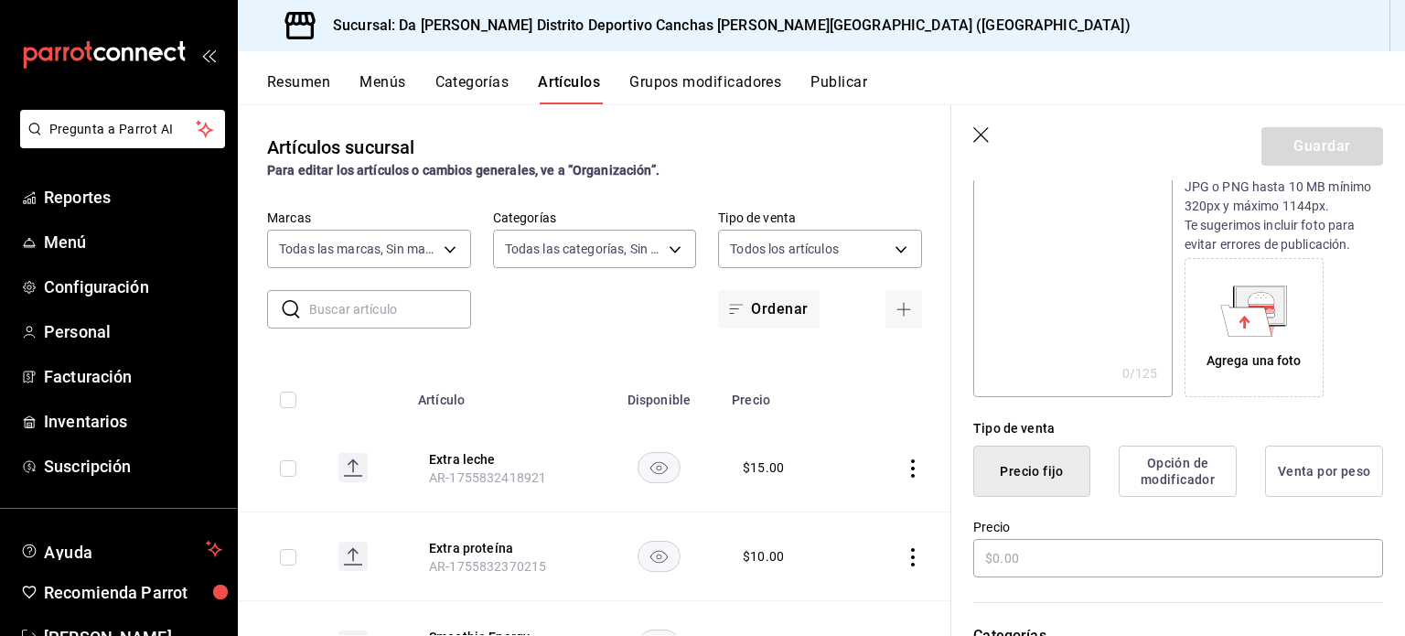
scroll to position [220, 0]
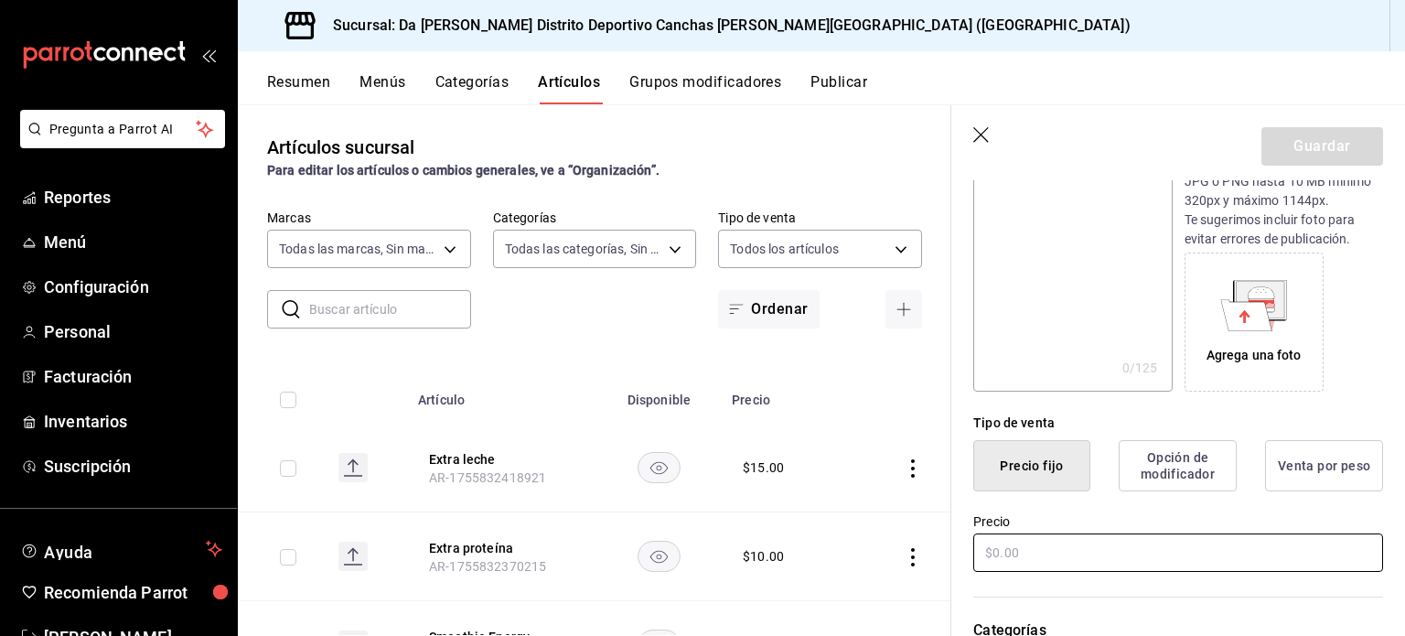
type input "Extra Nuez"
click at [1142, 550] on input "text" at bounding box center [1178, 552] width 410 height 38
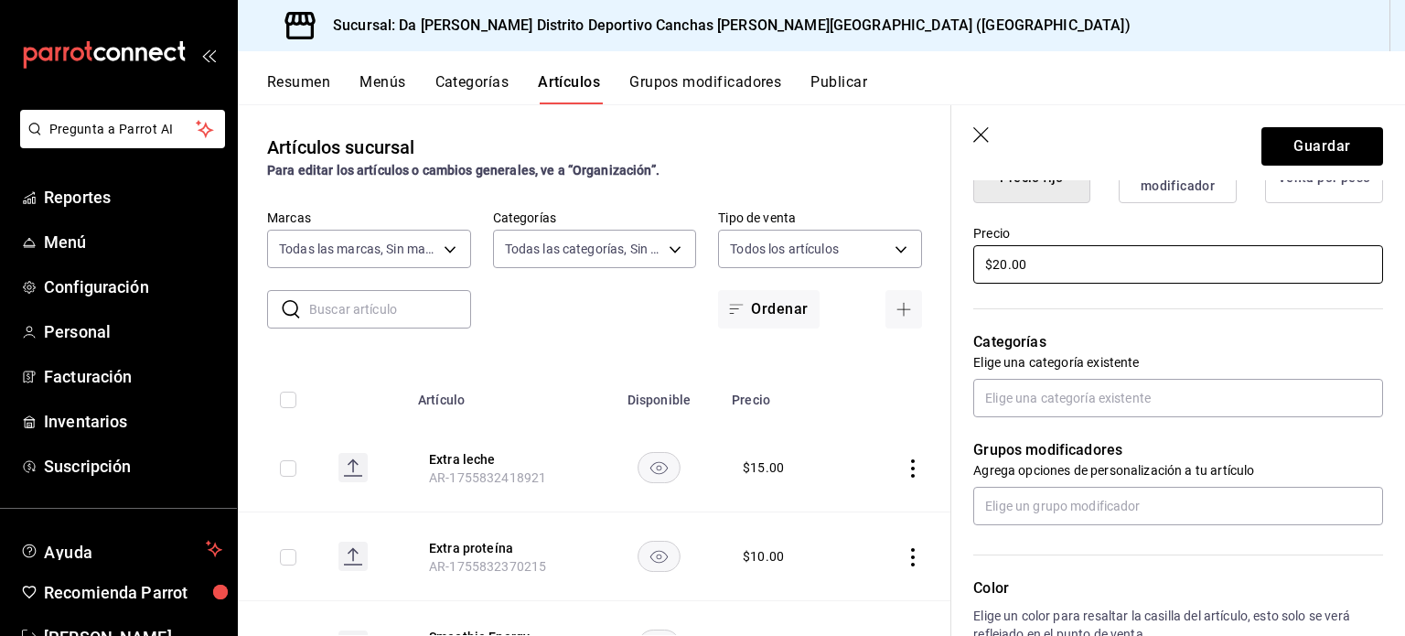
scroll to position [509, 0]
type input "$20.00"
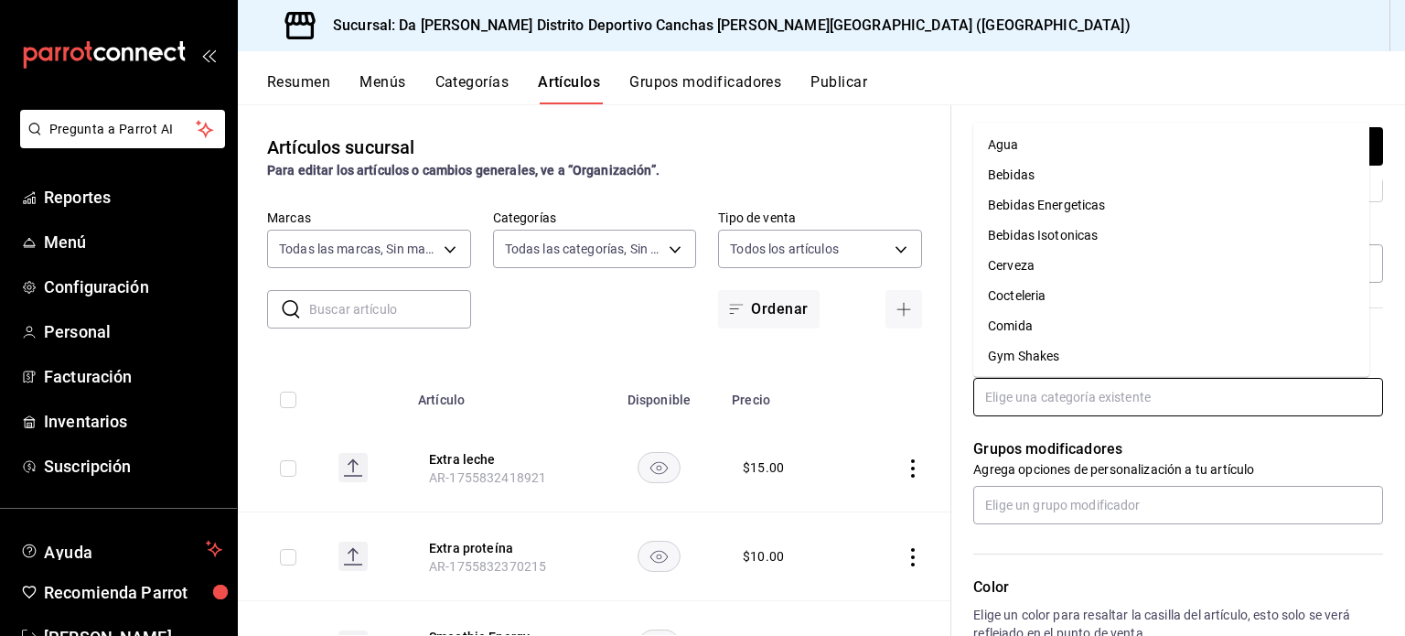
click at [1145, 401] on input "text" at bounding box center [1178, 397] width 410 height 38
click at [1087, 358] on li "Gym Shakes" at bounding box center [1171, 356] width 396 height 30
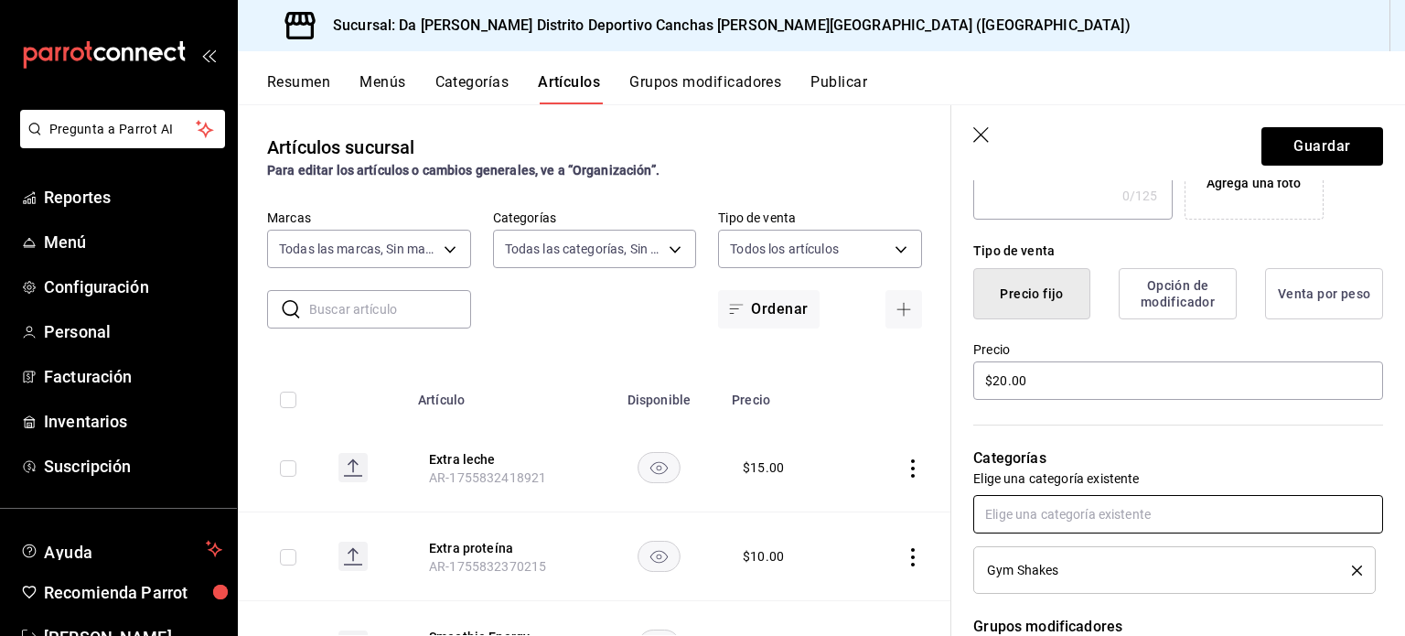
scroll to position [0, 0]
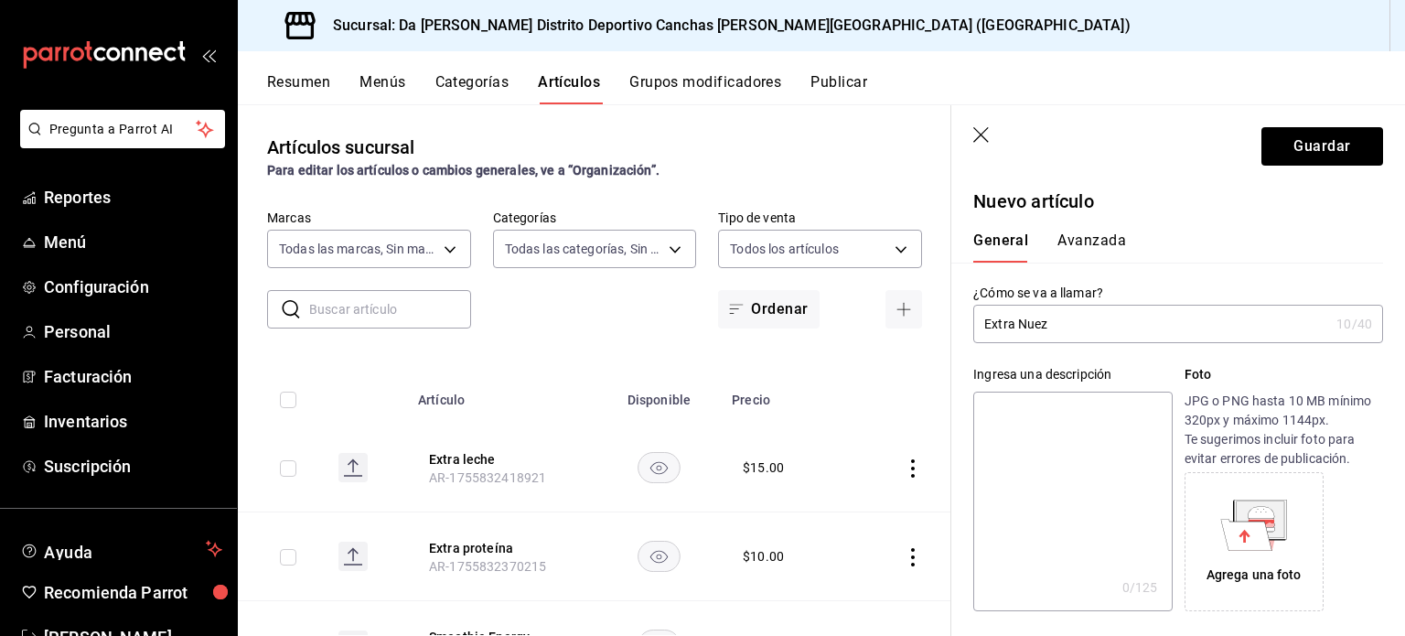
click at [1082, 231] on button "Avanzada" at bounding box center [1091, 246] width 69 height 31
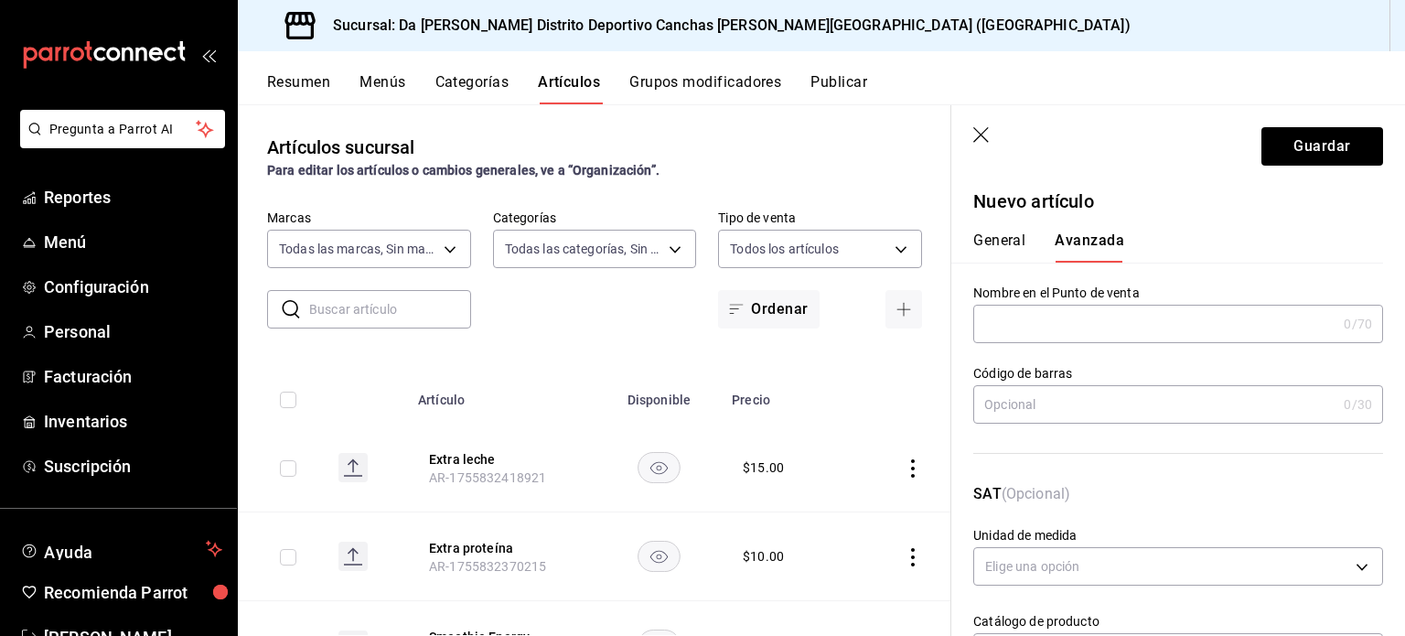
scroll to position [655, 0]
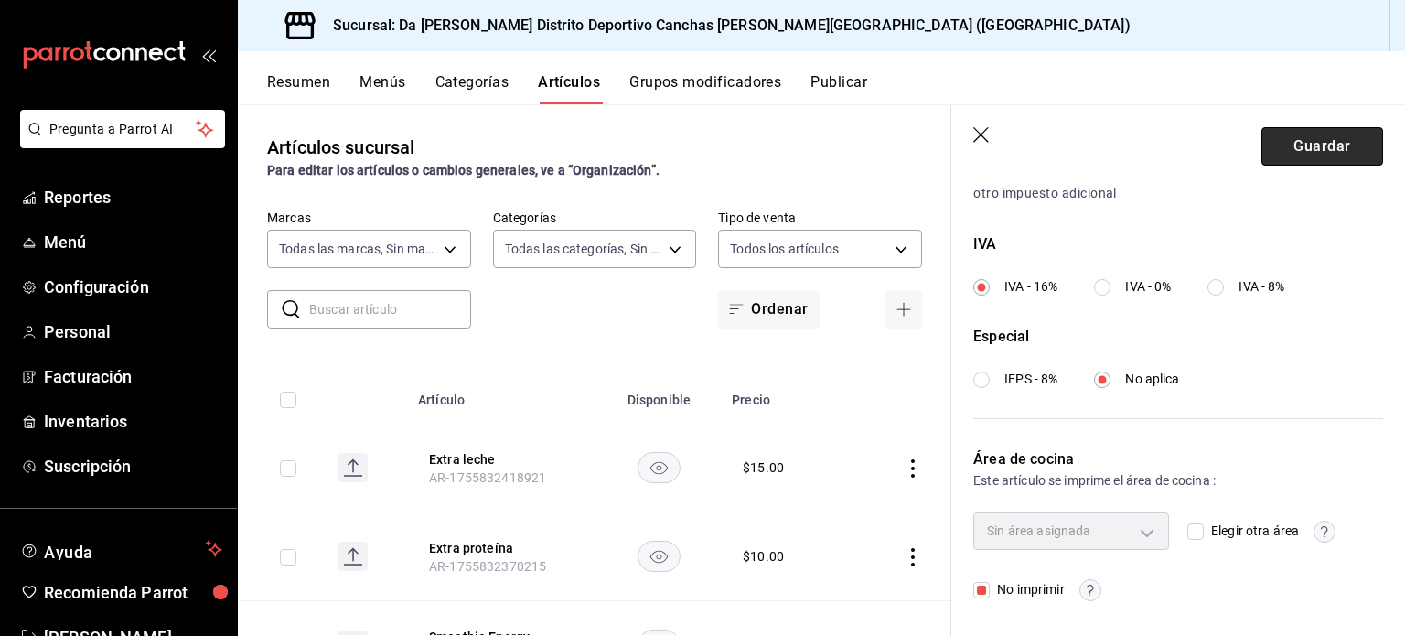
click at [1302, 148] on button "Guardar" at bounding box center [1322, 146] width 122 height 38
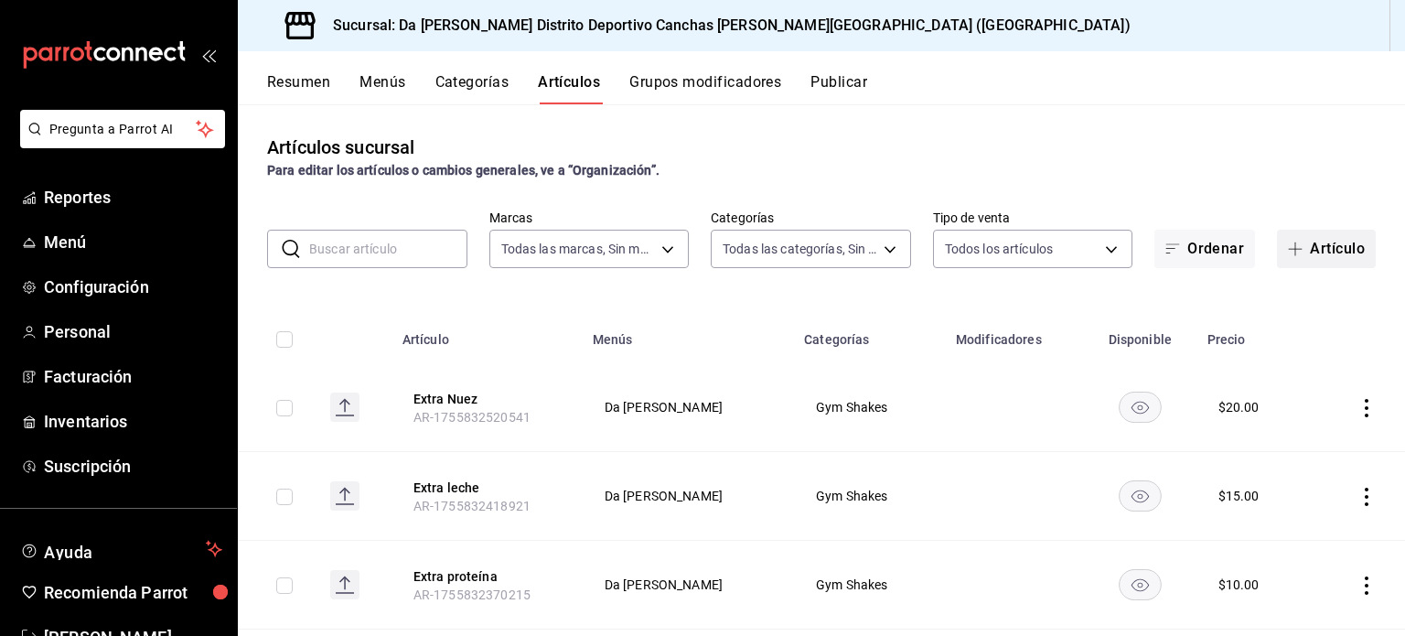
click at [1297, 244] on button "Artículo" at bounding box center [1326, 249] width 99 height 38
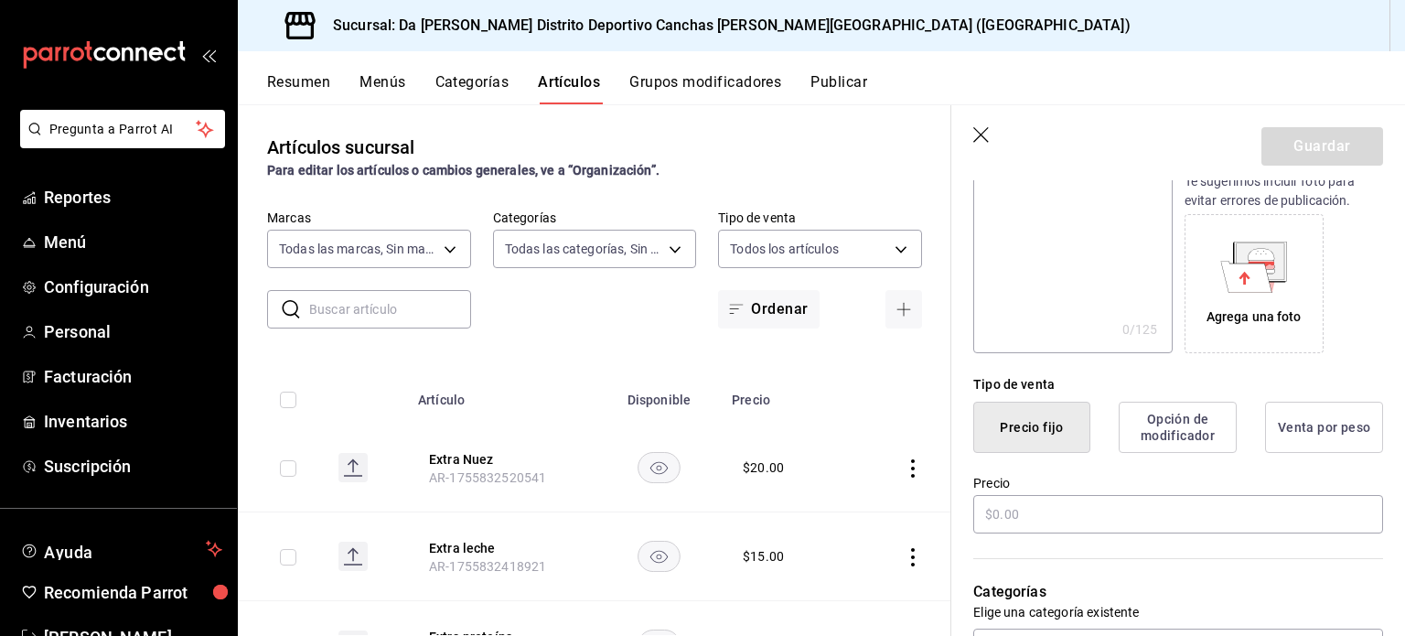
scroll to position [258, 0]
type input "Extra frutos"
click at [1089, 514] on input "text" at bounding box center [1178, 514] width 410 height 38
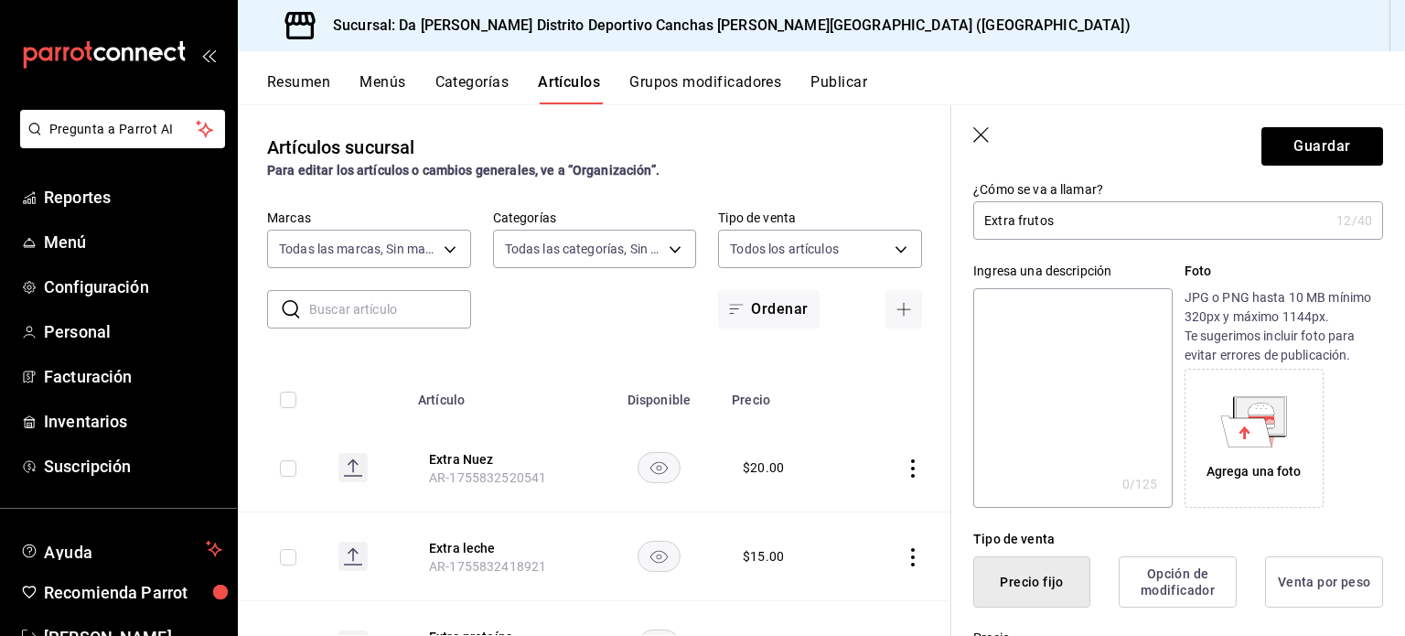
scroll to position [0, 0]
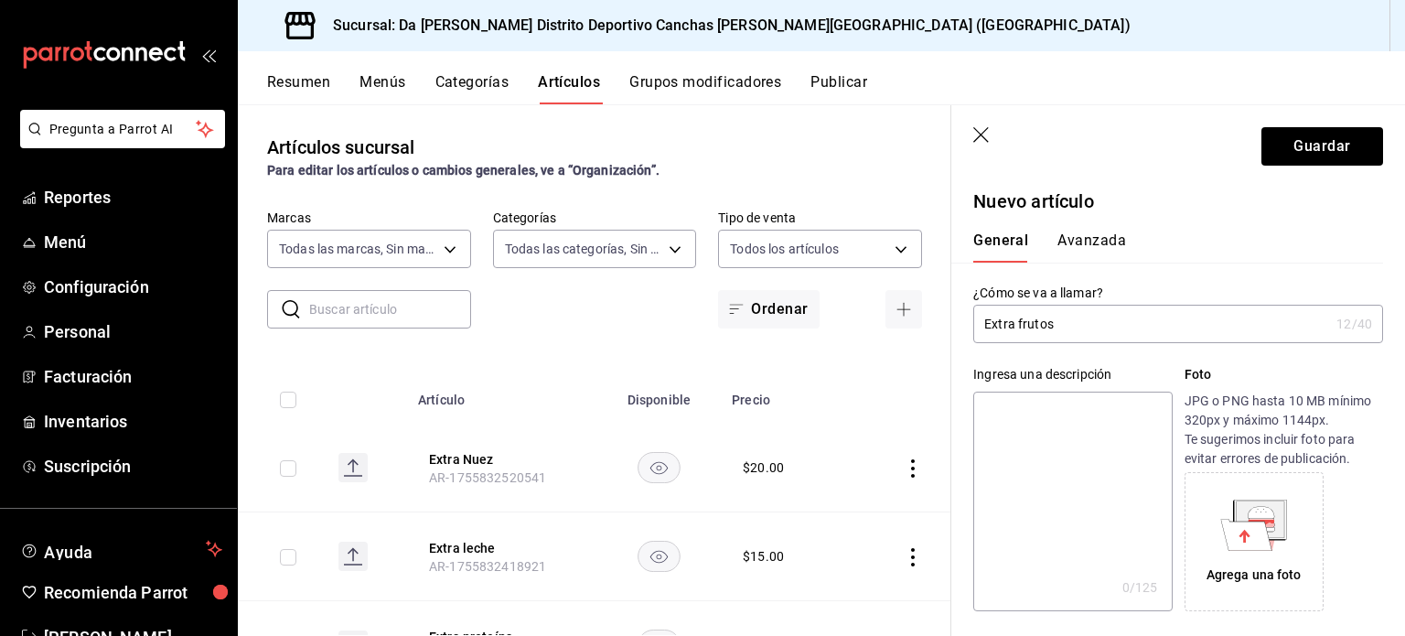
type input "$30.00"
click at [1091, 248] on button "Avanzada" at bounding box center [1091, 246] width 69 height 31
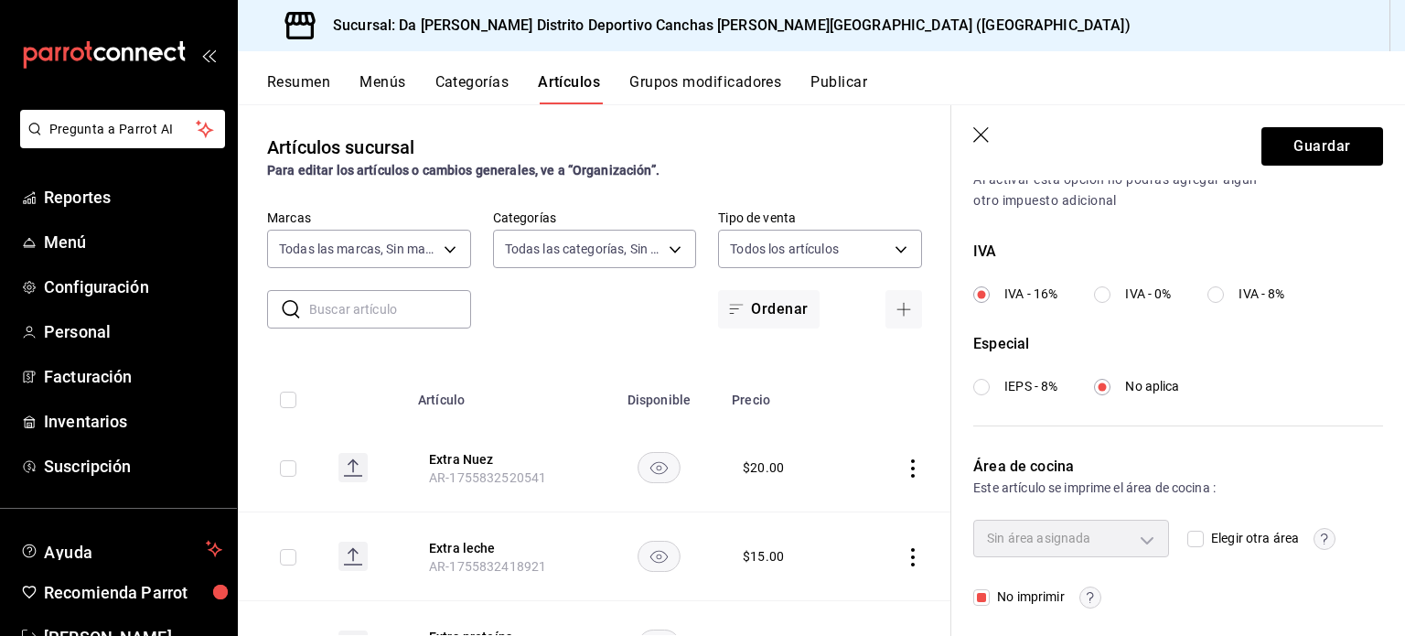
scroll to position [655, 0]
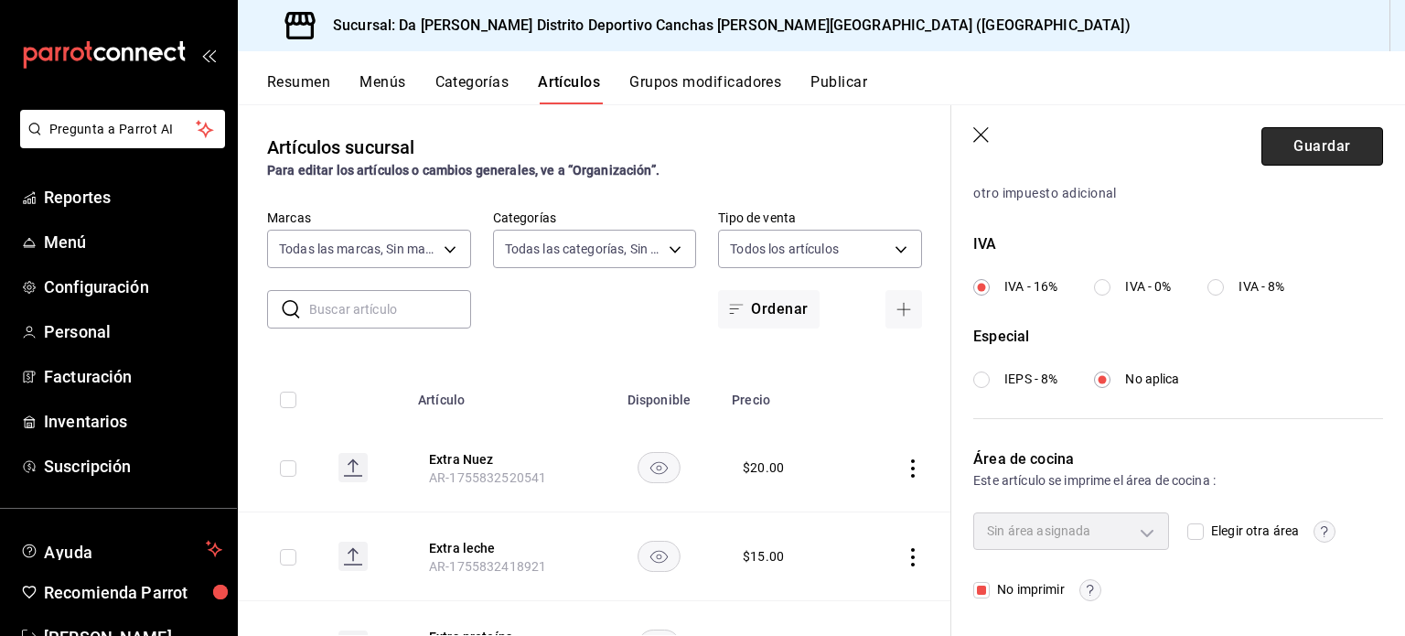
click at [1313, 155] on button "Guardar" at bounding box center [1322, 146] width 122 height 38
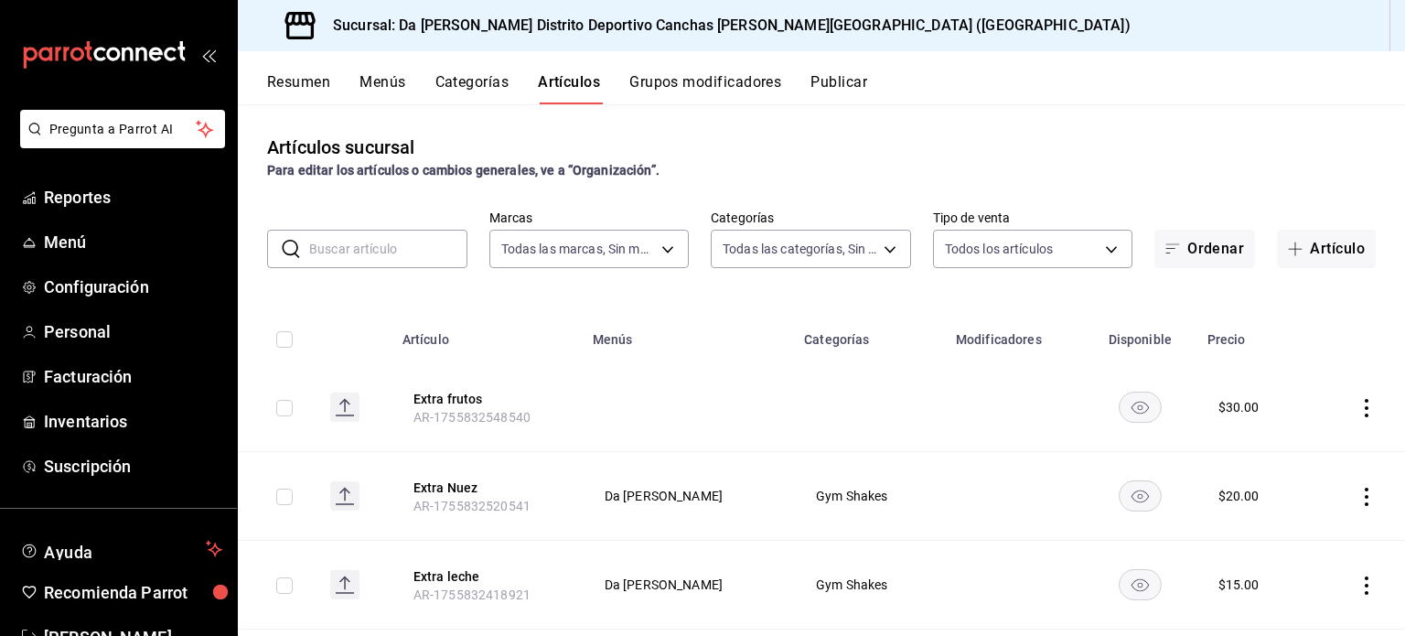
click at [384, 237] on input "text" at bounding box center [388, 249] width 158 height 37
type input "rusa"
